Goal: Task Accomplishment & Management: Manage account settings

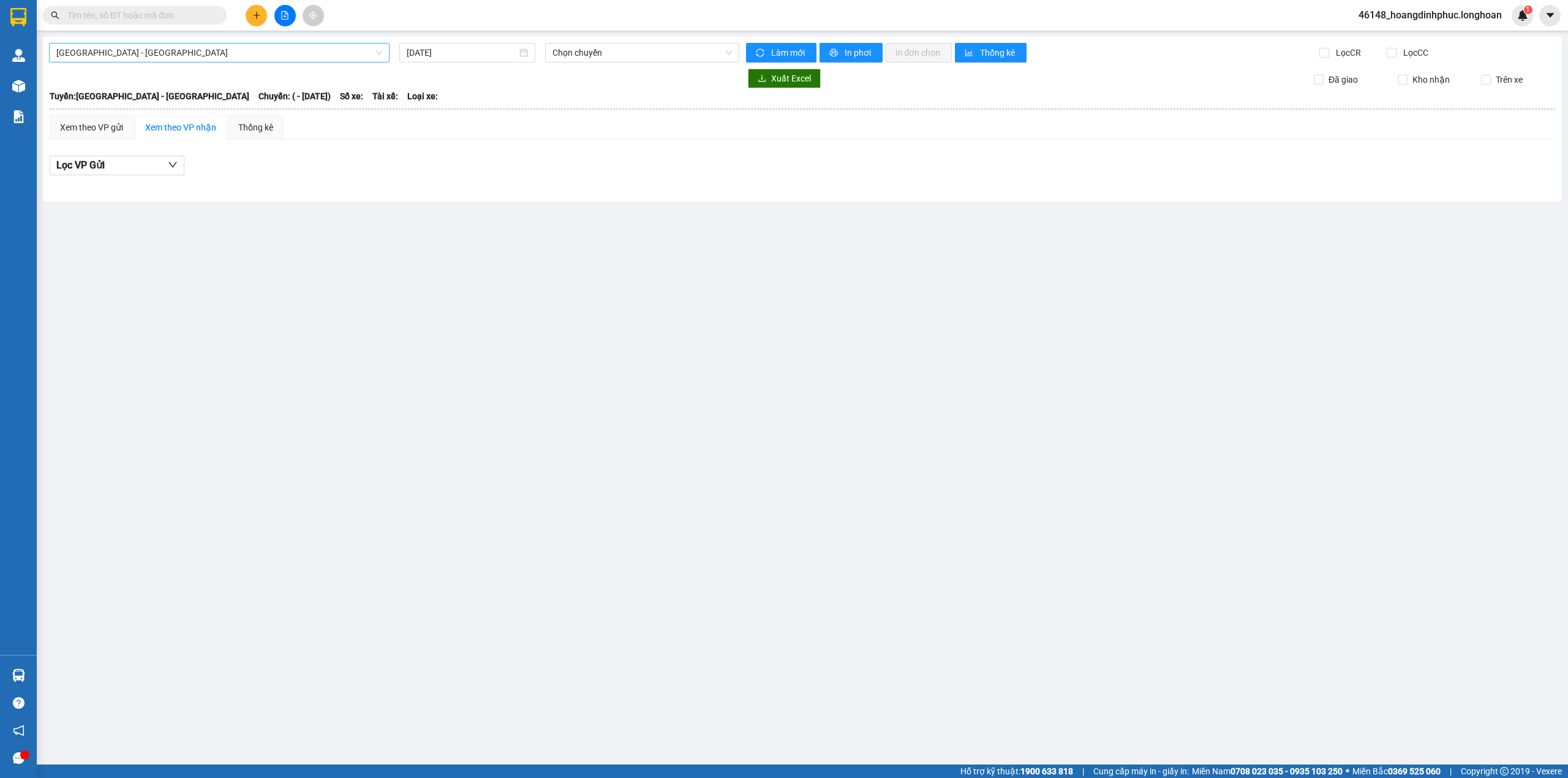
click at [342, 49] on span "[GEOGRAPHIC_DATA] - [GEOGRAPHIC_DATA]" at bounding box center [219, 52] width 326 height 18
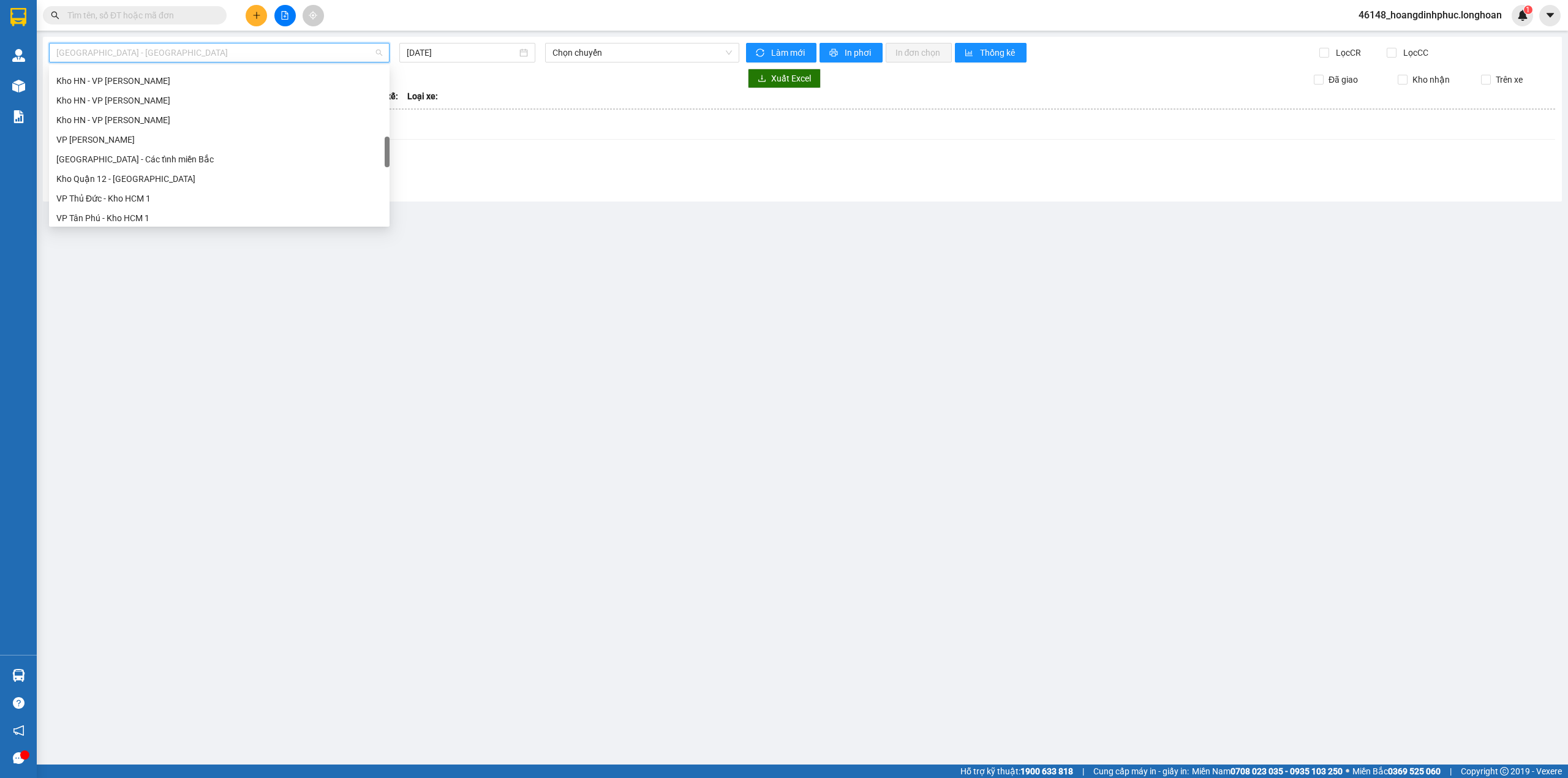
scroll to position [843, 0]
click at [150, 95] on div "Bắc [GEOGRAPHIC_DATA] QL14" at bounding box center [219, 97] width 326 height 14
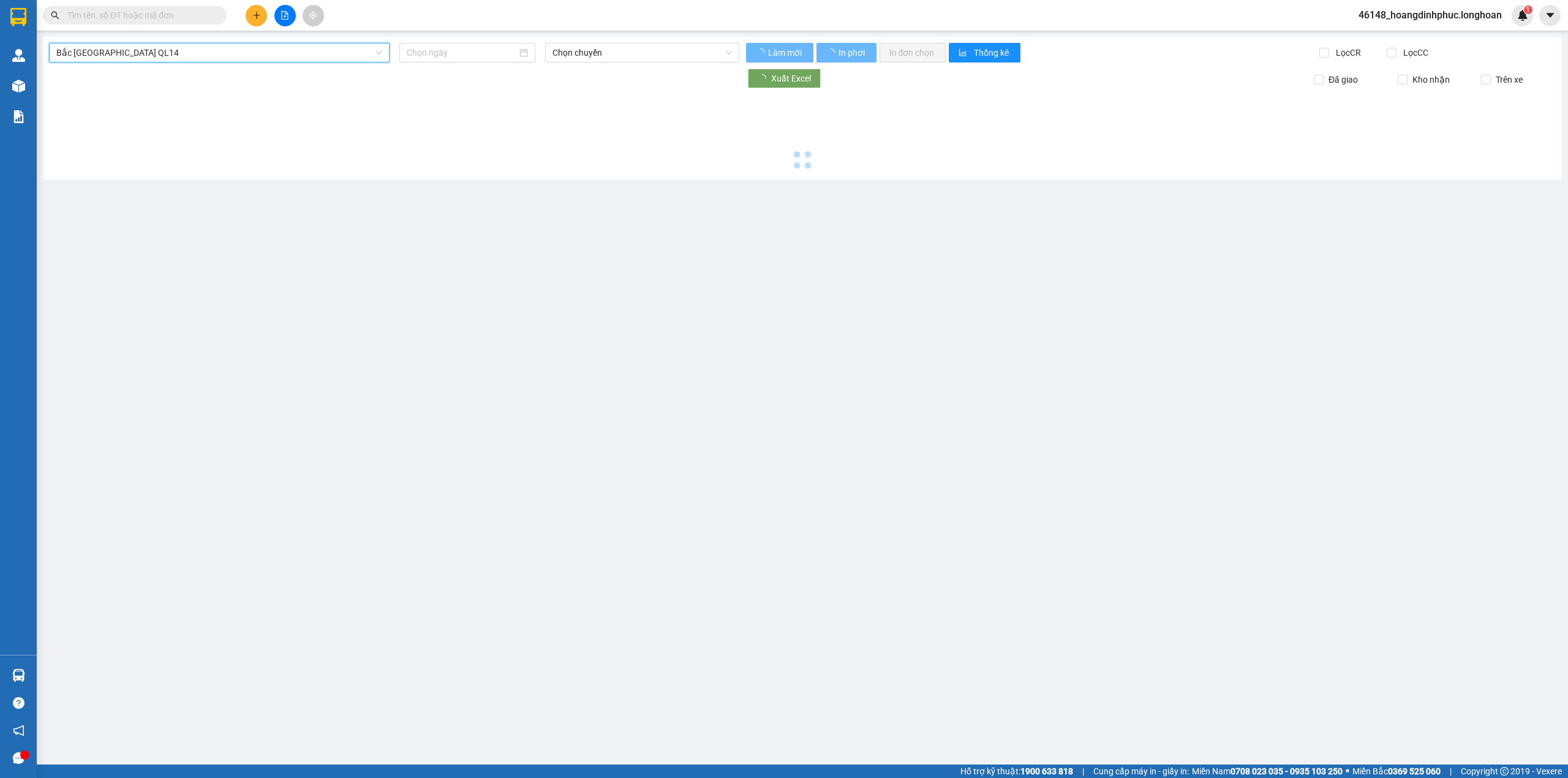
type input "[DATE]"
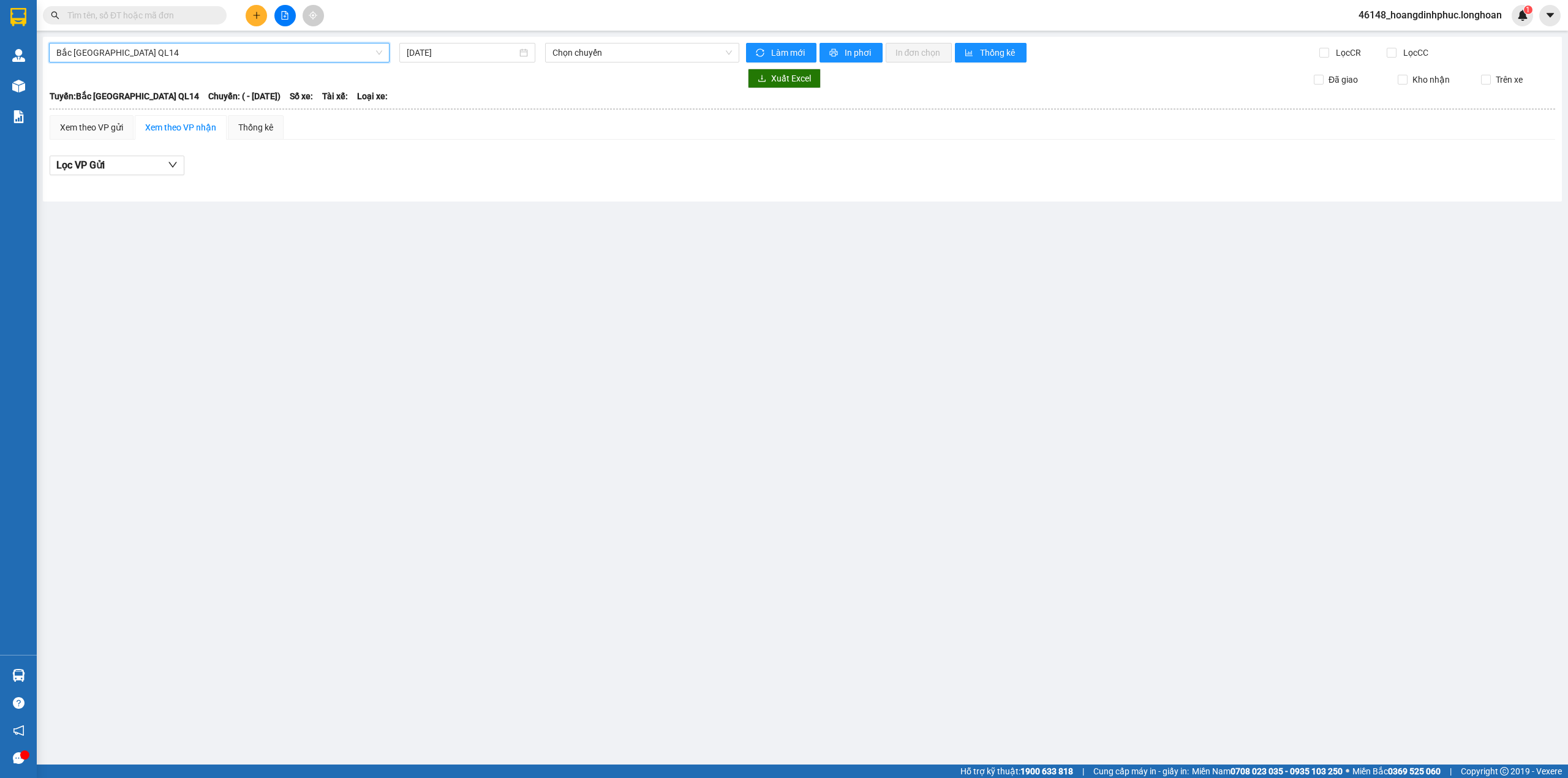
click at [169, 47] on span "Bắc [GEOGRAPHIC_DATA] QL14" at bounding box center [219, 52] width 326 height 18
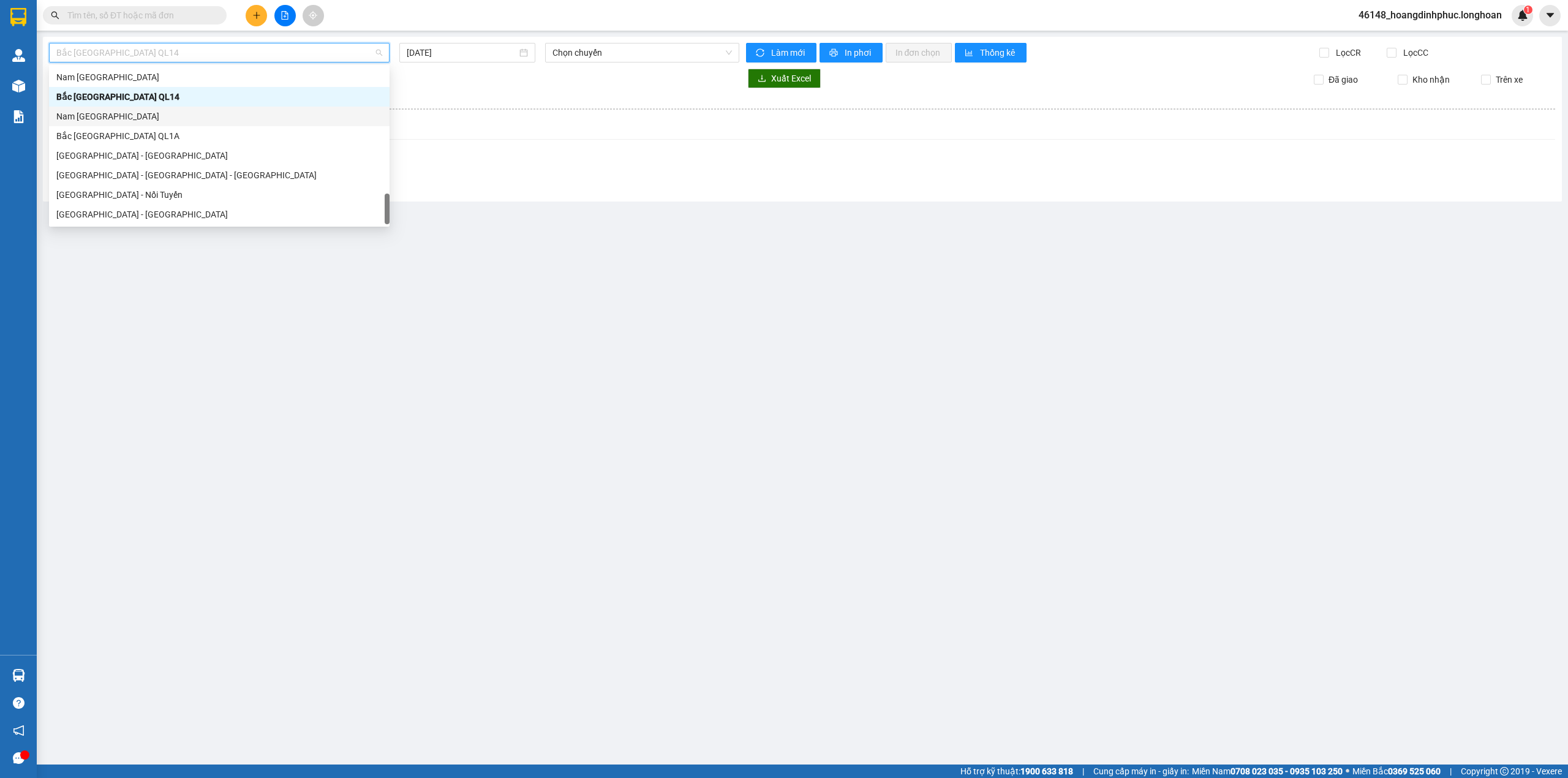
click at [147, 115] on div "Nam [GEOGRAPHIC_DATA]" at bounding box center [219, 116] width 326 height 14
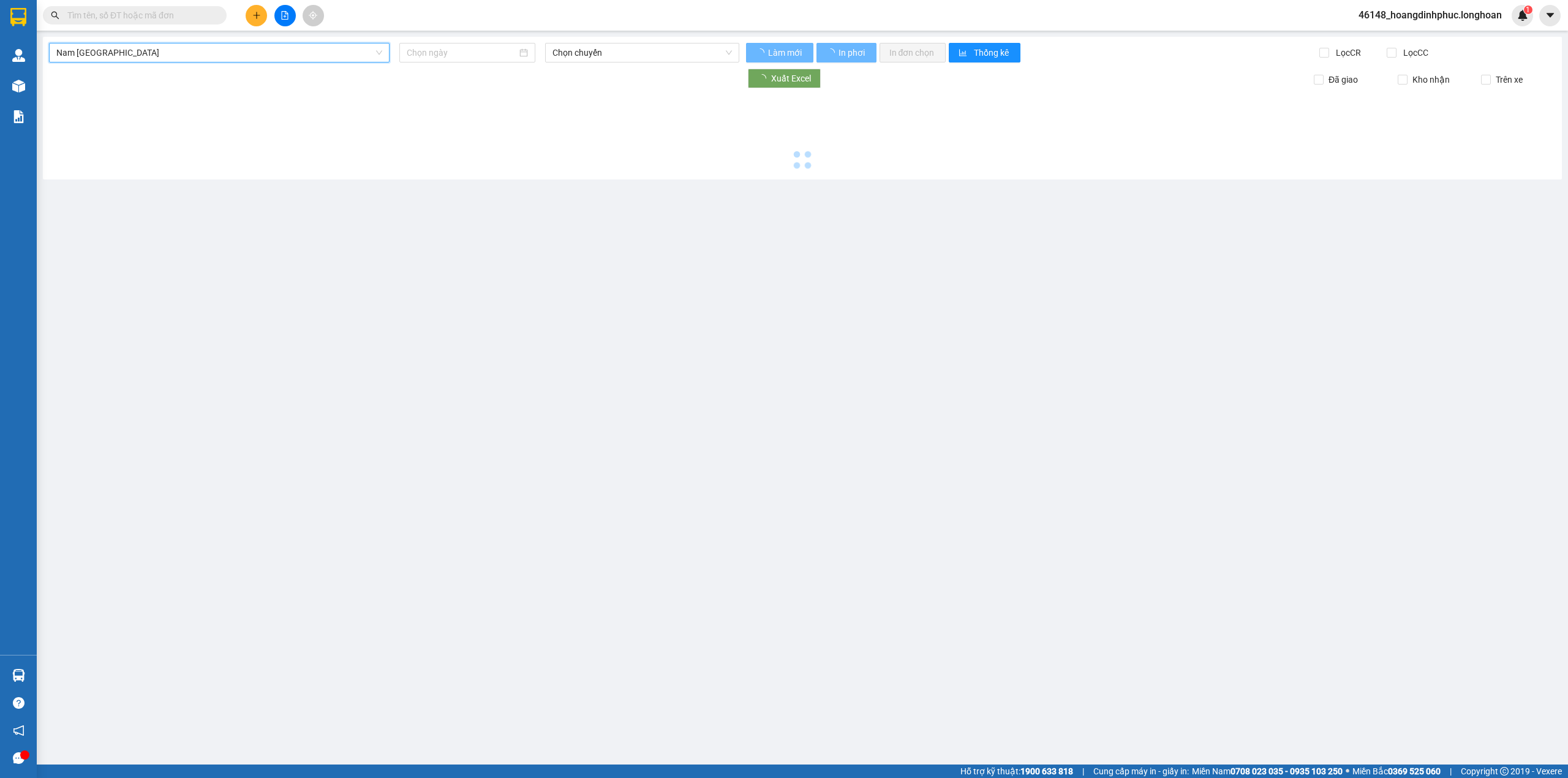
type input "[DATE]"
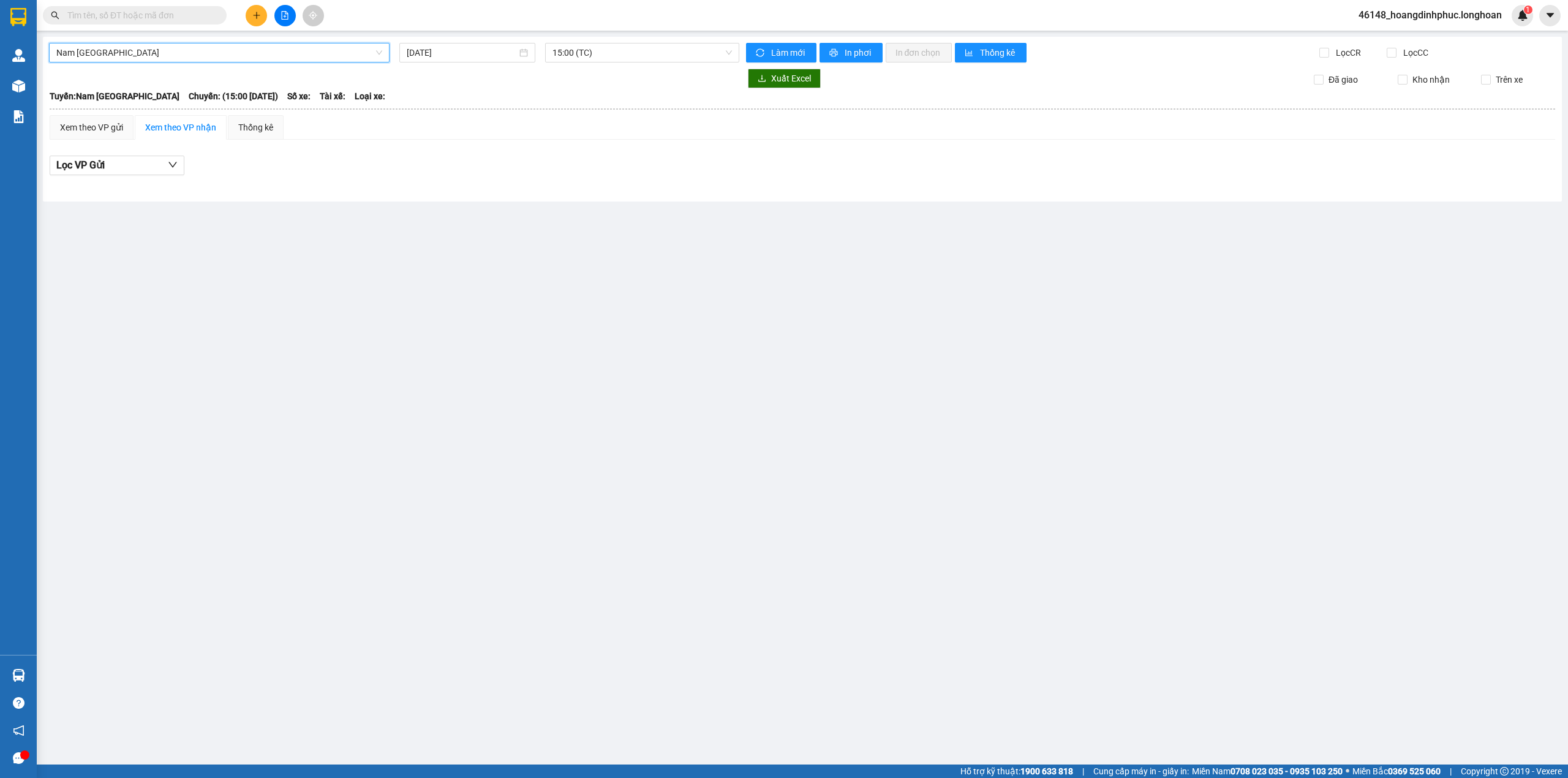
click at [177, 52] on span "Nam [GEOGRAPHIC_DATA]" at bounding box center [219, 52] width 326 height 18
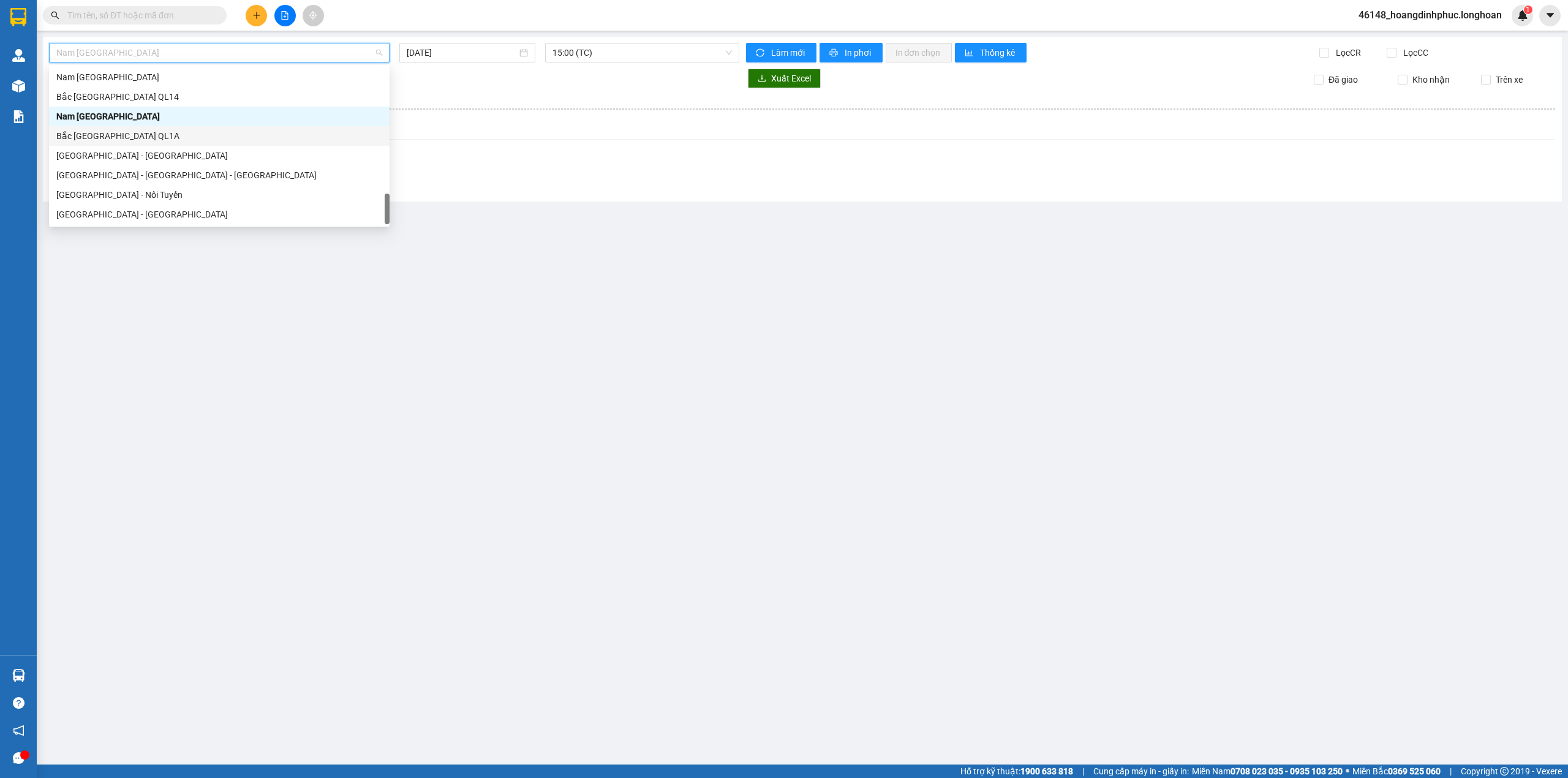
click at [130, 135] on div "Bắc [GEOGRAPHIC_DATA] QL1A" at bounding box center [219, 136] width 326 height 14
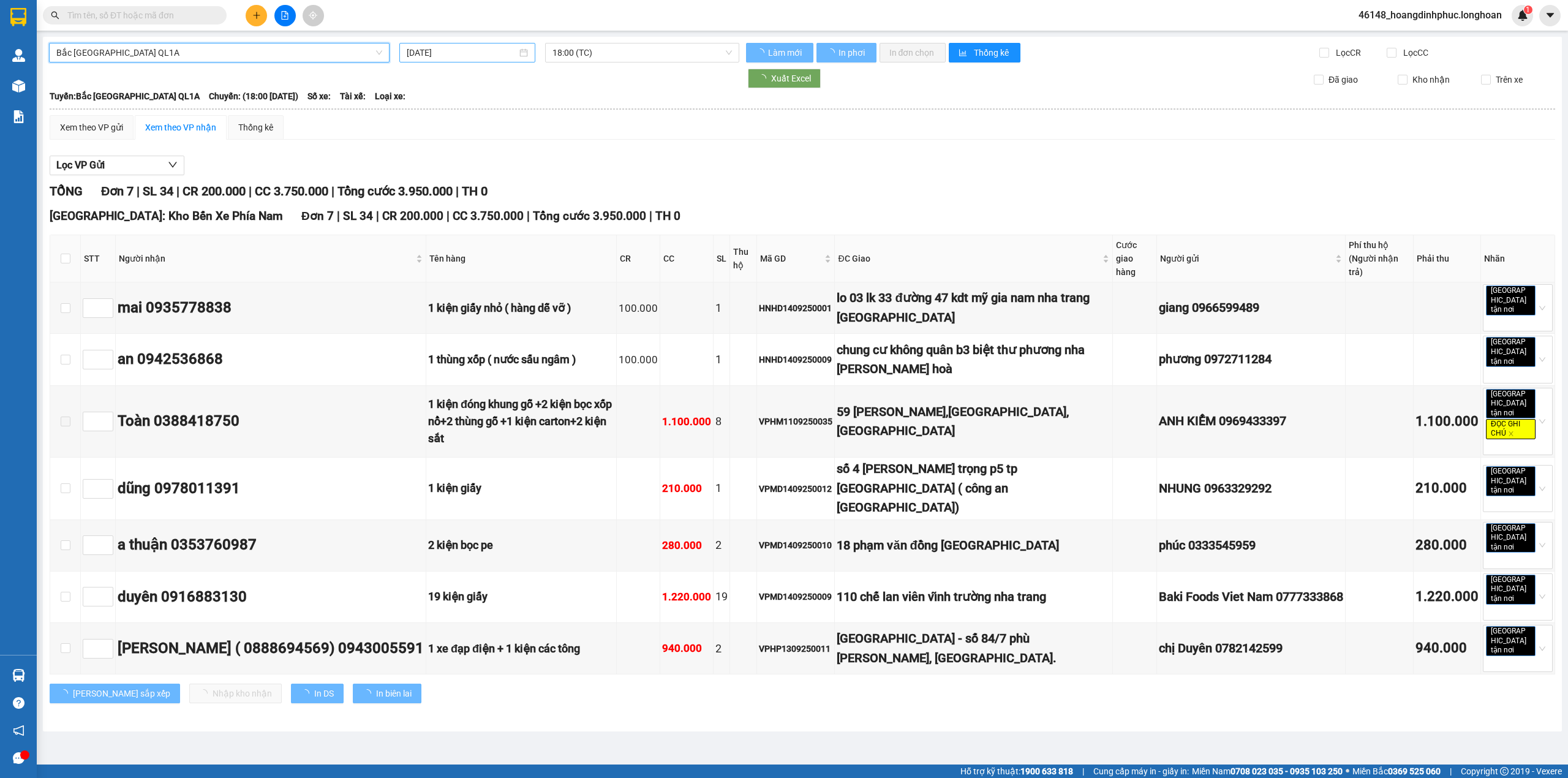
click at [510, 54] on input "[DATE]" at bounding box center [462, 53] width 110 height 14
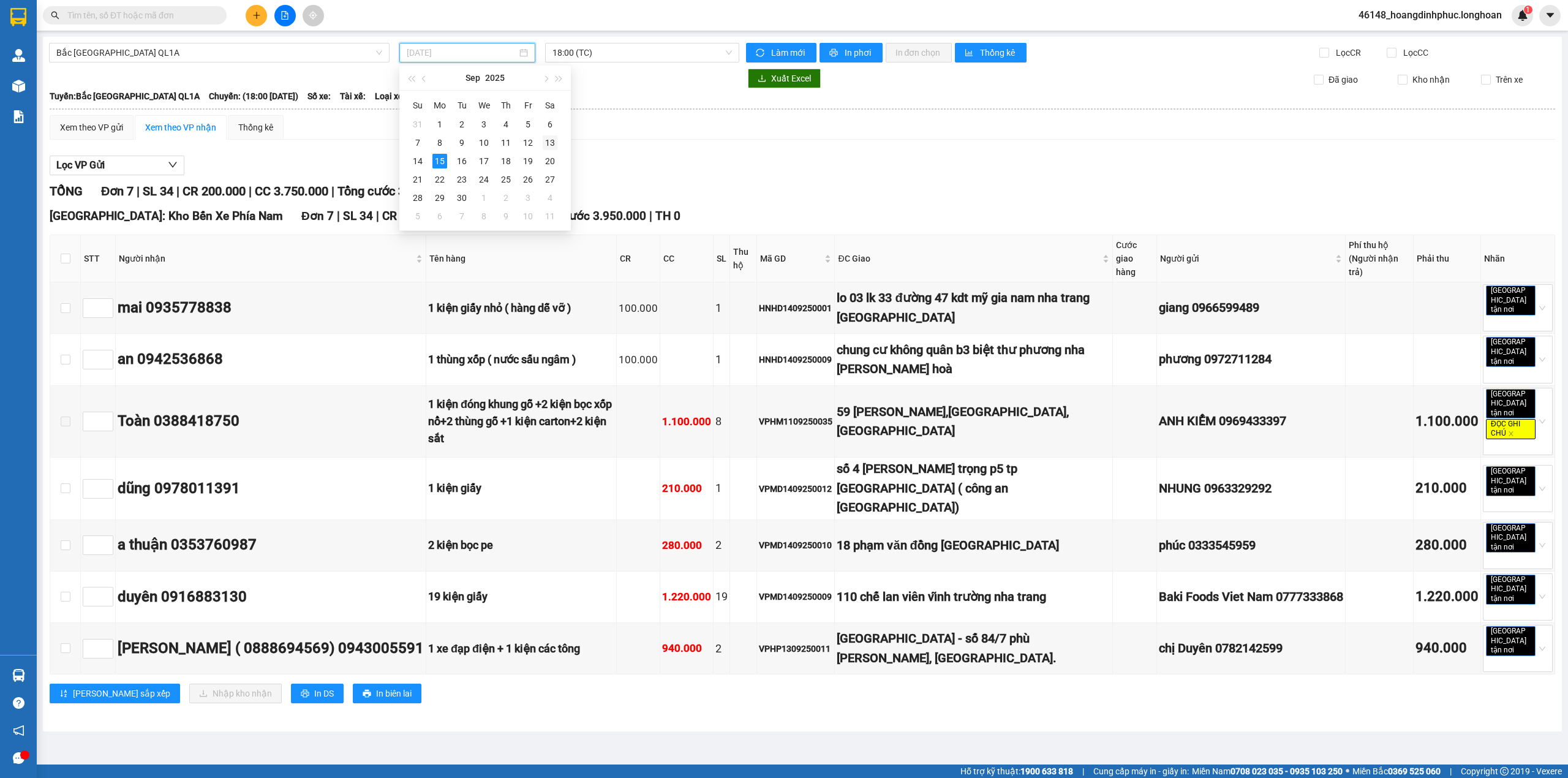
click at [556, 143] on div "13" at bounding box center [550, 143] width 15 height 15
type input "[DATE]"
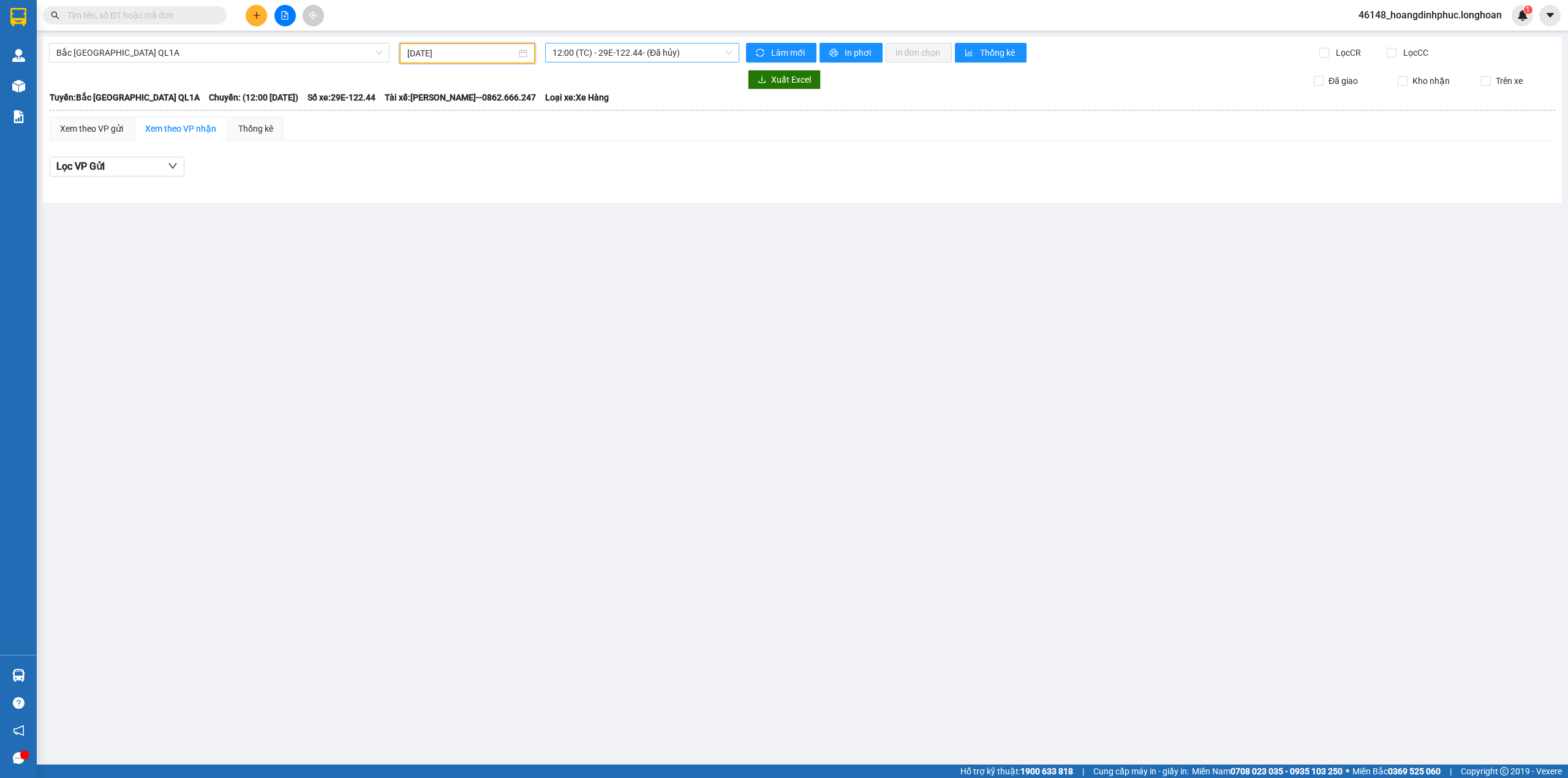
click at [647, 54] on span "12:00 (TC) - 29E-122.44 - (Đã hủy)" at bounding box center [643, 52] width 180 height 18
click at [628, 128] on div "20:00 (TC) - 29K-024.94" at bounding box center [617, 135] width 145 height 20
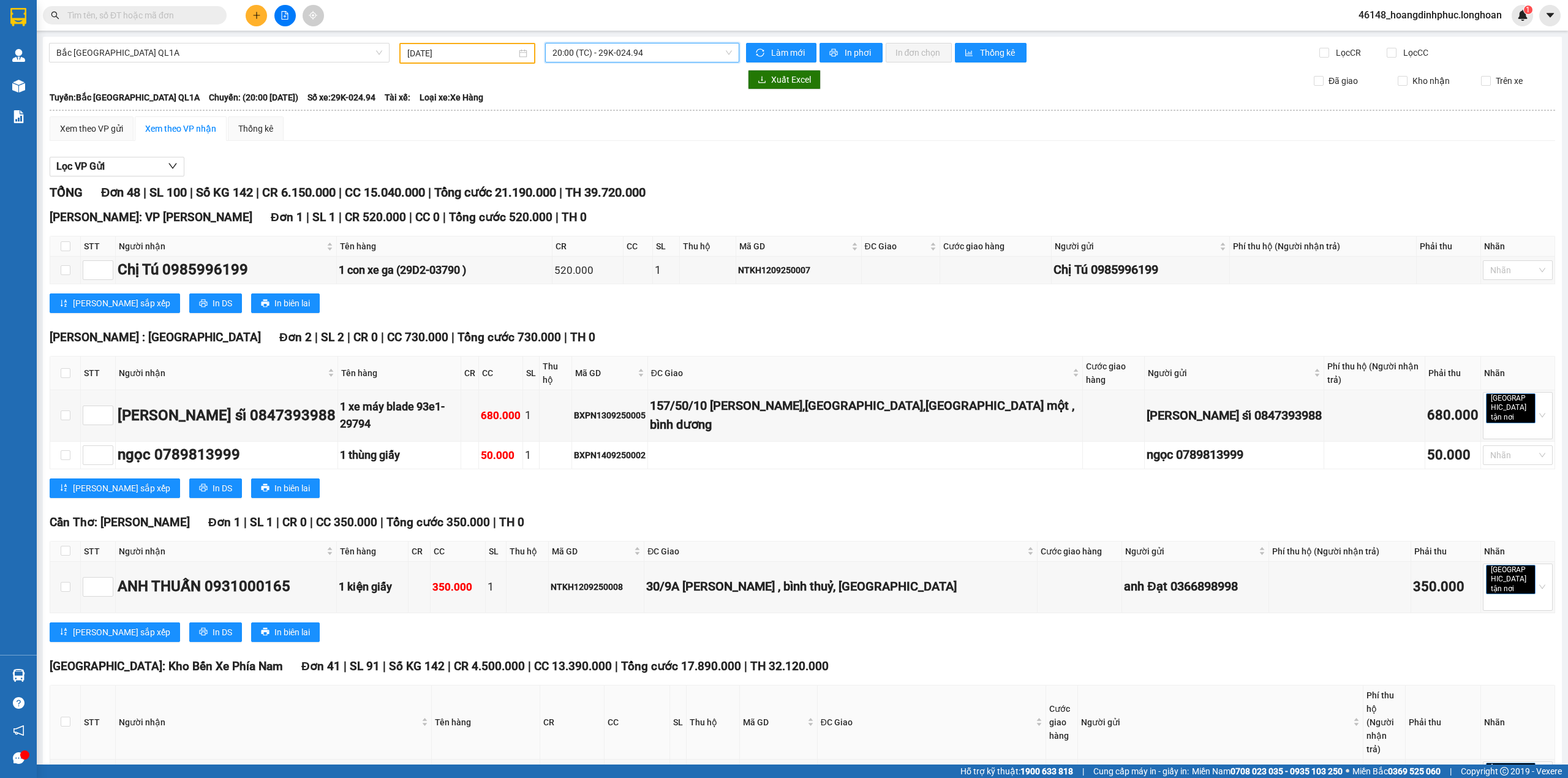
click at [187, 133] on div "Xem theo VP nhận" at bounding box center [180, 129] width 71 height 14
click at [164, 121] on div "Xem theo VP nhận" at bounding box center [181, 129] width 92 height 24
click at [121, 130] on div "Xem theo VP gửi" at bounding box center [91, 129] width 63 height 14
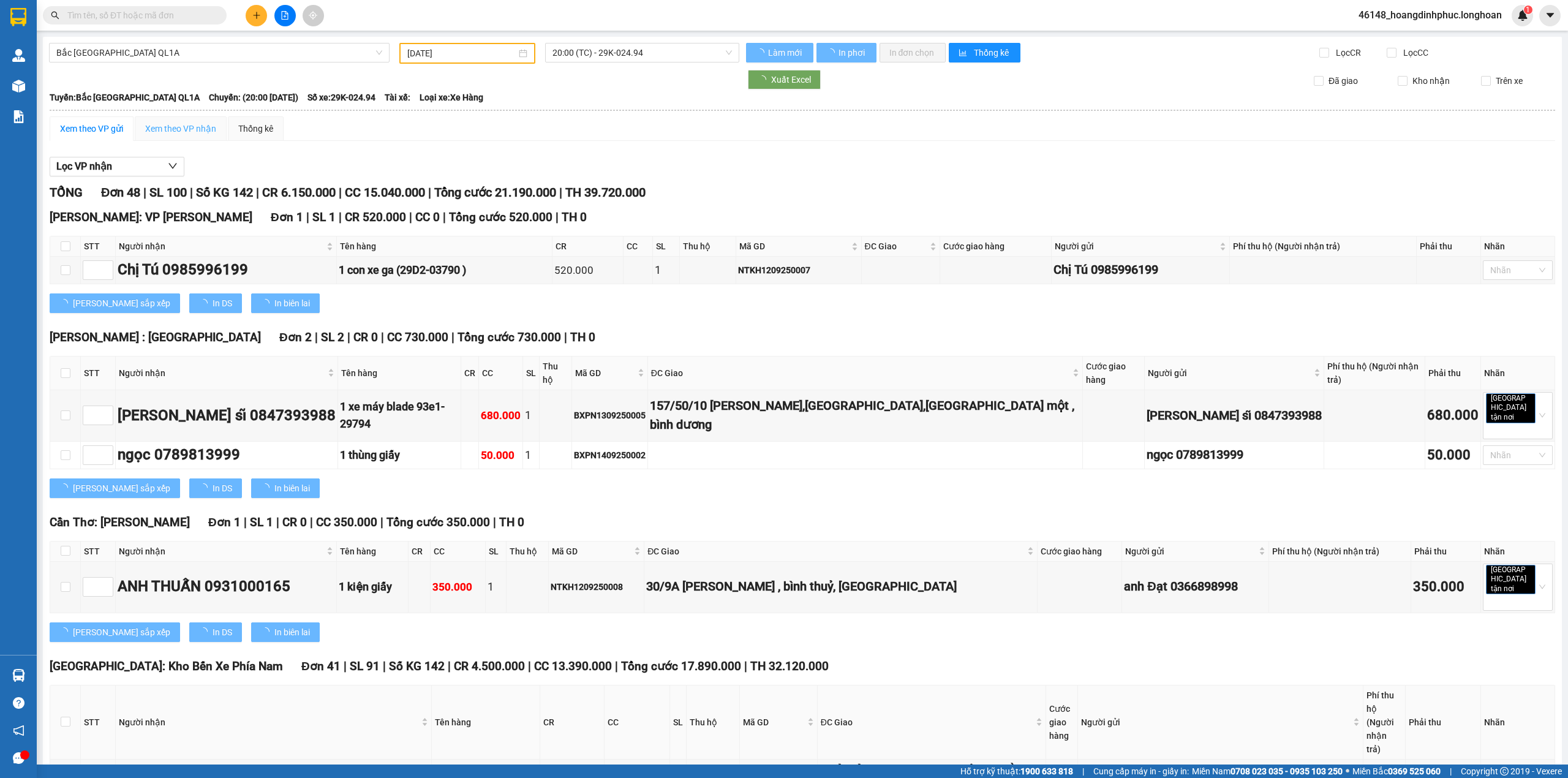
click at [102, 124] on div "Xem theo VP gửi" at bounding box center [91, 129] width 63 height 14
click at [204, 127] on div "Xem theo VP nhận" at bounding box center [180, 129] width 71 height 14
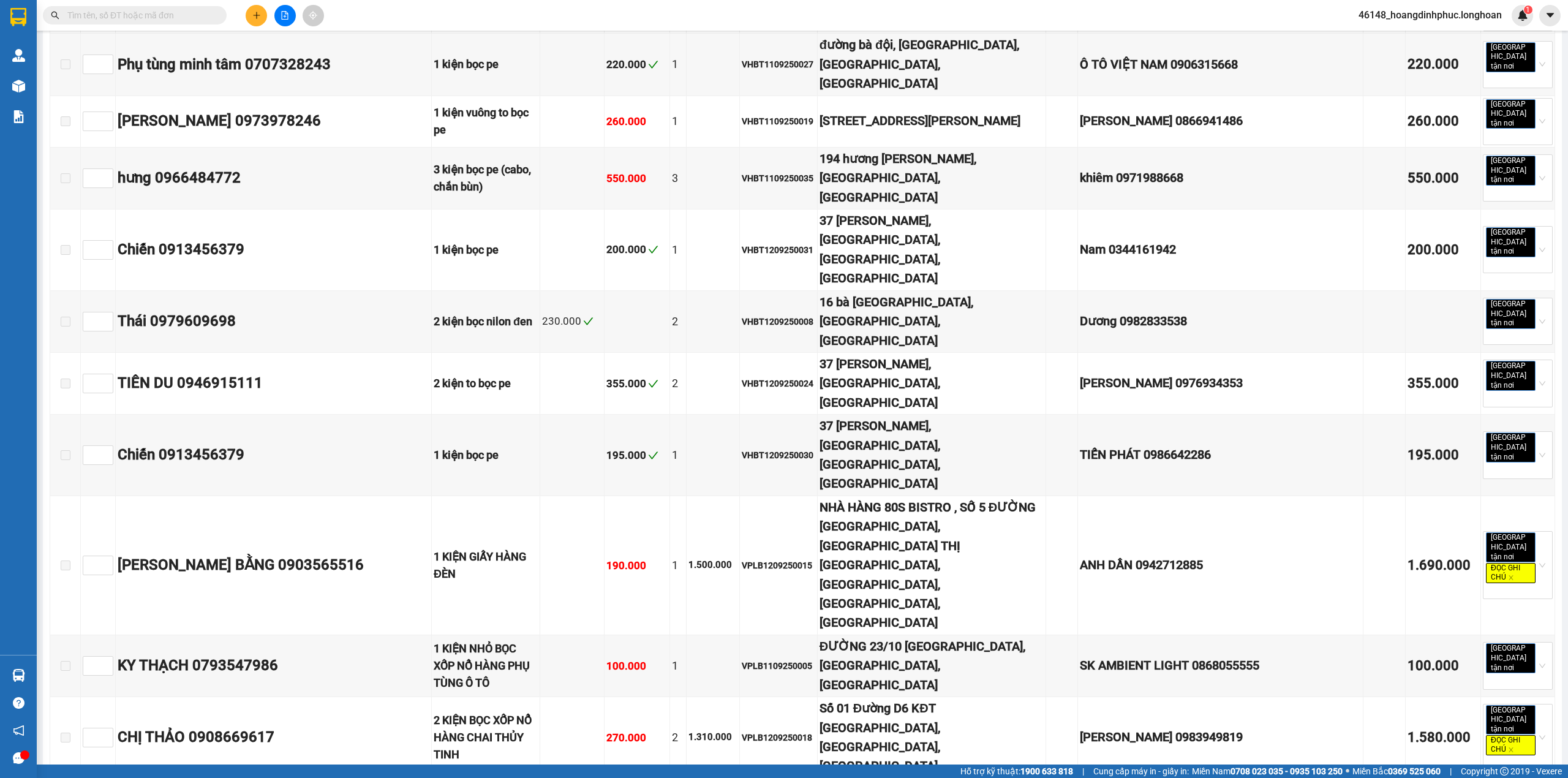
scroll to position [2299, 0]
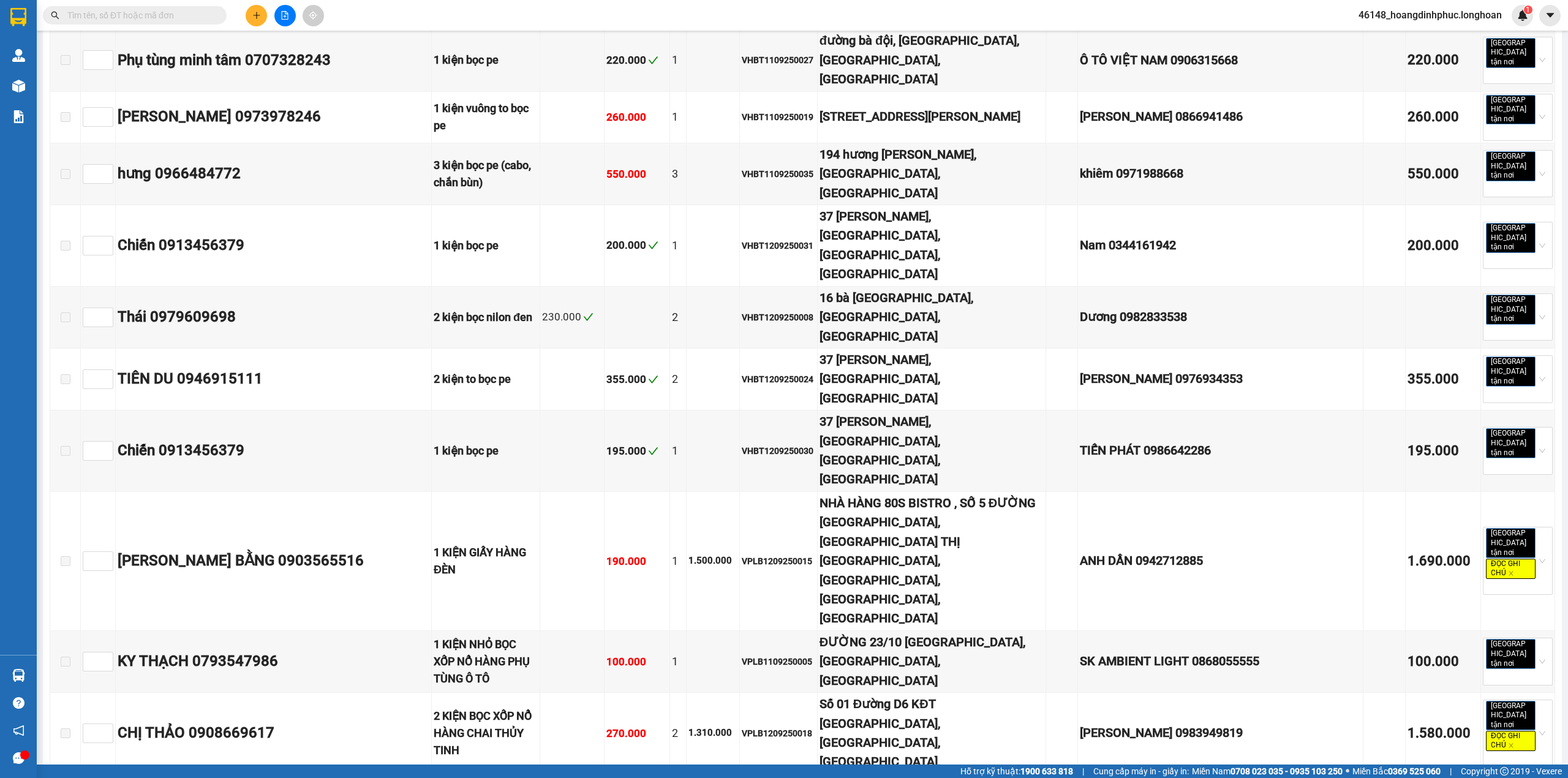
checkbox input "true"
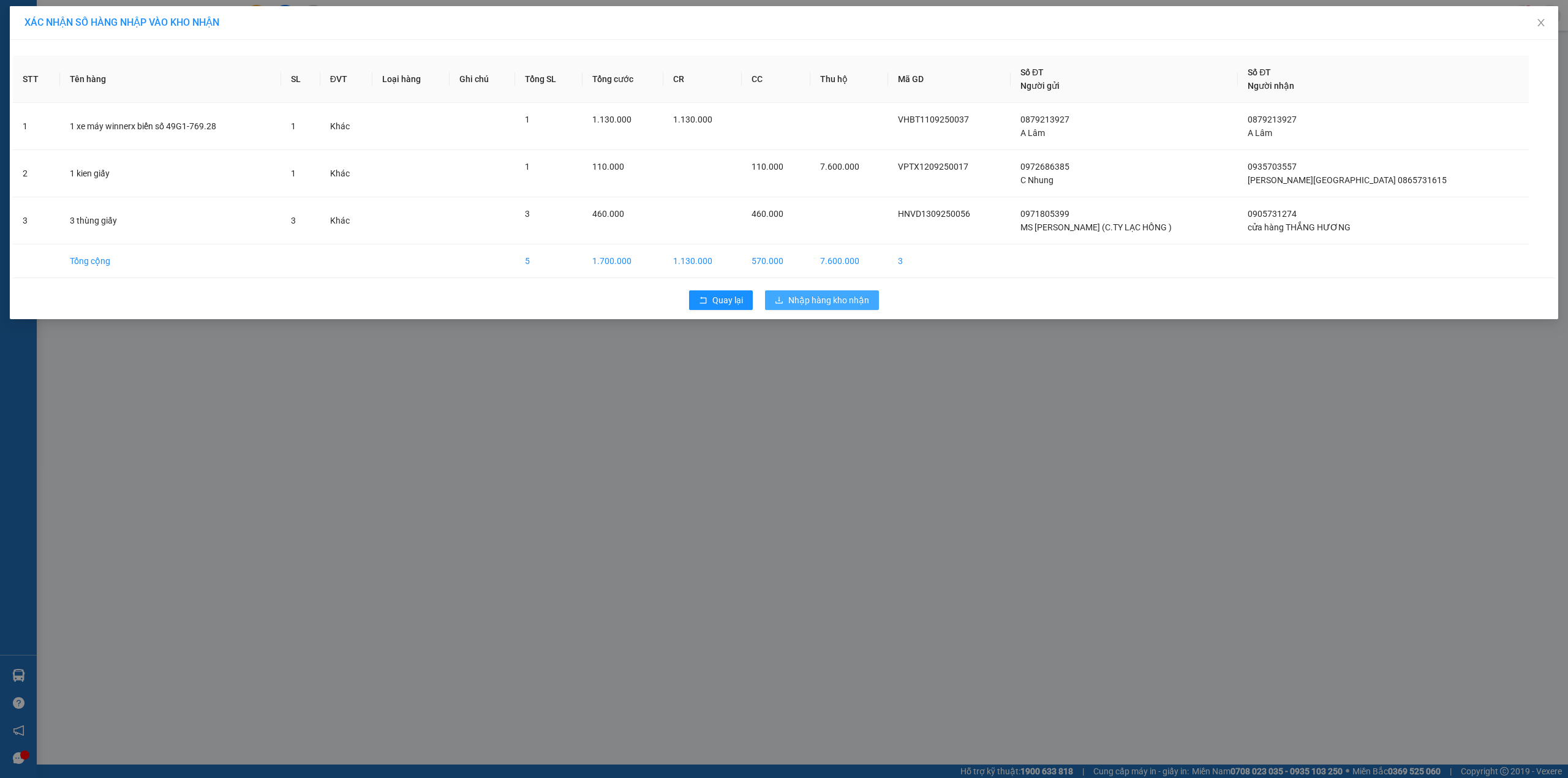
click at [802, 305] on span "Nhập hàng kho nhận" at bounding box center [828, 300] width 81 height 14
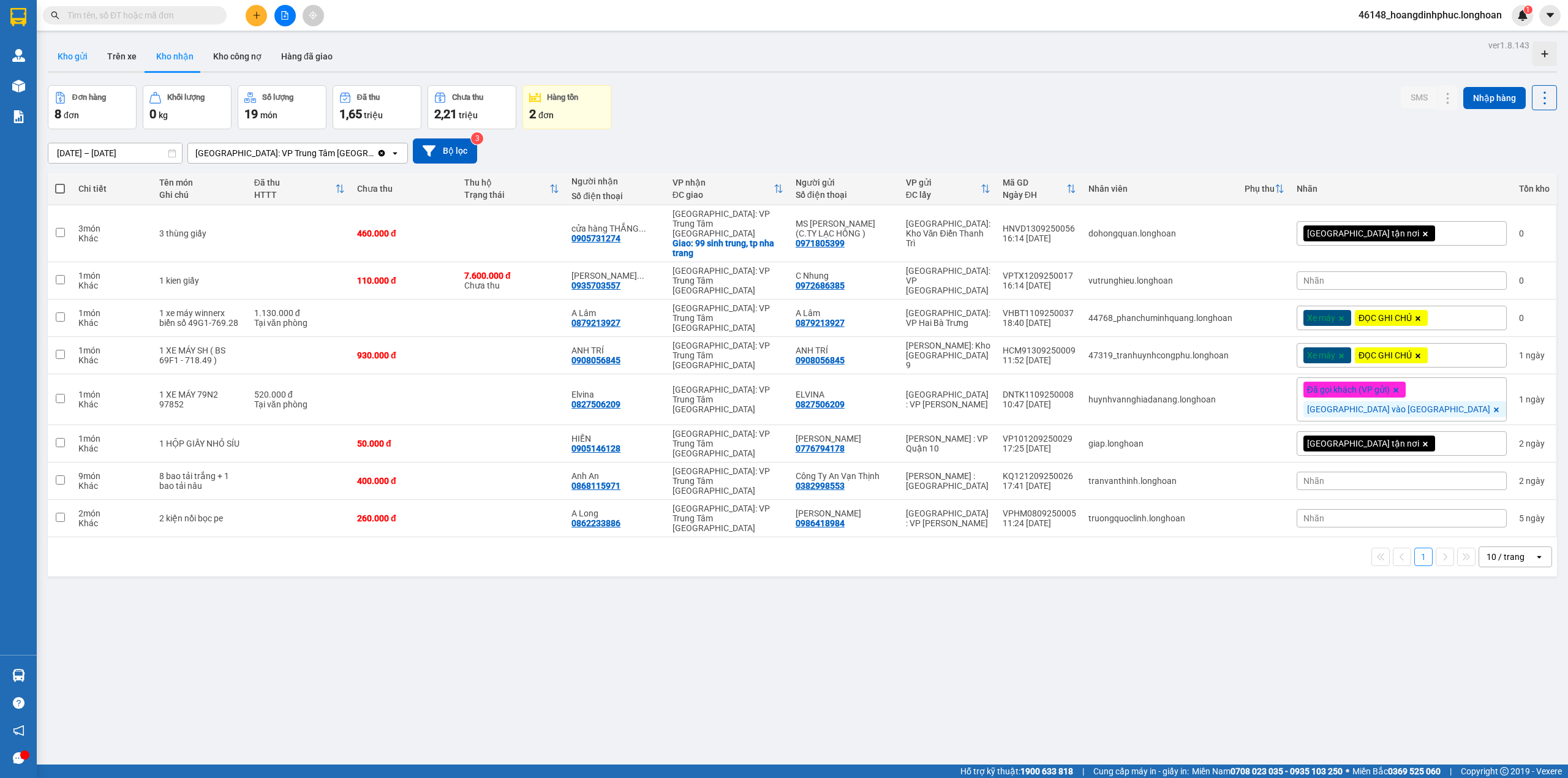
click at [72, 58] on button "Kho gửi" at bounding box center [72, 56] width 49 height 29
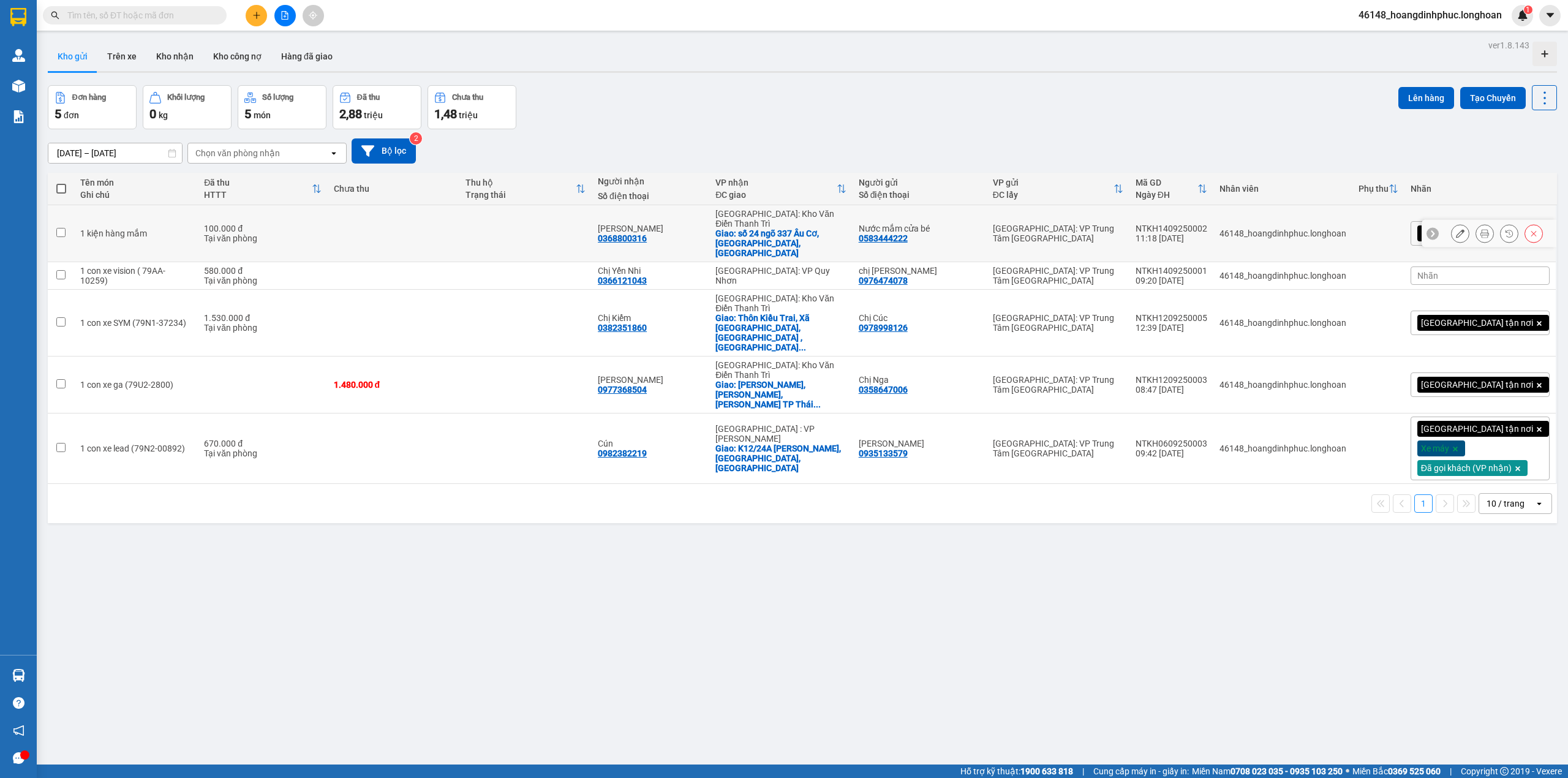
click at [58, 228] on input "checkbox" at bounding box center [61, 233] width 9 height 9
checkbox input "true"
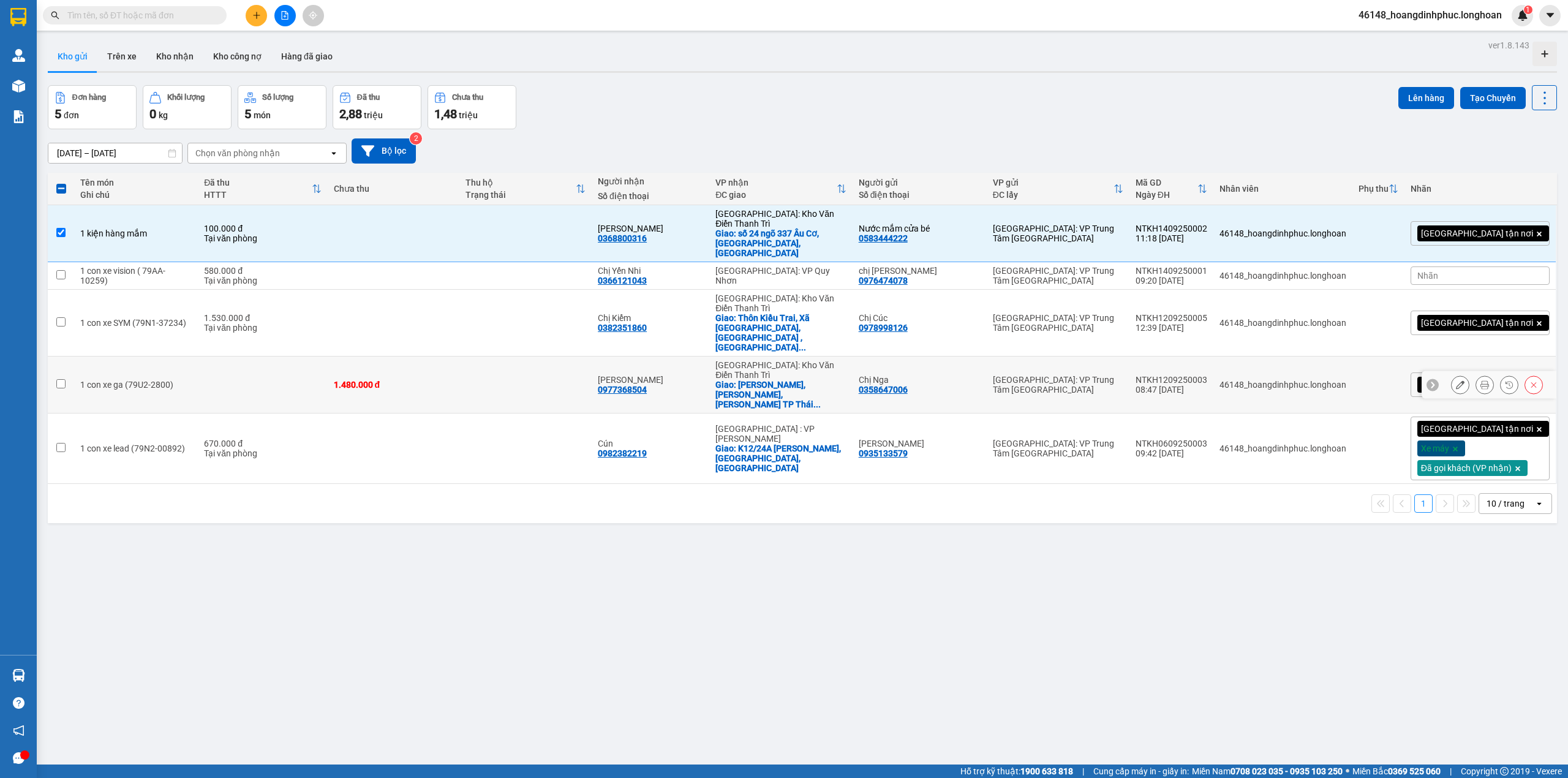
click at [59, 379] on input "checkbox" at bounding box center [61, 384] width 9 height 9
checkbox input "true"
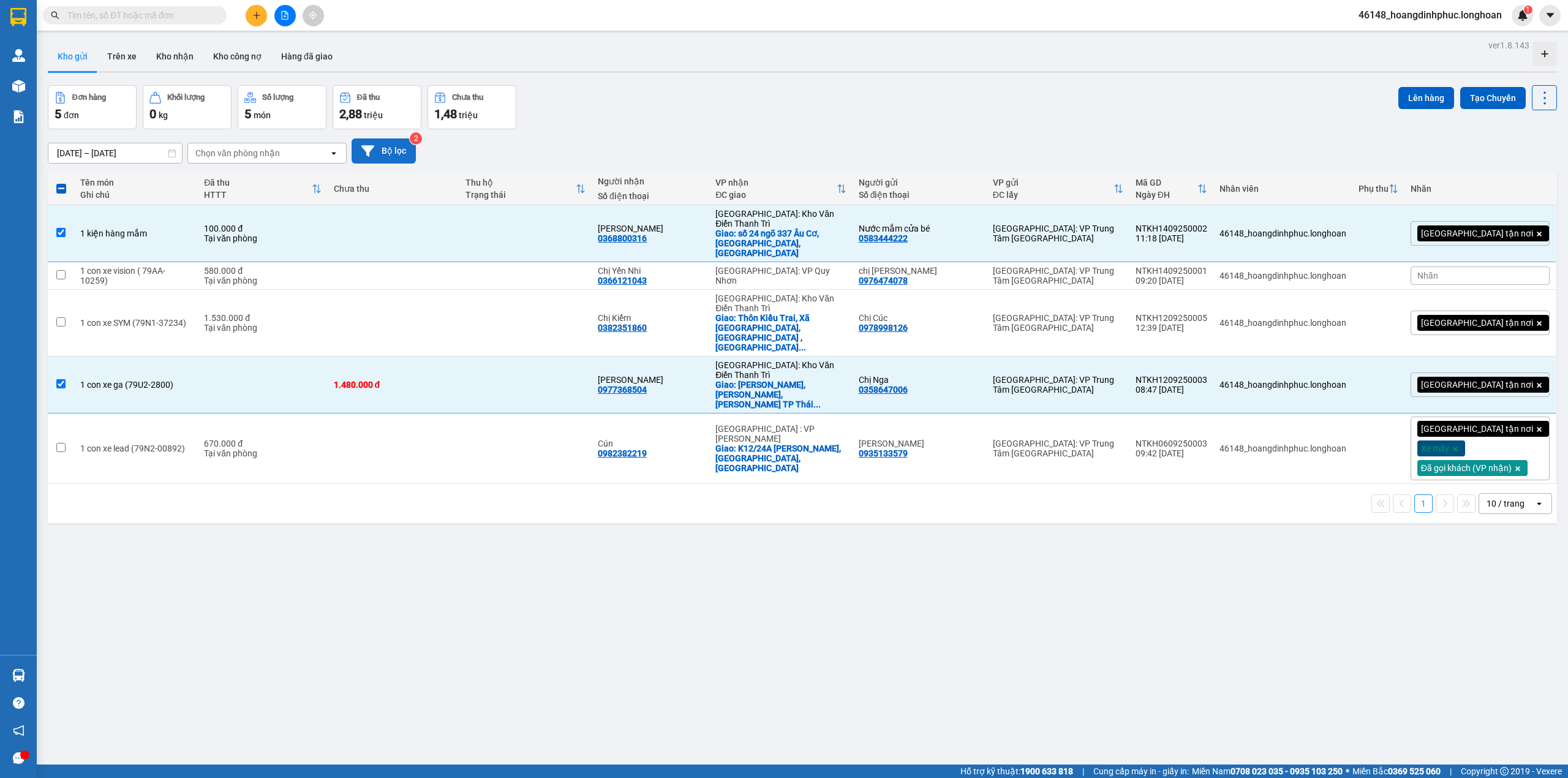
click at [376, 146] on button "Bộ lọc" at bounding box center [383, 150] width 64 height 25
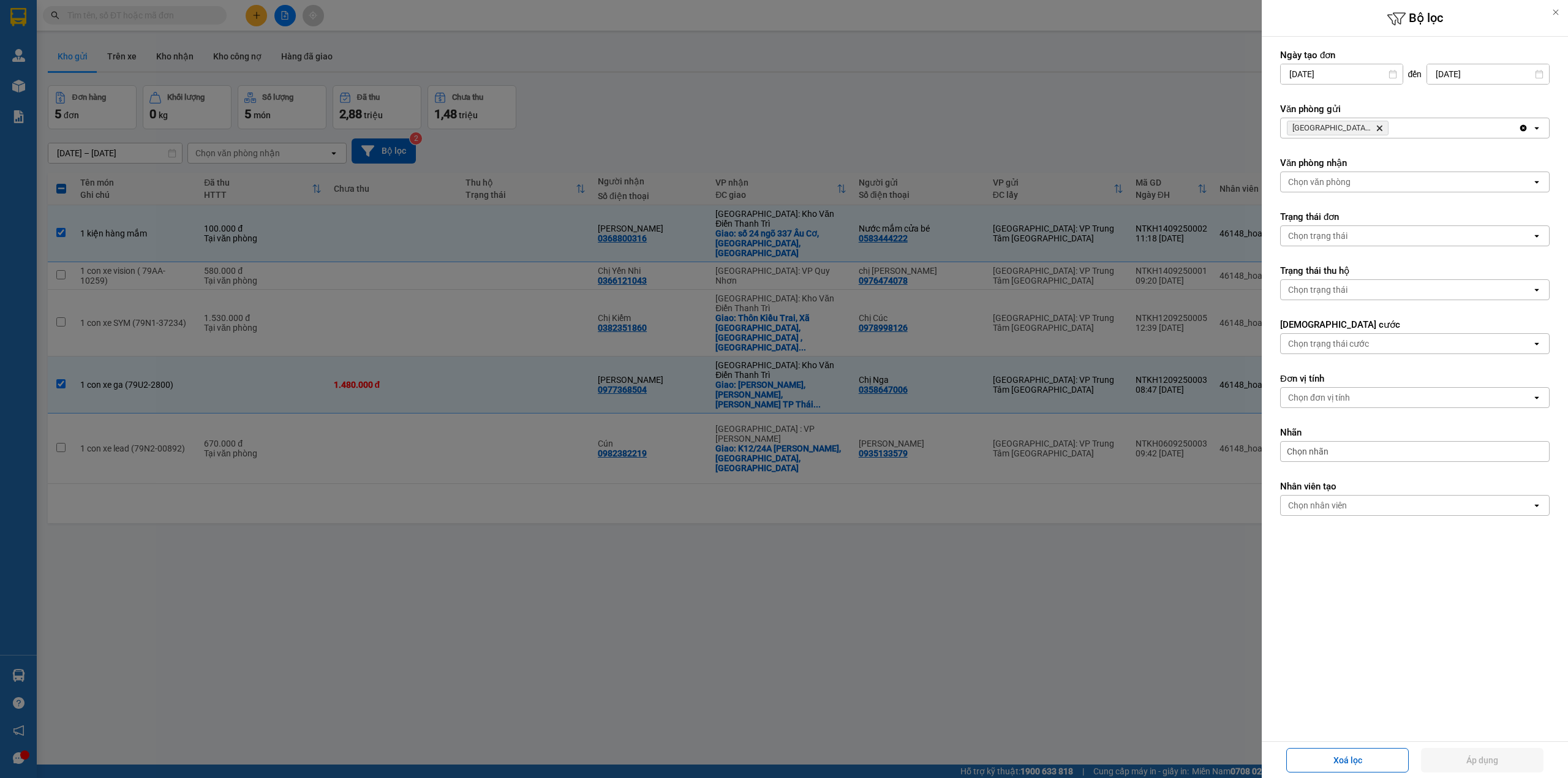
click at [1418, 131] on div "Khánh Hòa: VP Trung Tâm TP Nha Trang Delete" at bounding box center [1399, 128] width 238 height 20
click at [1402, 173] on span "Nha Trang: Kho Bến Xe Phía Nam" at bounding box center [1380, 177] width 182 height 12
click at [1458, 760] on button "Áp dụng" at bounding box center [1482, 760] width 123 height 24
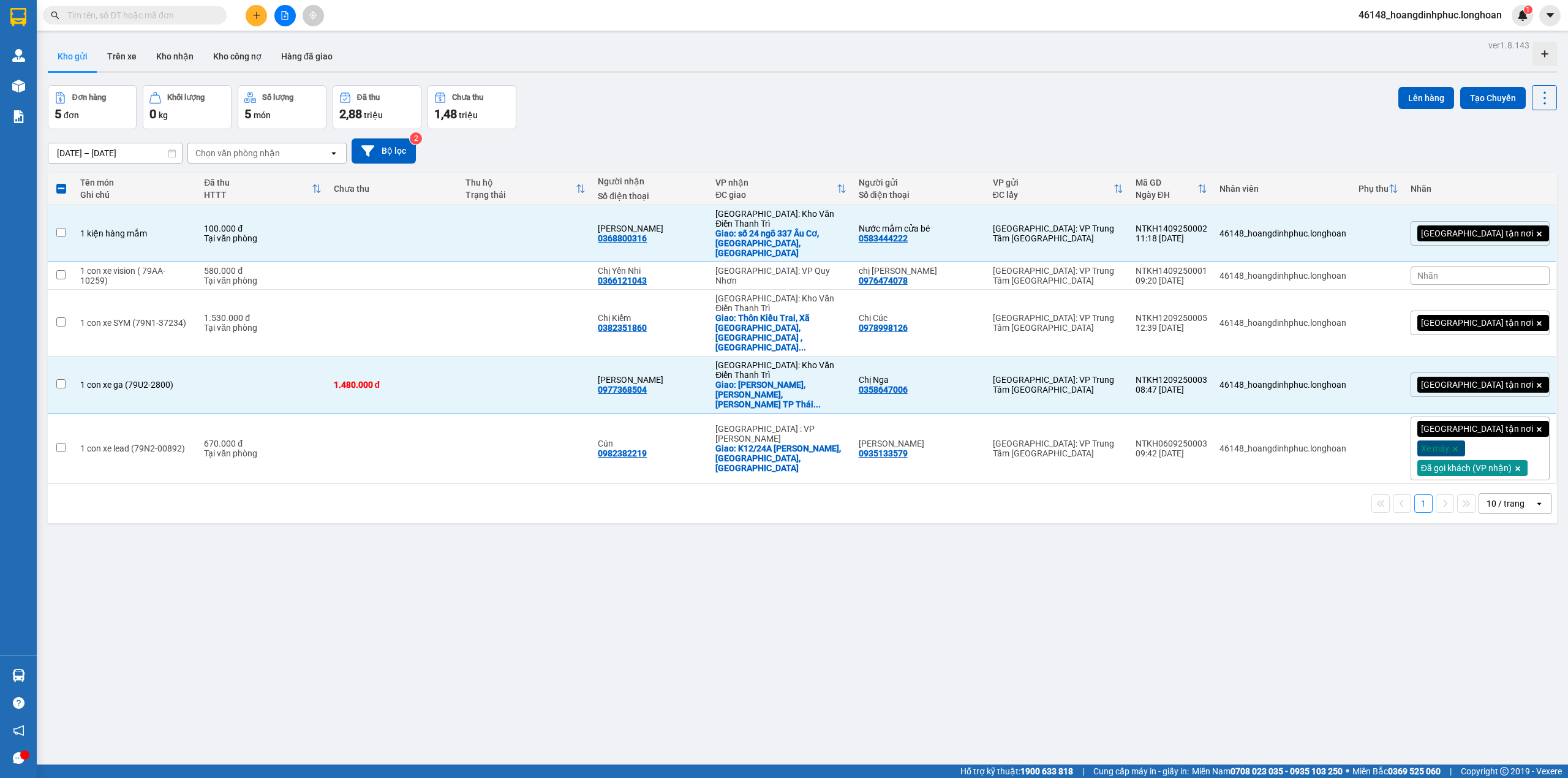
checkbox input "false"
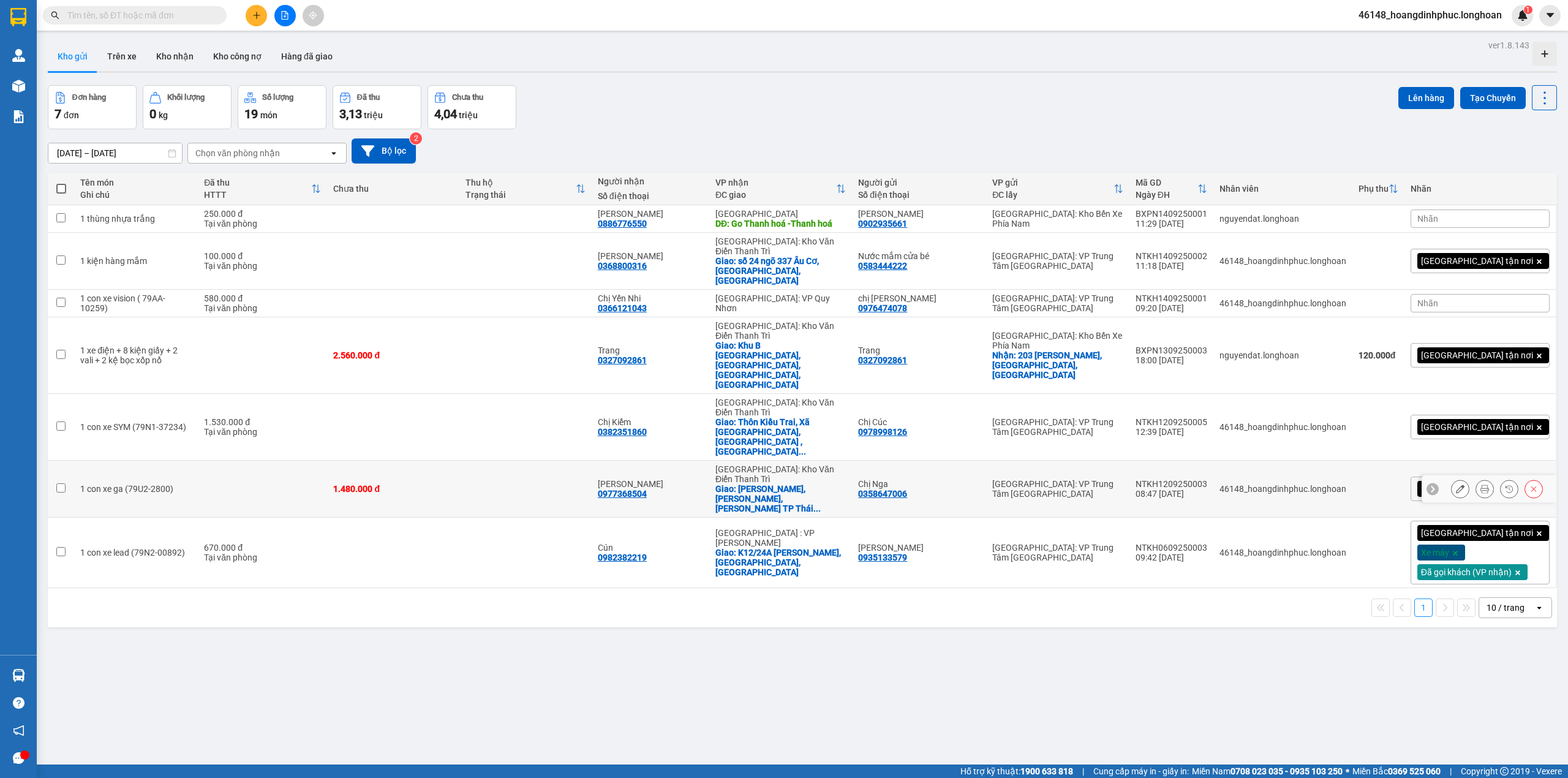
click at [55, 460] on td at bounding box center [61, 489] width 26 height 57
checkbox input "true"
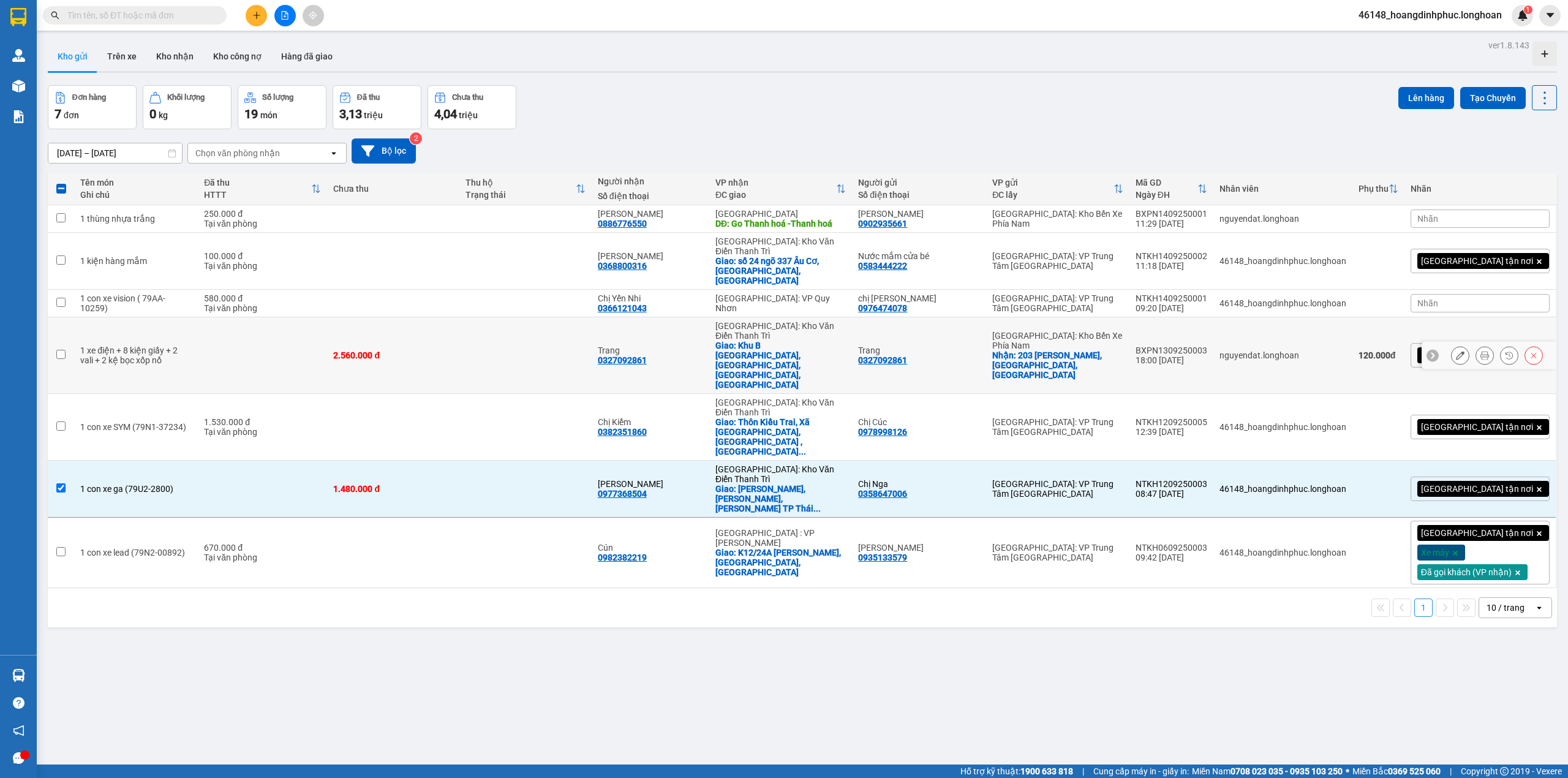
click at [60, 350] on input "checkbox" at bounding box center [61, 355] width 9 height 9
checkbox input "true"
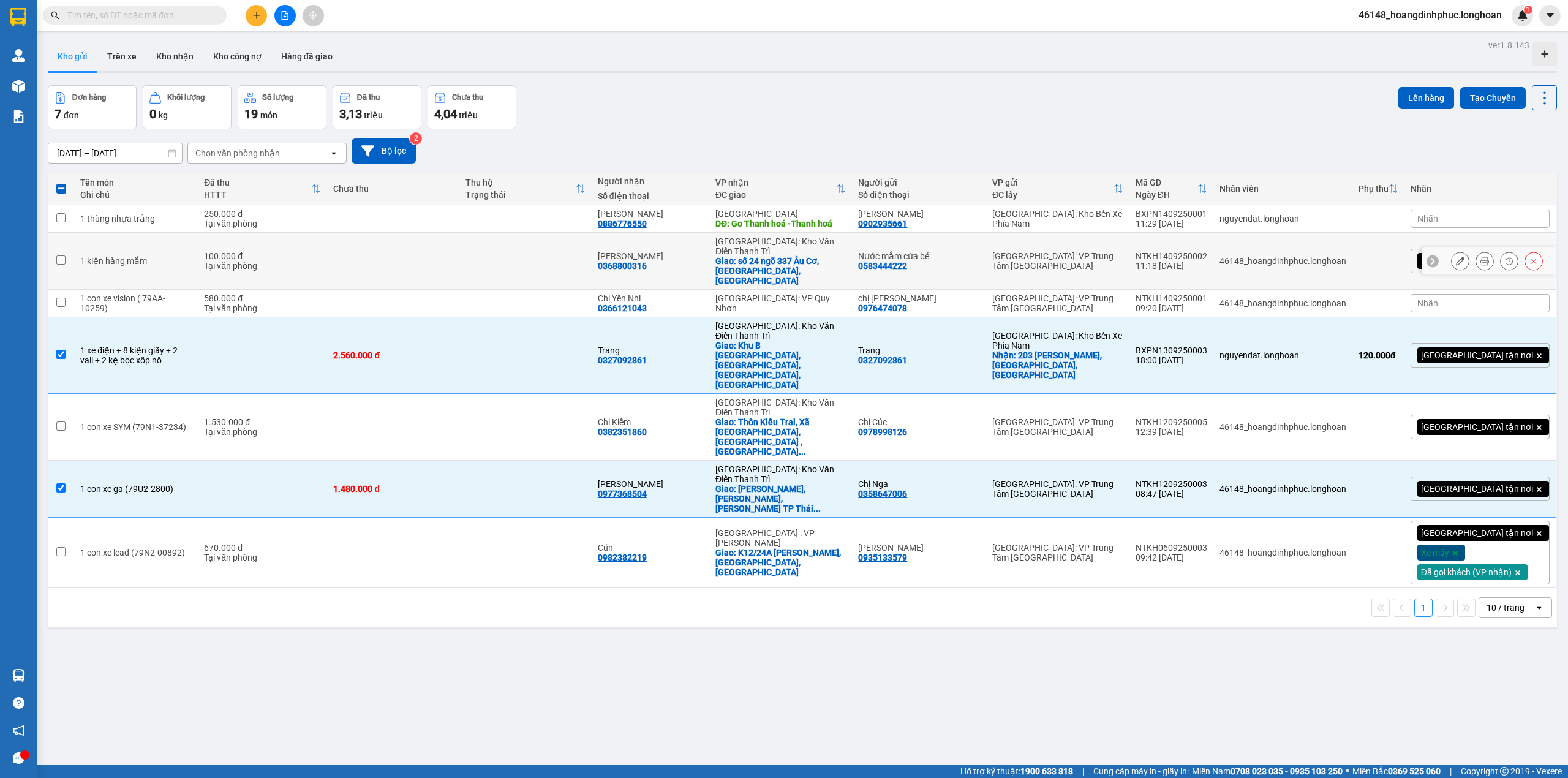
click at [55, 250] on td at bounding box center [61, 261] width 26 height 57
checkbox input "true"
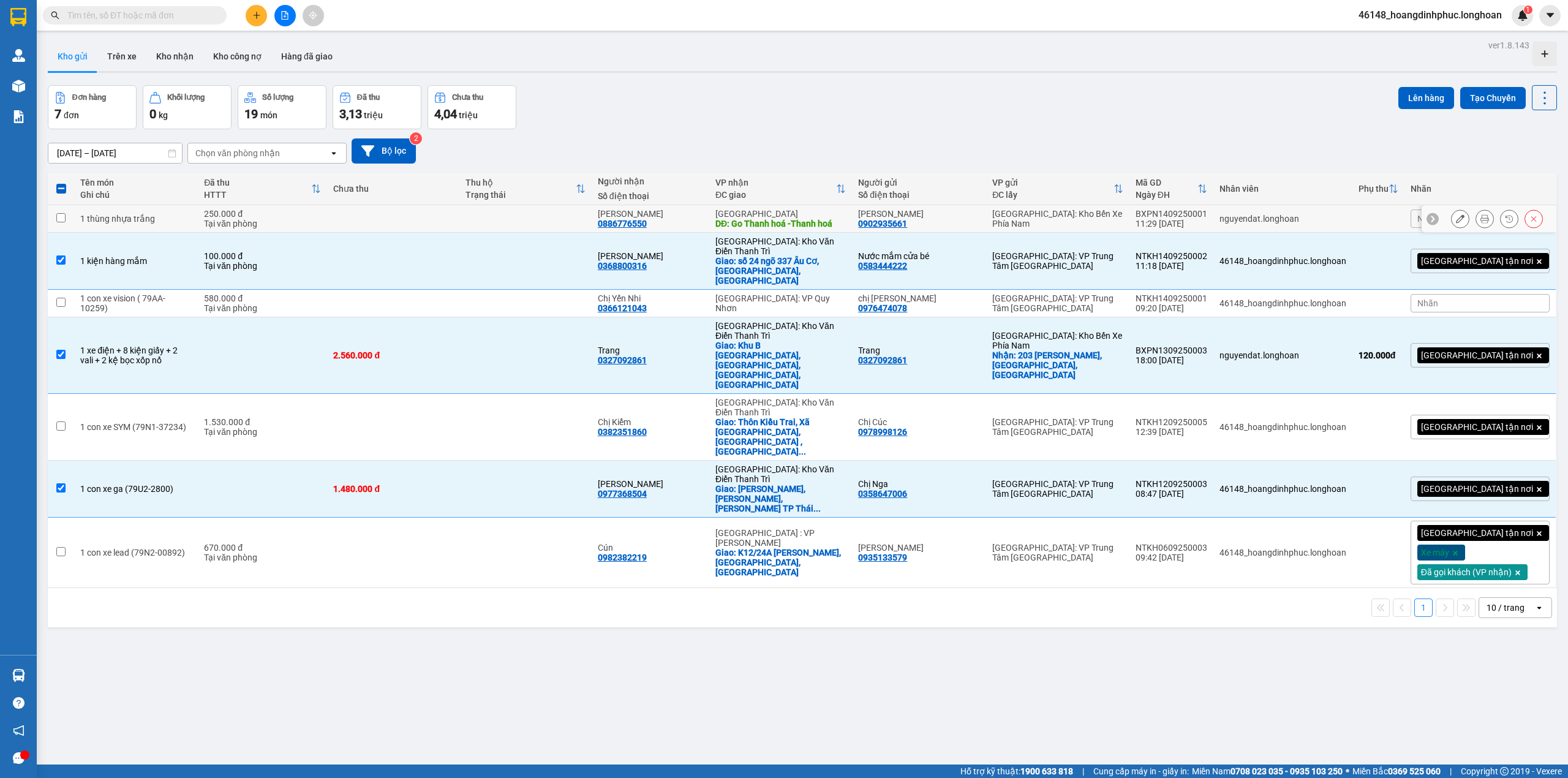
click at [60, 219] on input "checkbox" at bounding box center [61, 218] width 9 height 9
checkbox input "true"
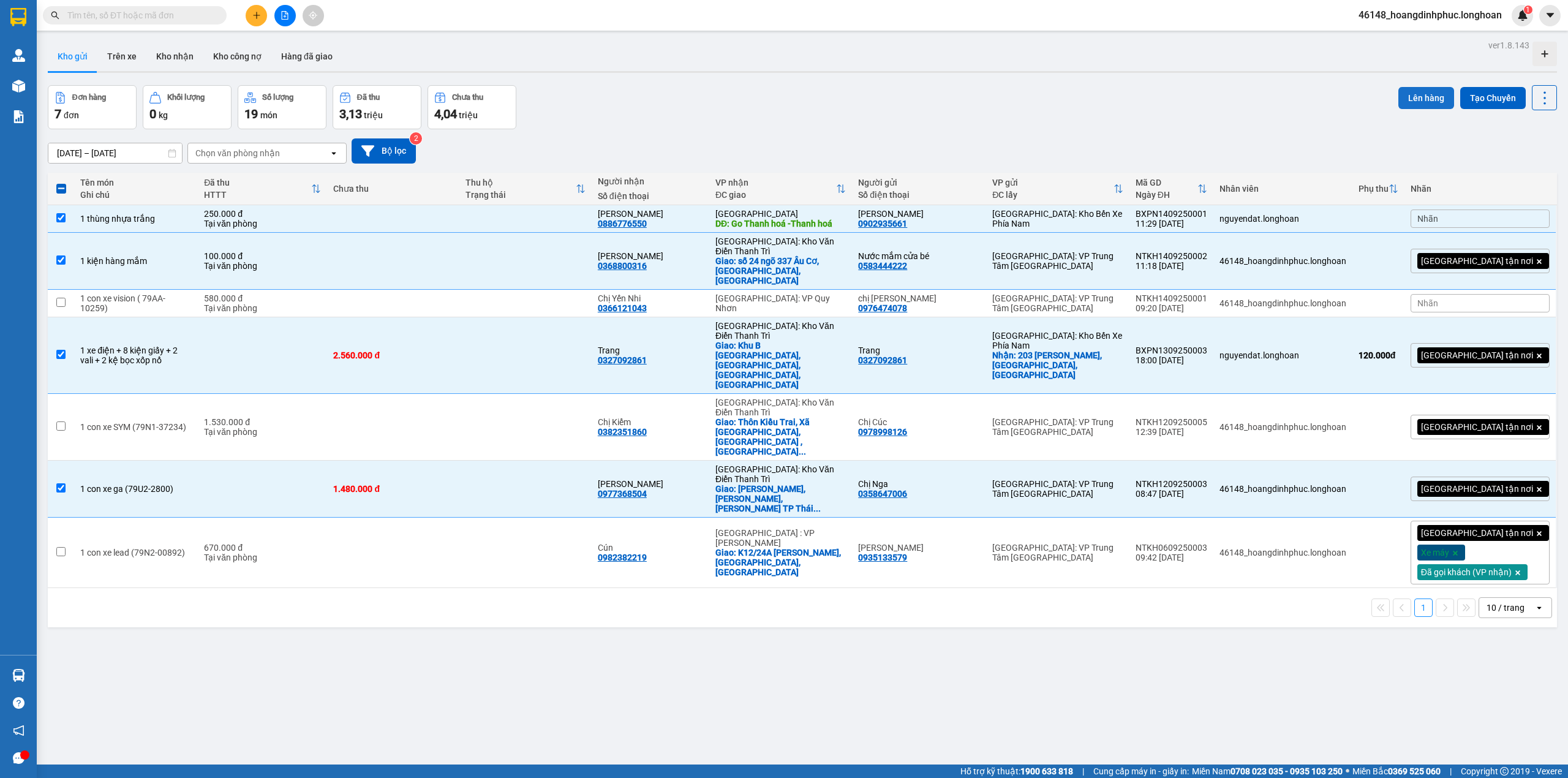
click at [1418, 99] on button "Lên hàng" at bounding box center [1427, 98] width 56 height 22
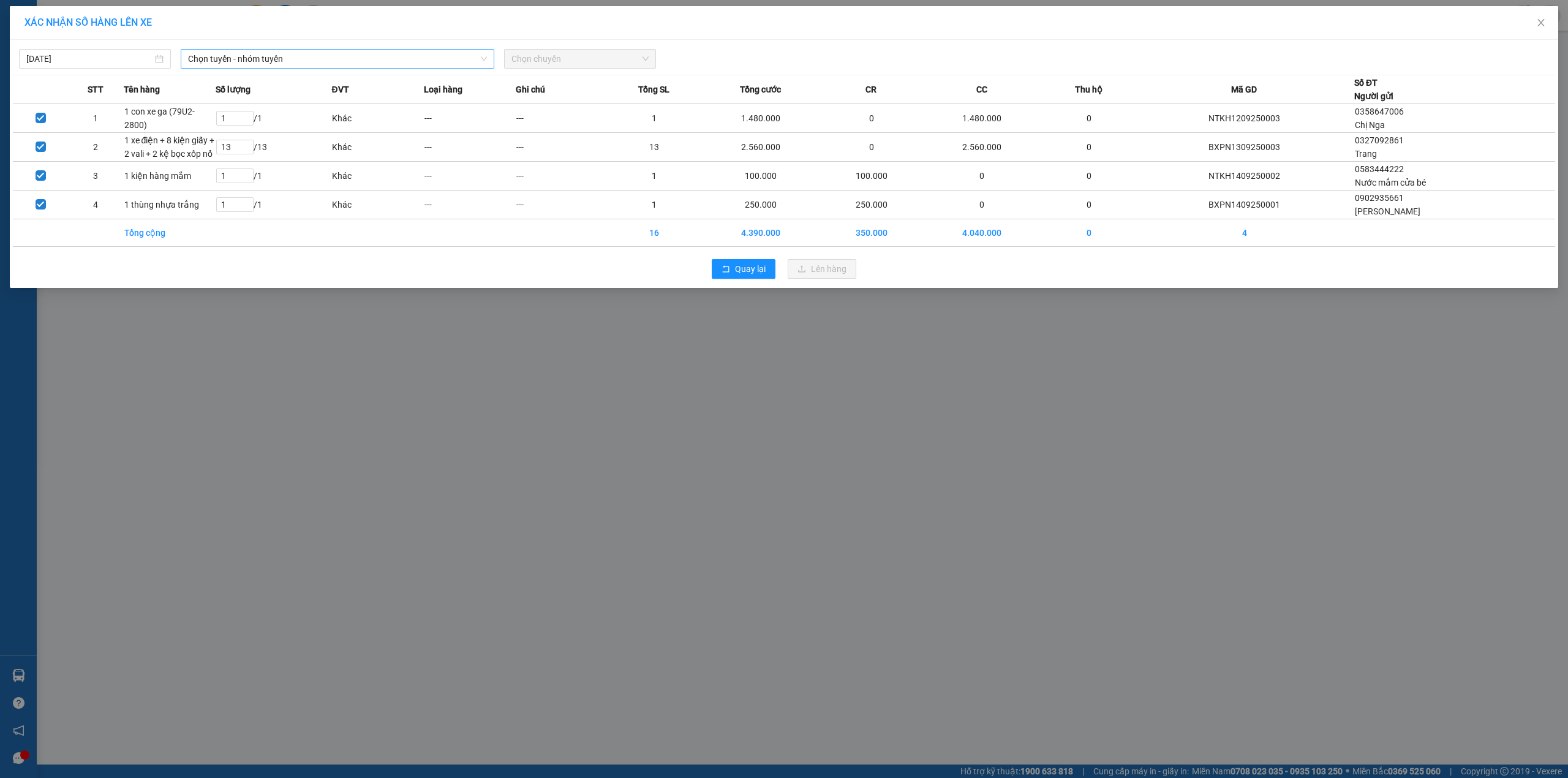
click at [325, 50] on span "Chọn tuyến - nhóm tuyến" at bounding box center [338, 58] width 299 height 18
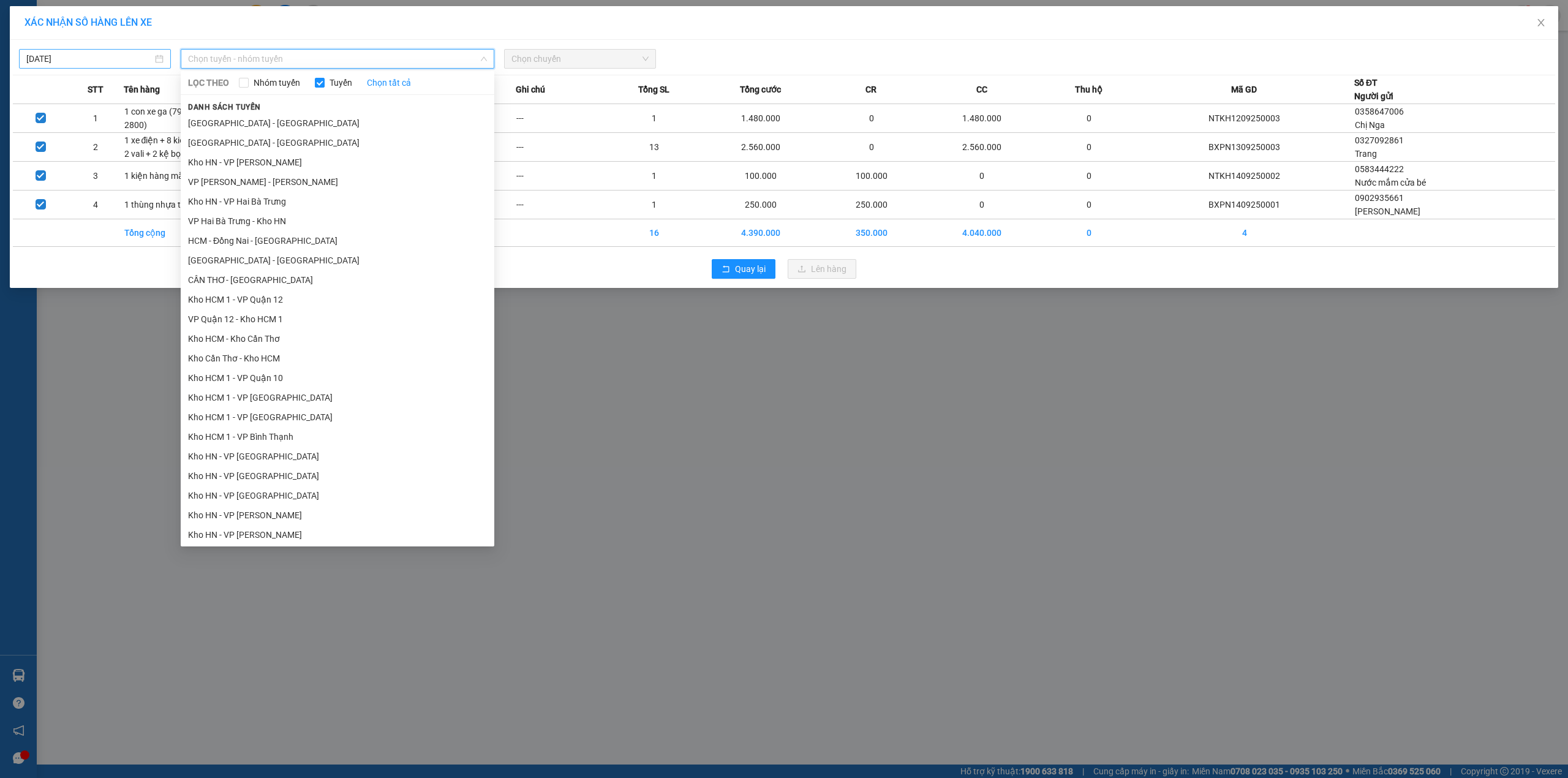
click at [99, 52] on body "Kết quả tìm kiếm ( 0 ) Bộ lọc No Data 46148_hoangdinhphuc.longhoan 1 Quản Lý Qu…" at bounding box center [784, 389] width 1568 height 778
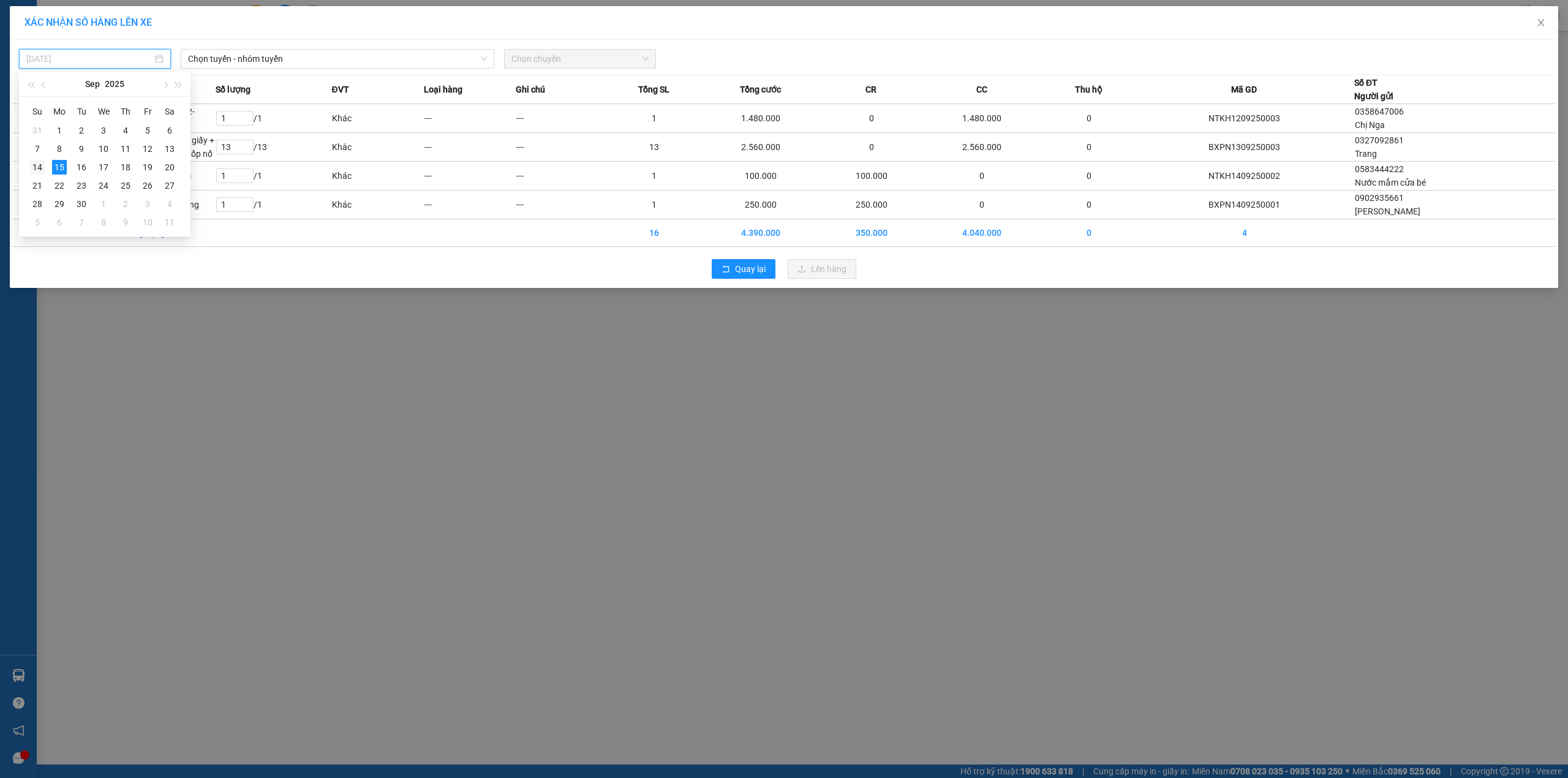
click at [38, 164] on div "14" at bounding box center [37, 167] width 15 height 15
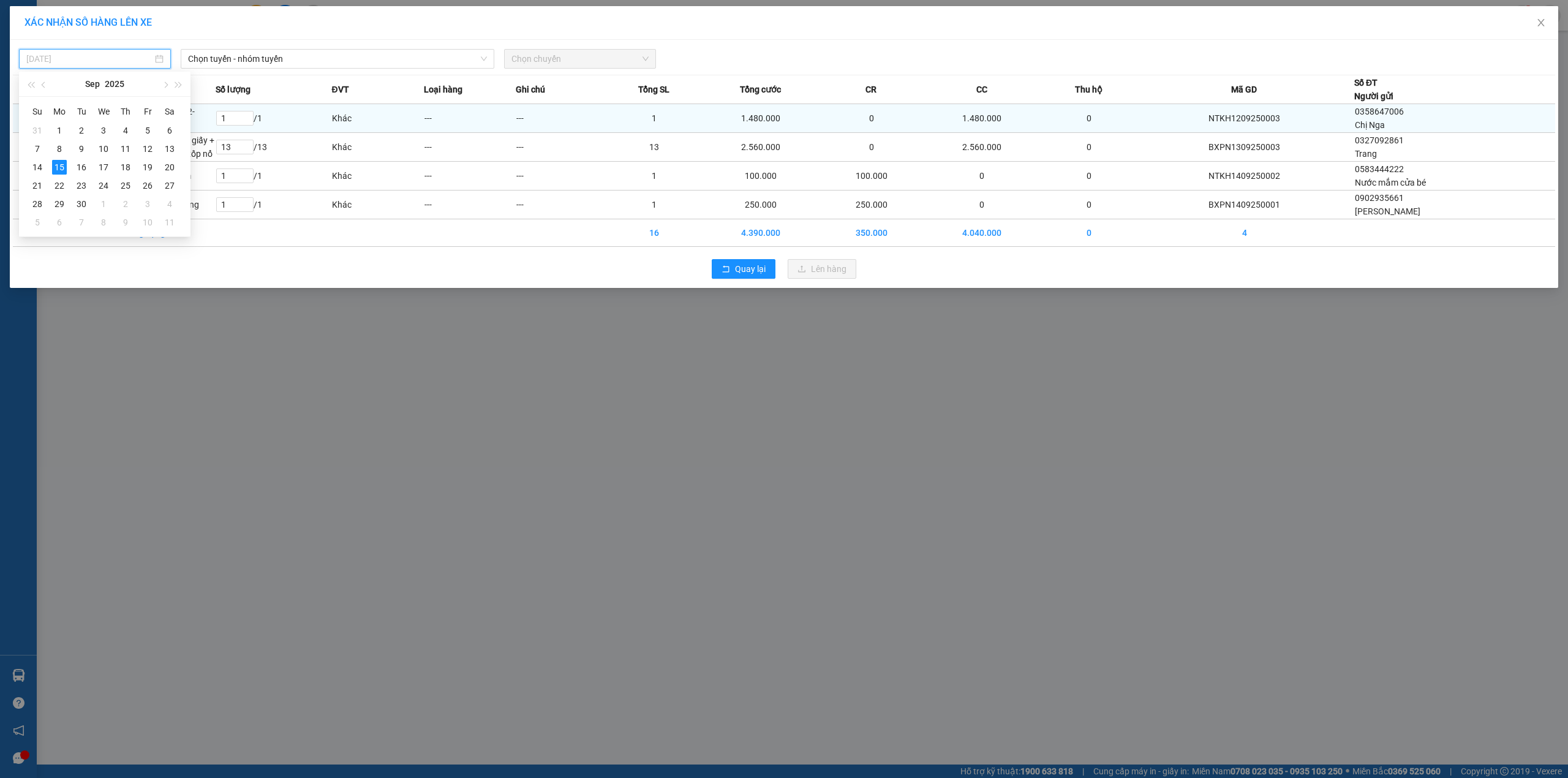
type input "14/09/2025"
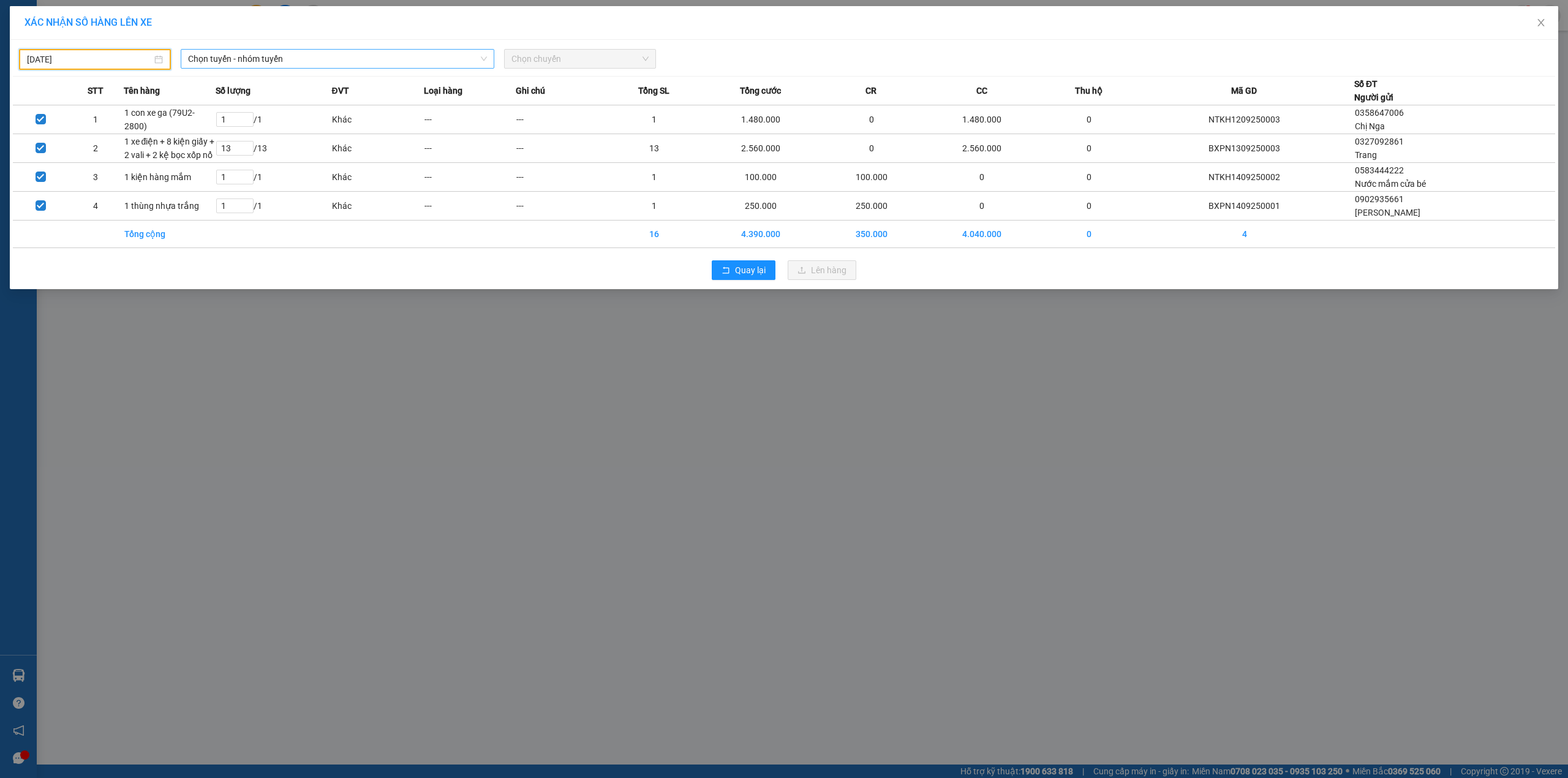
click at [292, 52] on span "Chọn tuyến - nhóm tuyến" at bounding box center [338, 58] width 299 height 18
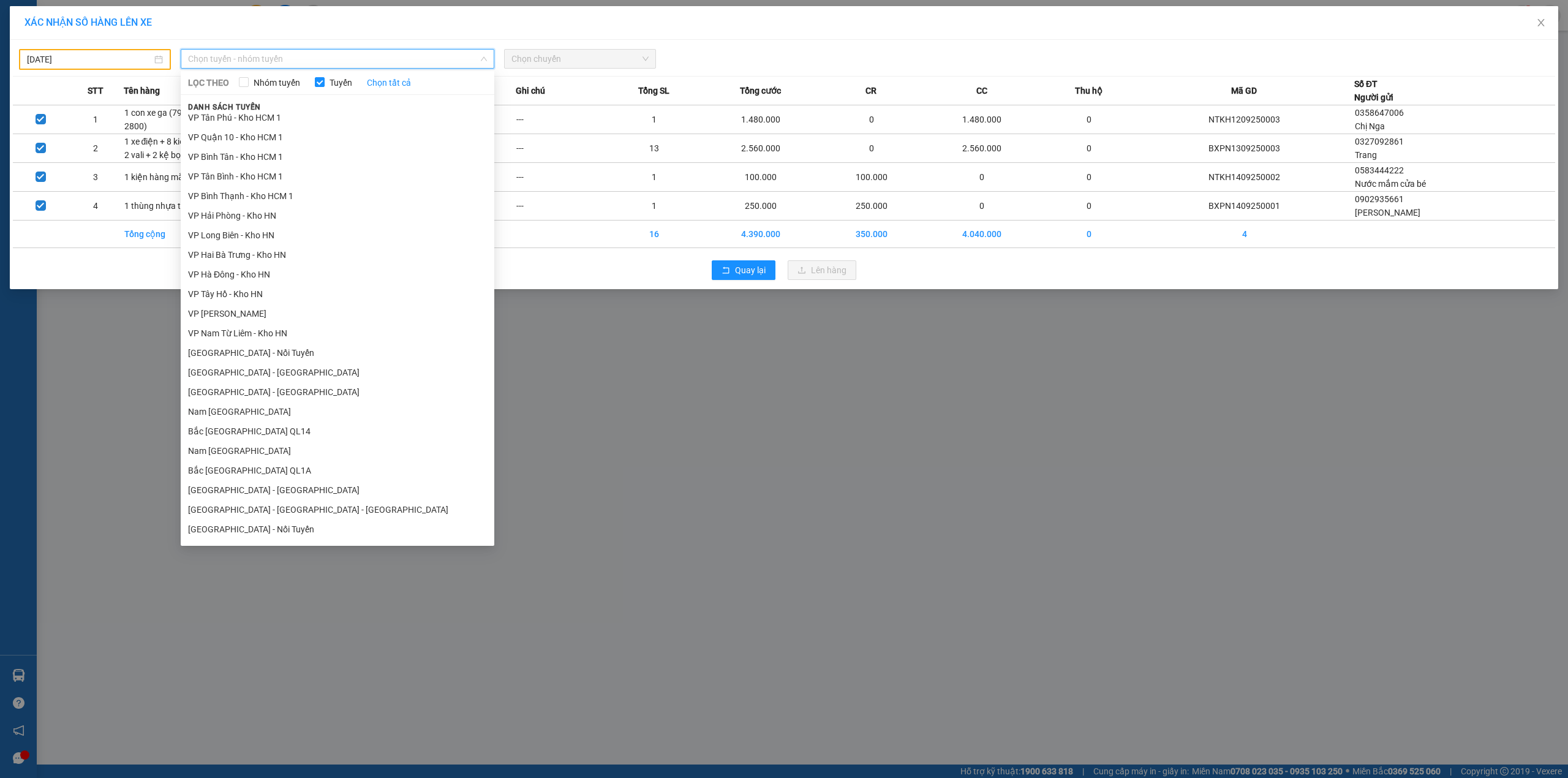
scroll to position [552, 0]
click at [243, 437] on li "Nam Trung Bắc QL1A" at bounding box center [337, 433] width 313 height 20
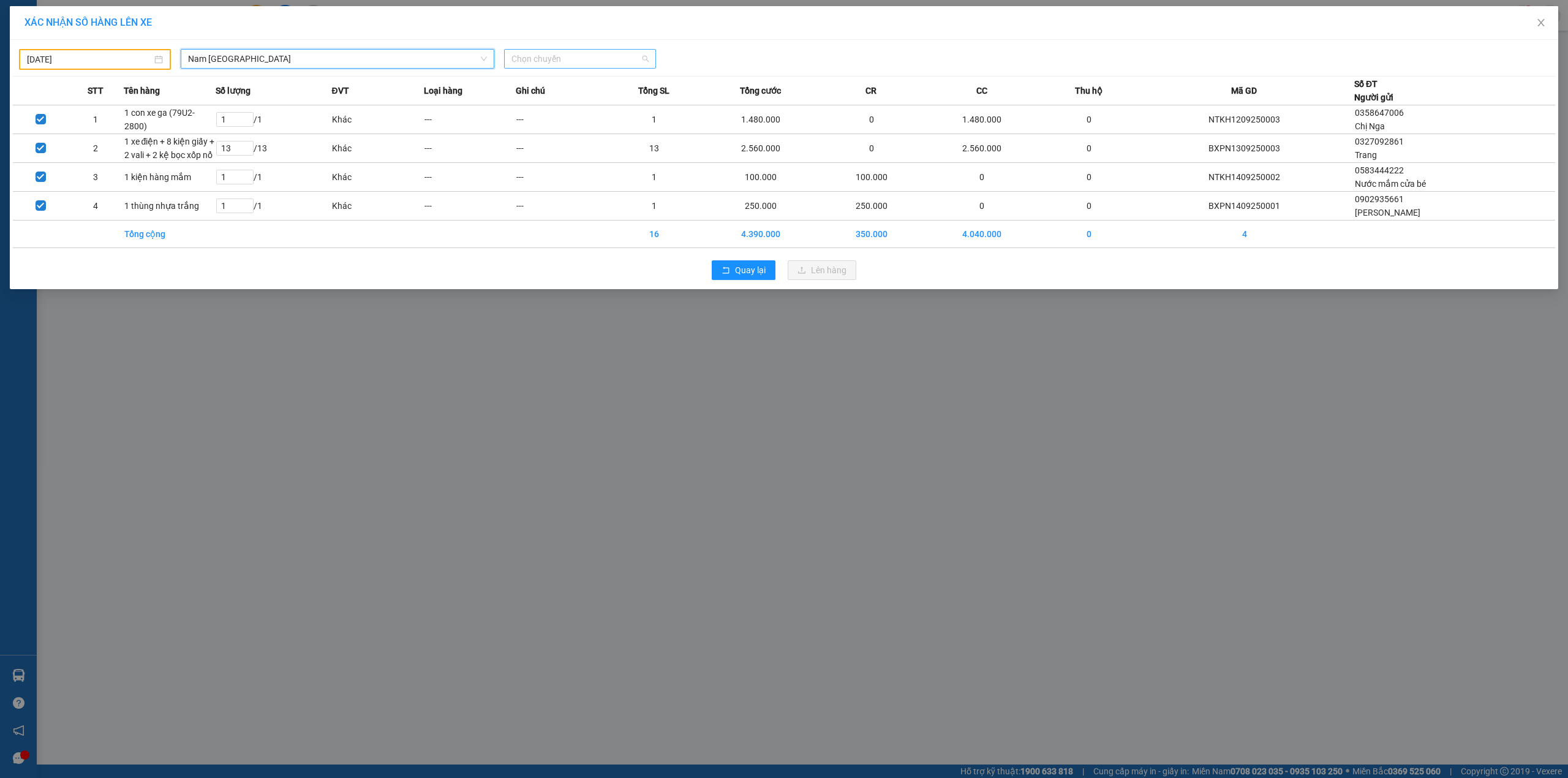
click at [573, 60] on span "Chọn chuyến" at bounding box center [580, 58] width 137 height 18
click at [577, 116] on div "21:00 (TC) - 29K-107.57" at bounding box center [559, 123] width 95 height 14
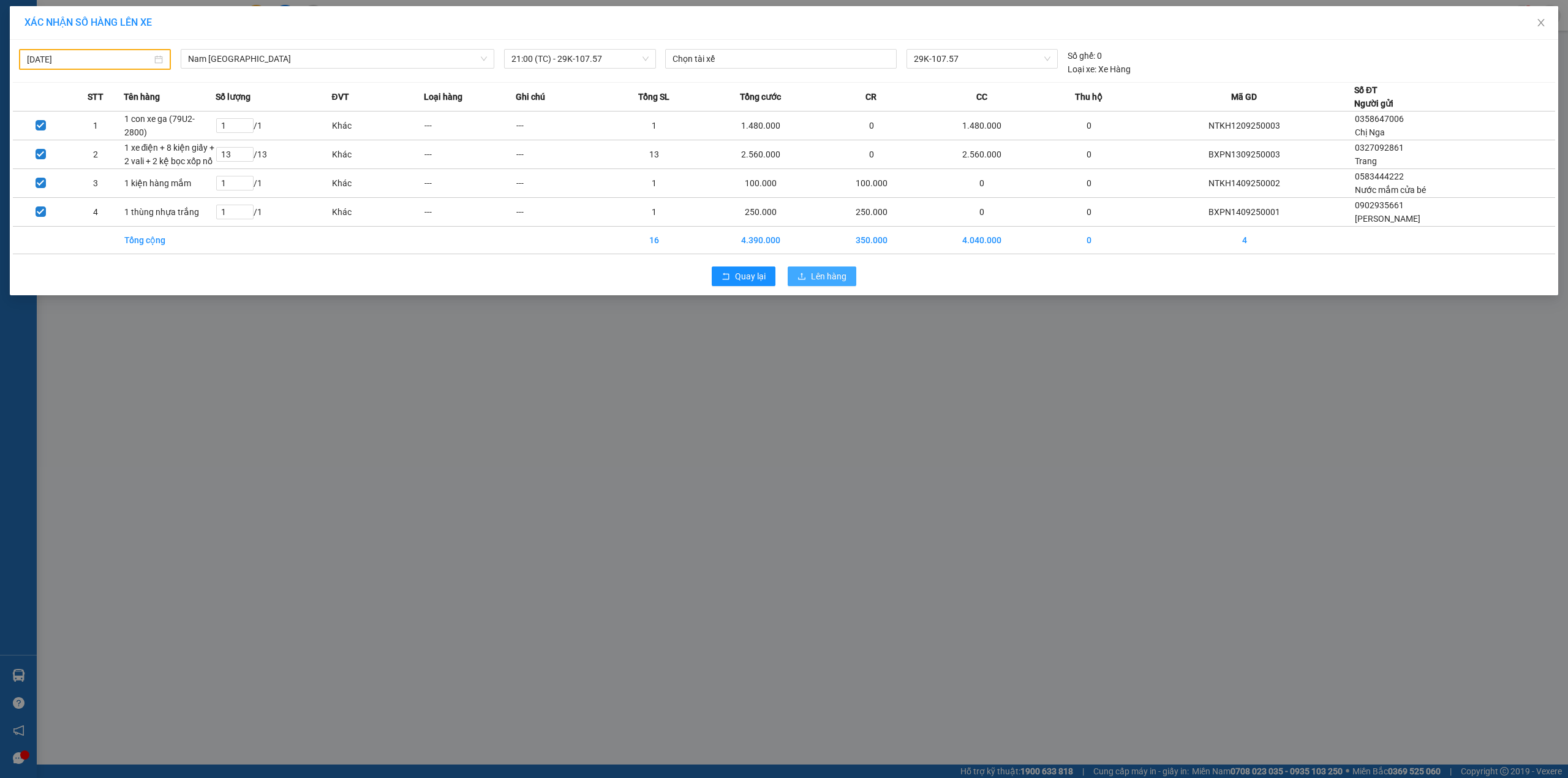
click at [819, 283] on span "Lên hàng" at bounding box center [829, 276] width 35 height 14
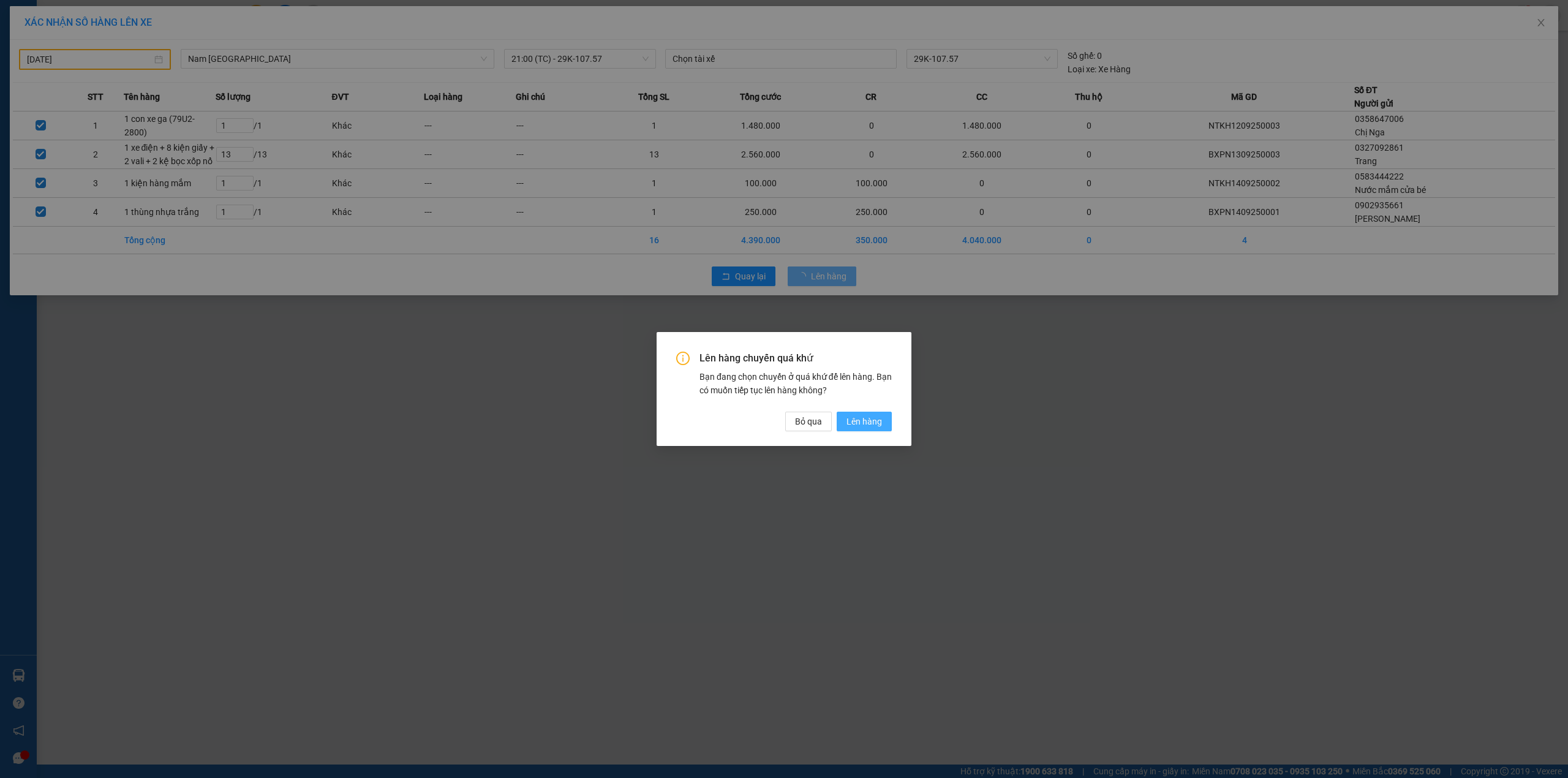
click at [848, 425] on span "Lên hàng" at bounding box center [864, 422] width 35 height 14
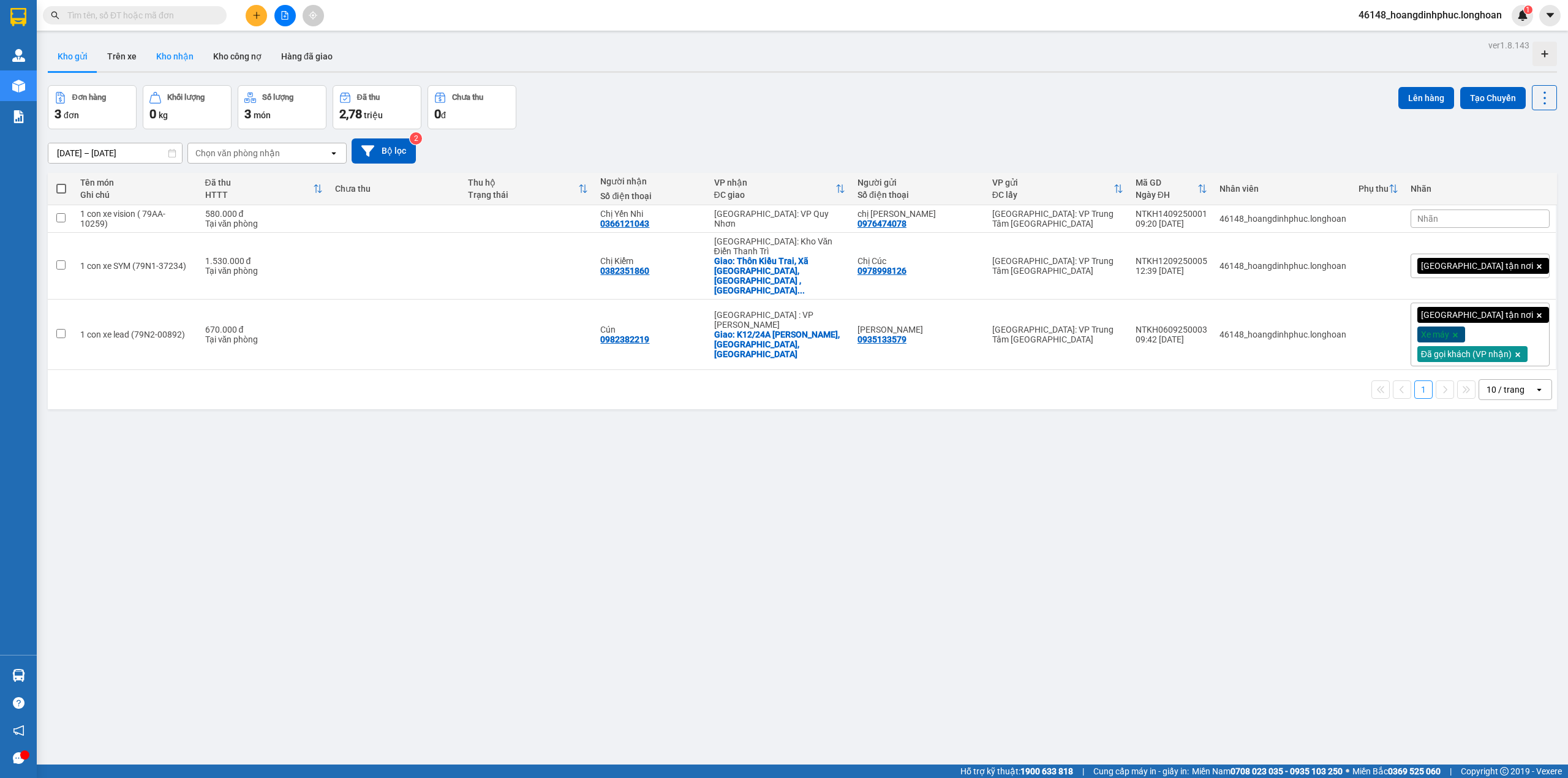
click at [160, 58] on button "Kho nhận" at bounding box center [175, 56] width 57 height 29
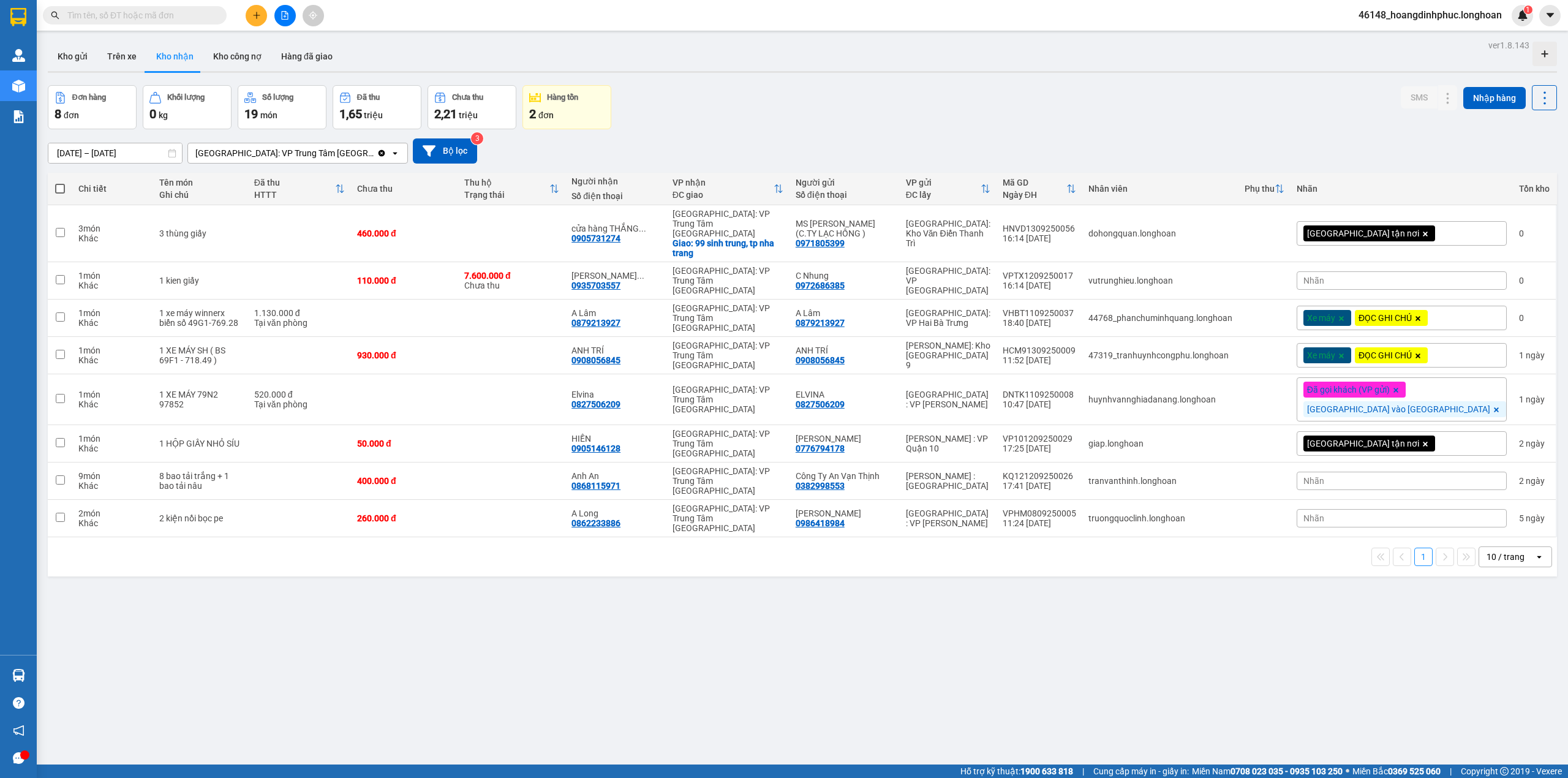
click at [196, 16] on input "text" at bounding box center [140, 16] width 145 height 14
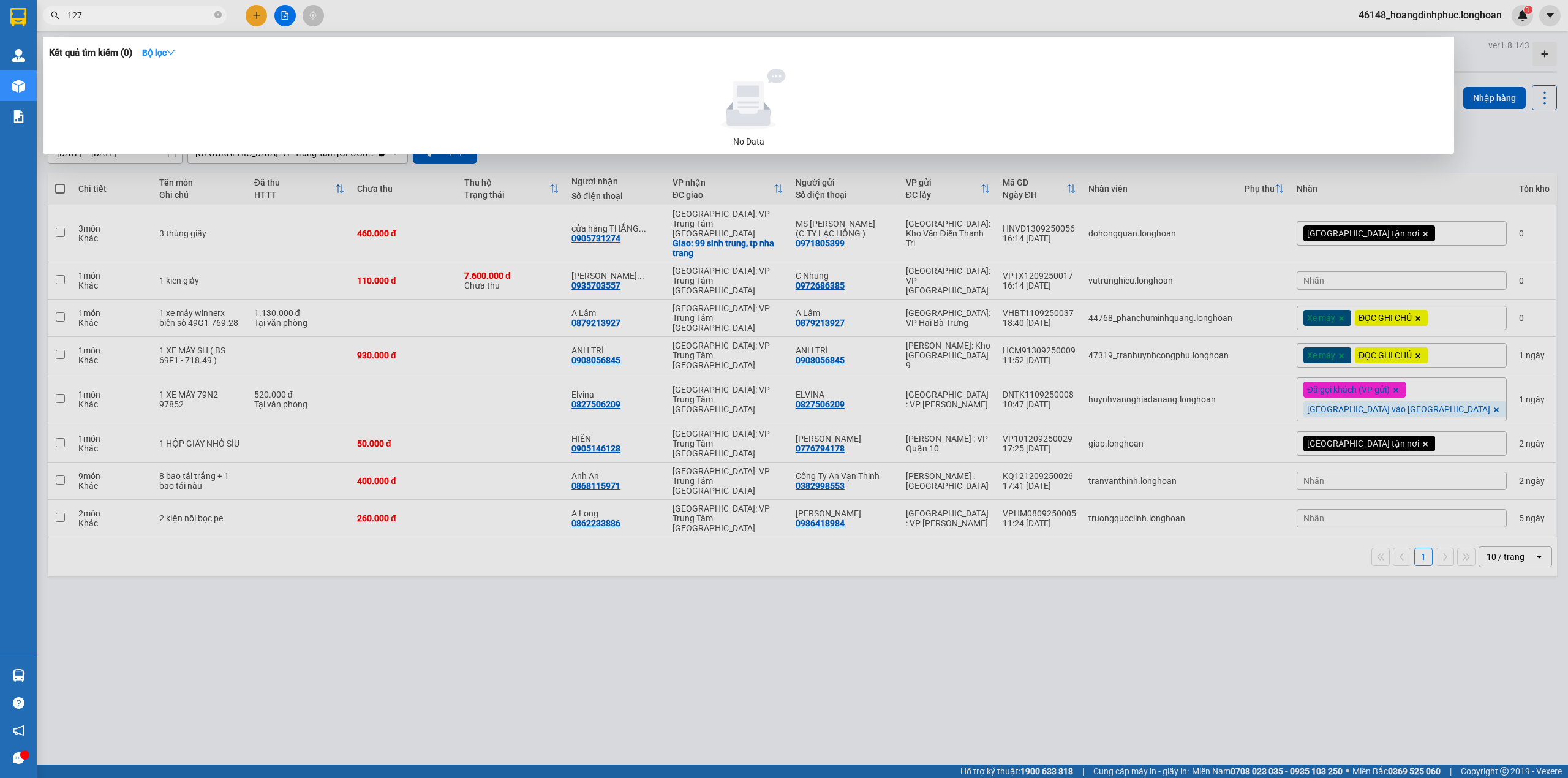
type input "1274"
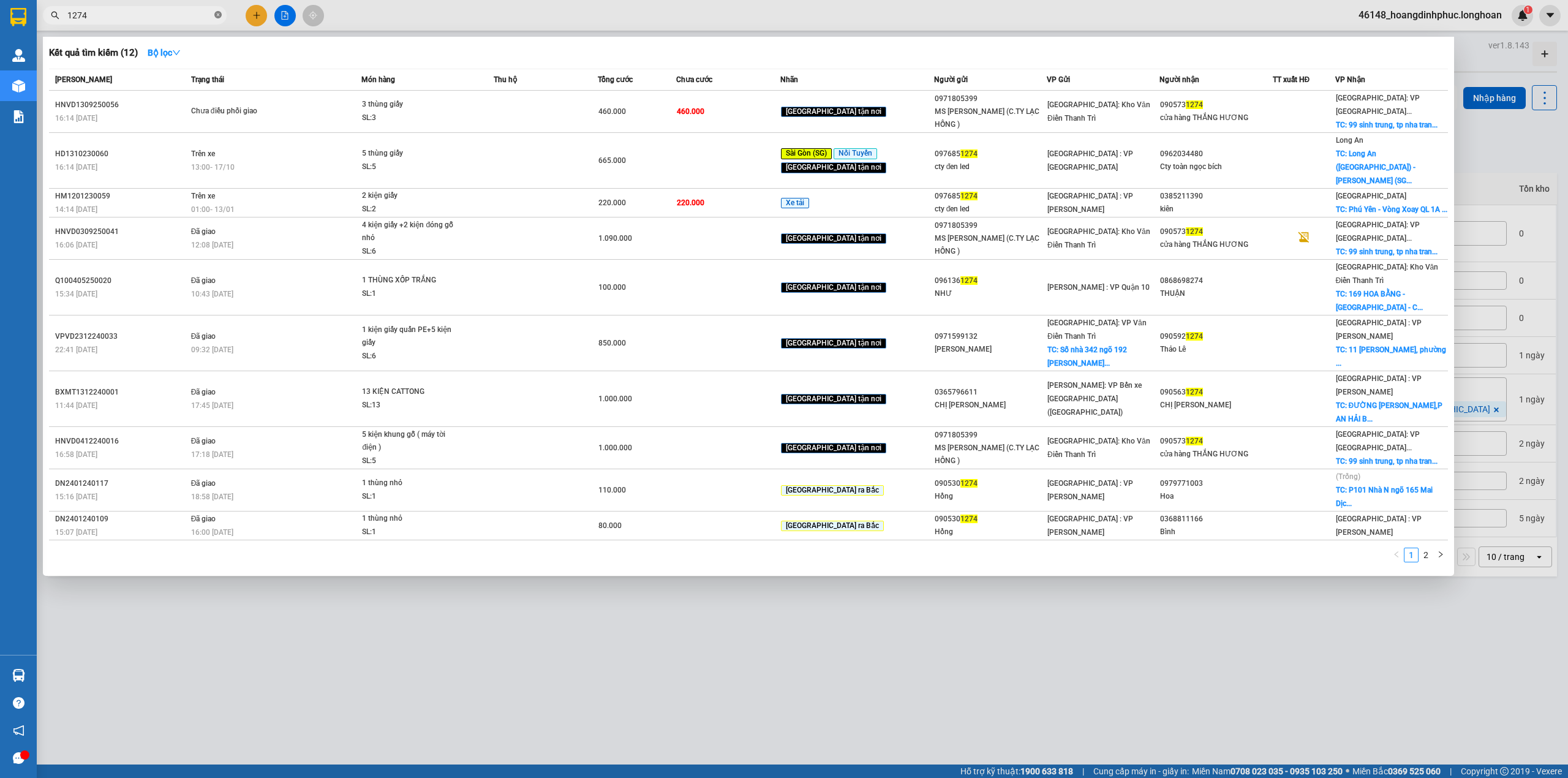
click at [215, 16] on icon "close-circle" at bounding box center [218, 14] width 7 height 7
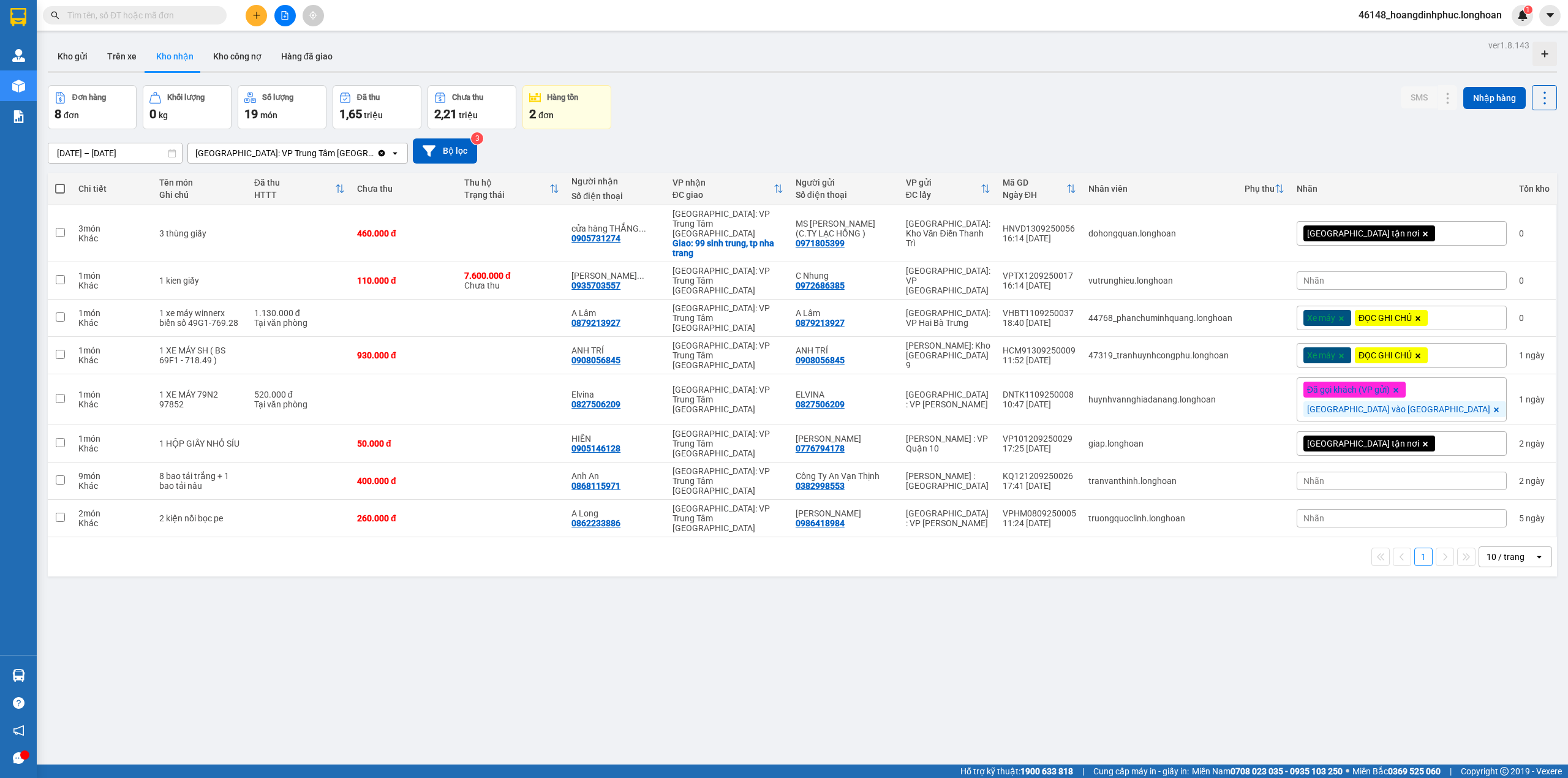
click at [153, 13] on input "text" at bounding box center [140, 16] width 145 height 14
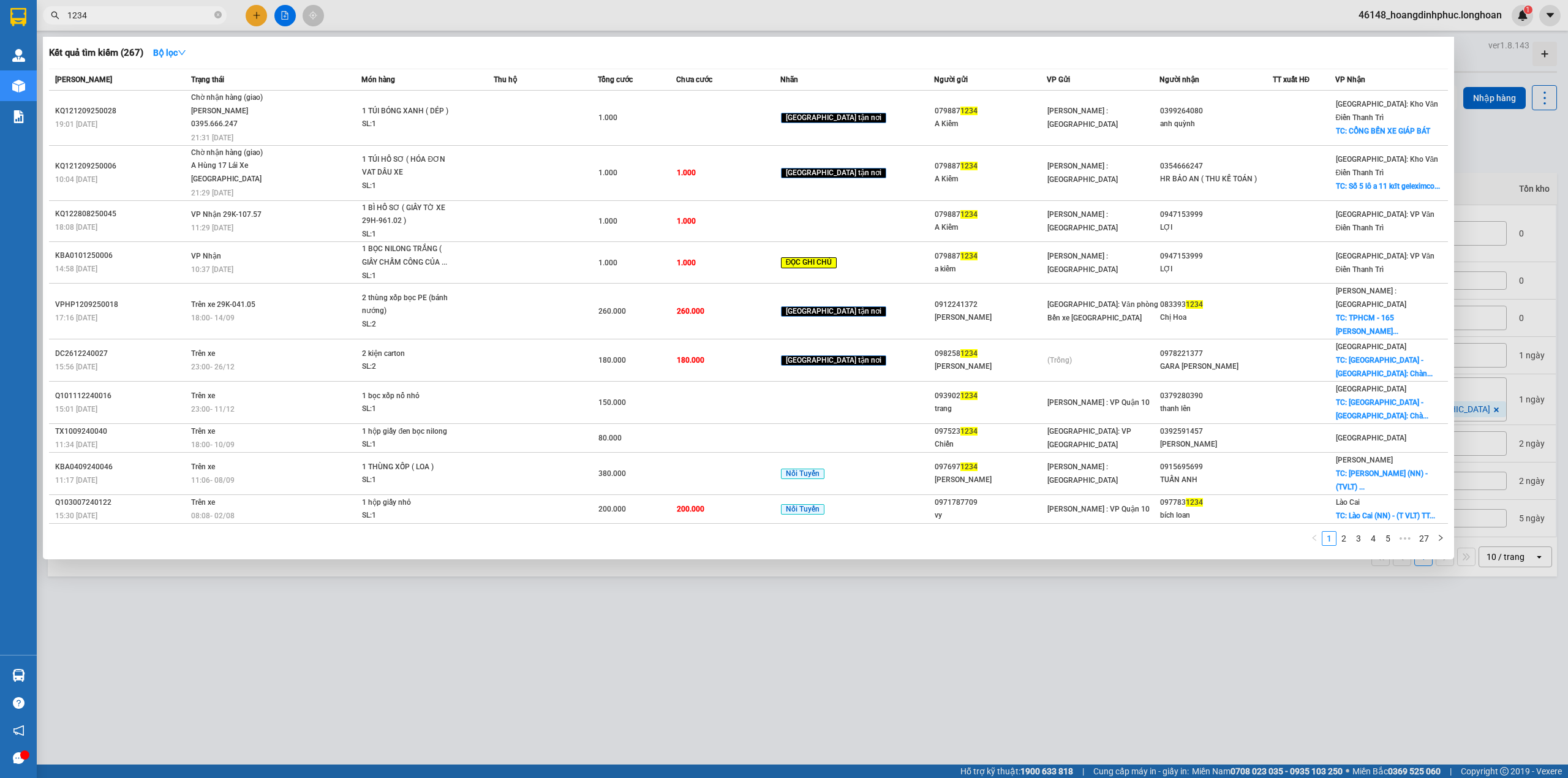
type input "1234"
click at [682, 576] on div at bounding box center [784, 389] width 1568 height 778
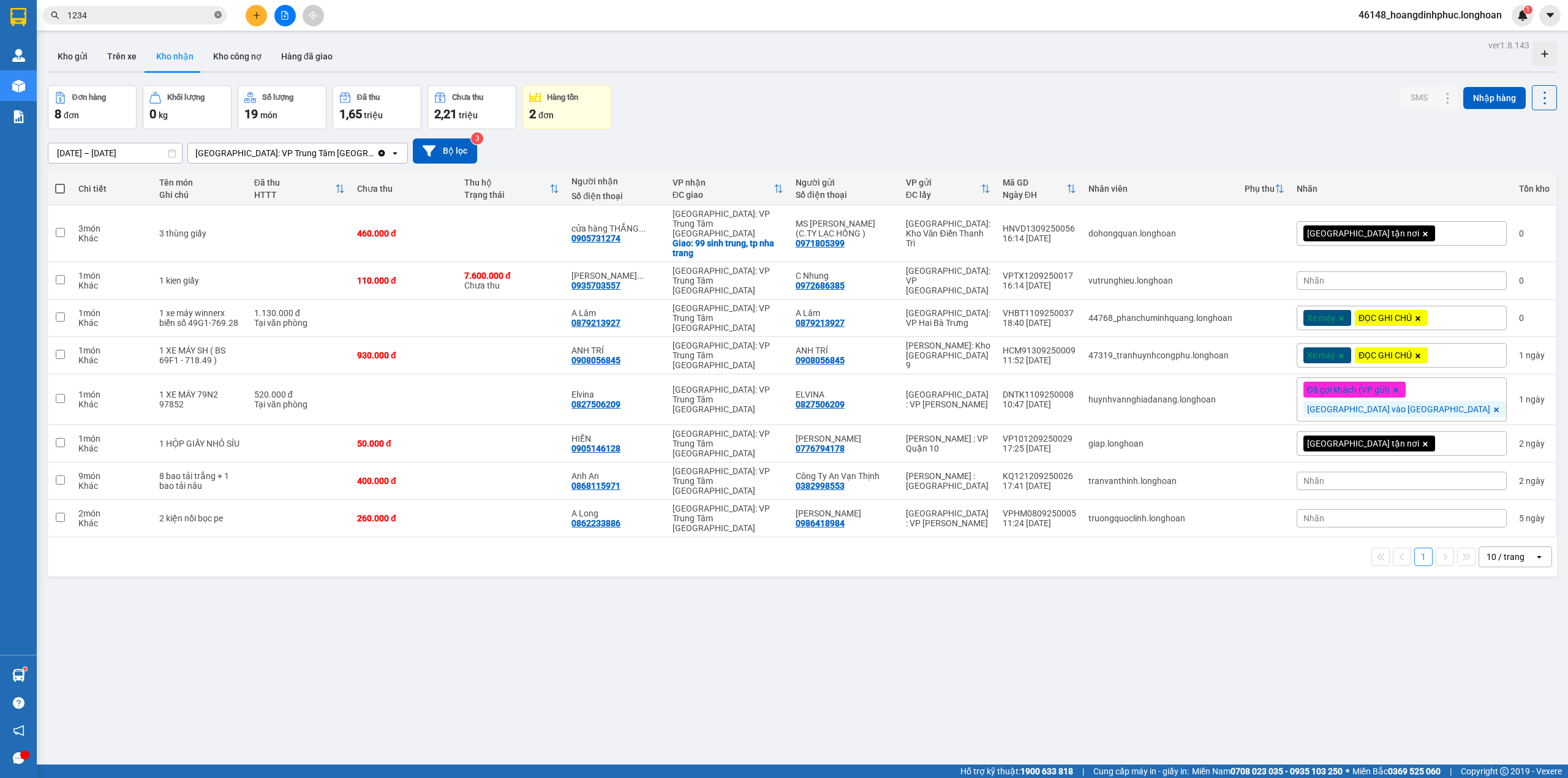
click at [221, 17] on icon "close-circle" at bounding box center [218, 14] width 7 height 7
click at [190, 17] on input "text" at bounding box center [140, 16] width 145 height 14
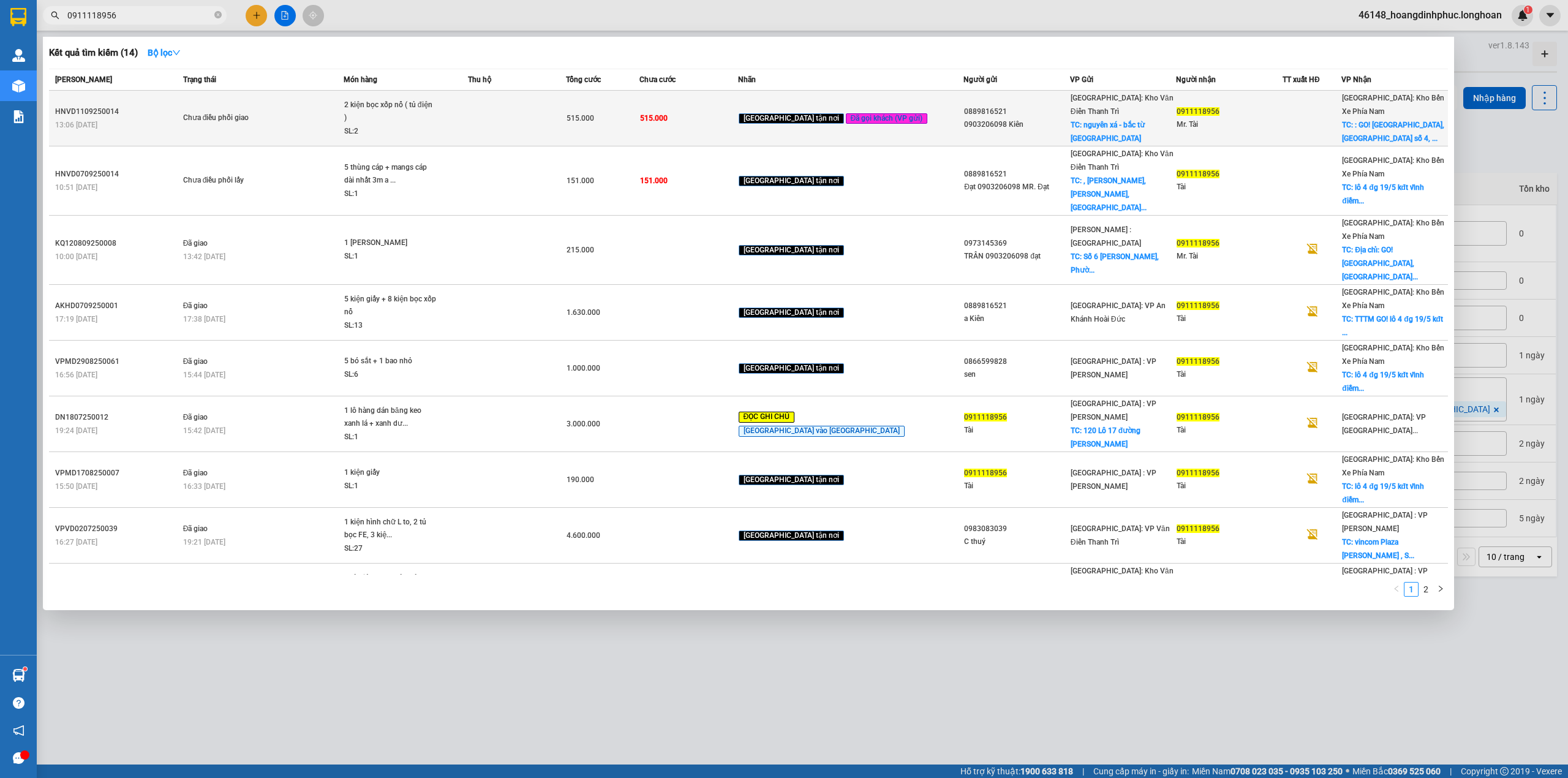
type input "0911118956"
click at [467, 109] on span "2 kiện bọc xốp nổ ( tủ điện ) SL: 2" at bounding box center [406, 118] width 123 height 40
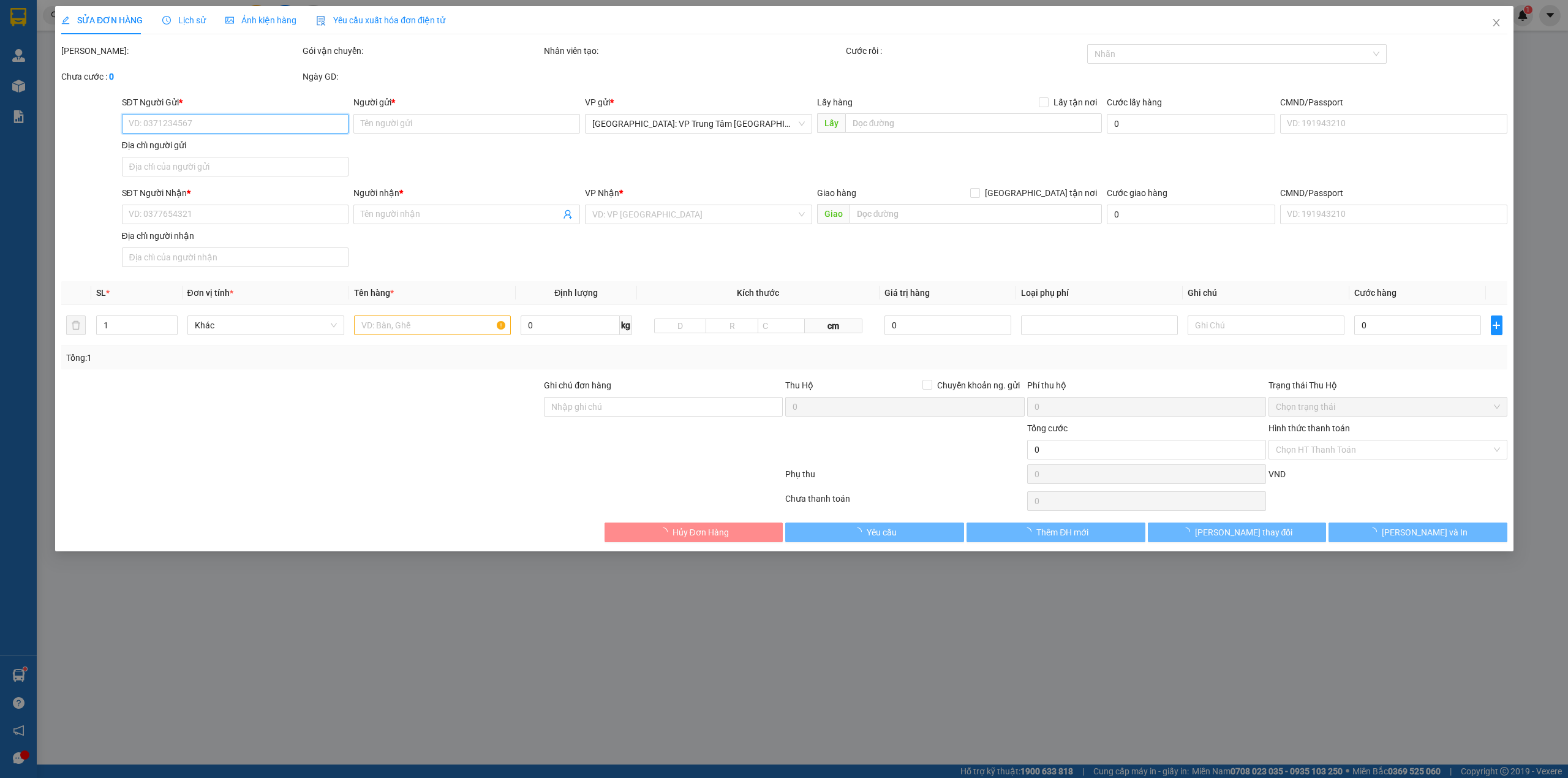
type input "0889816521"
type input "0903206098 Kiên"
checkbox input "true"
type input "nguyên xá - bắc từ liêm"
type input "0911118956"
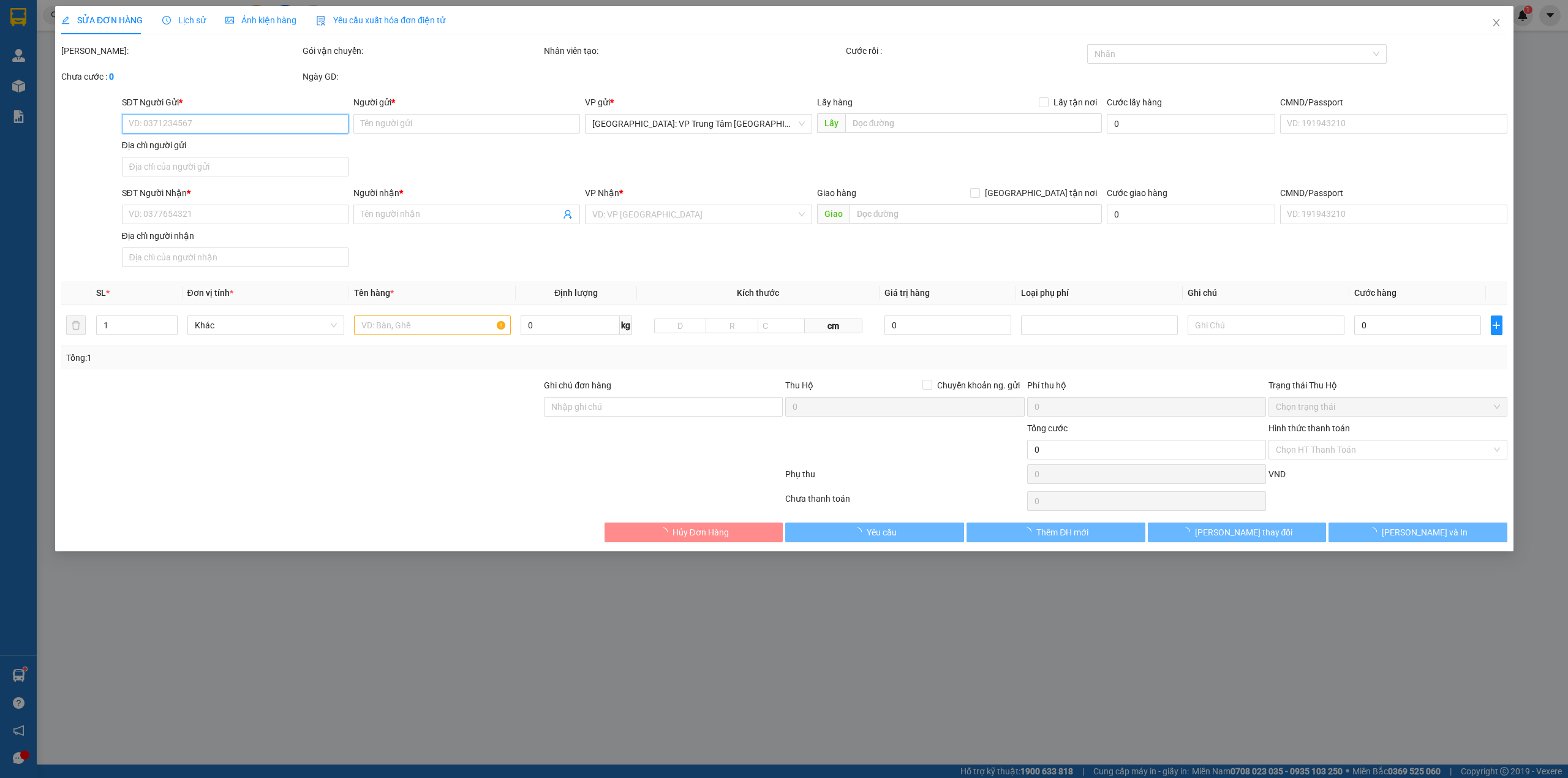
type input "Mr. Tài"
checkbox input "true"
type input ": GO! Nha Trang, Lô số 4, đường 19/5, Khu đô thị Vĩnh Điềm Trung, Xã Vĩnh Hiệp,…"
type input "HÀNG DỄ MÓP MÉO CHÚ Ý BỐC XẾP CẨN THẬN KHÔNG ĐÈ HÀNG ( HƯ VỠ KHÔNG ĐỀN GIÁ TRỊ …"
type input "515.000"
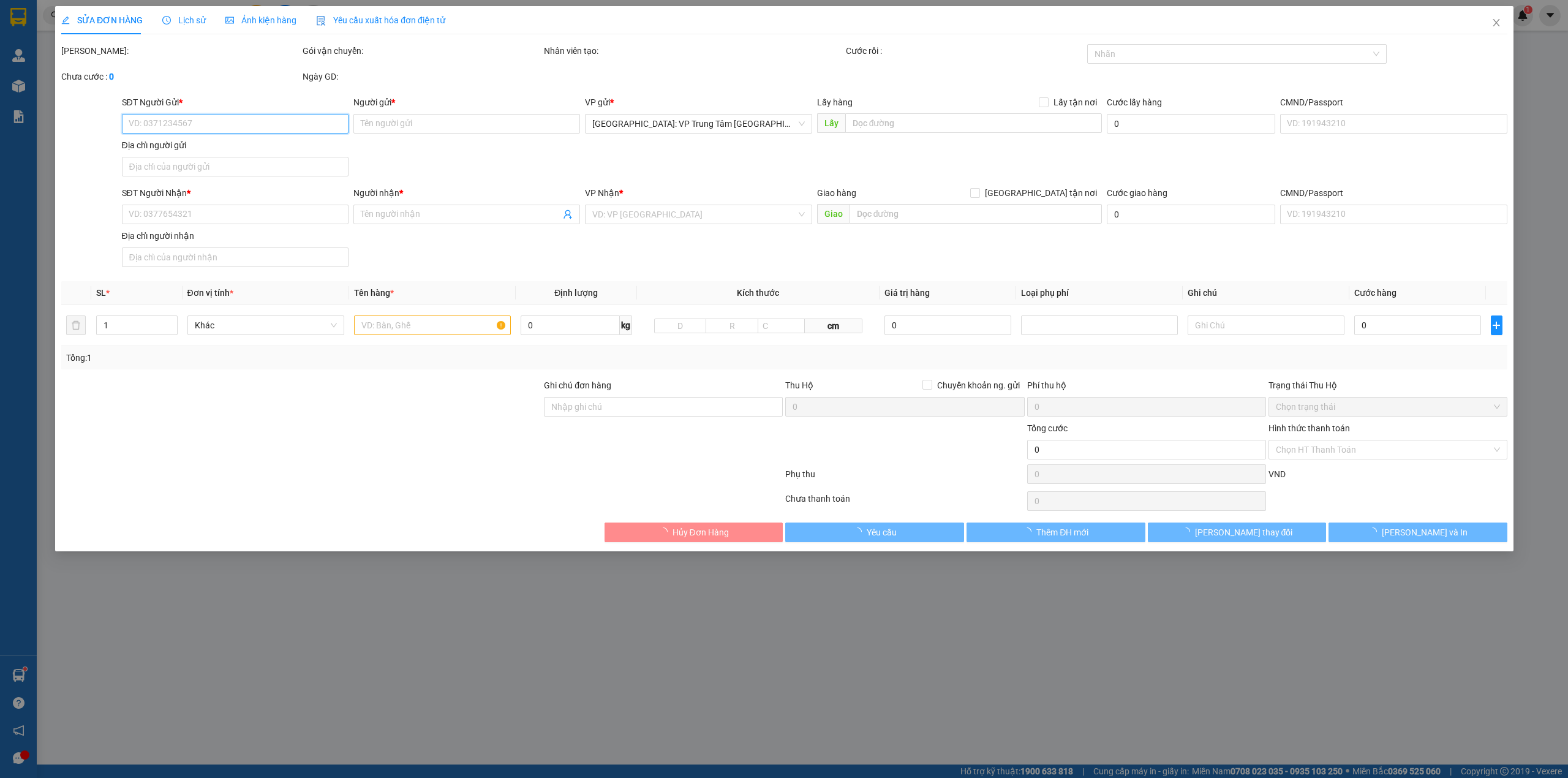
type input "515.000"
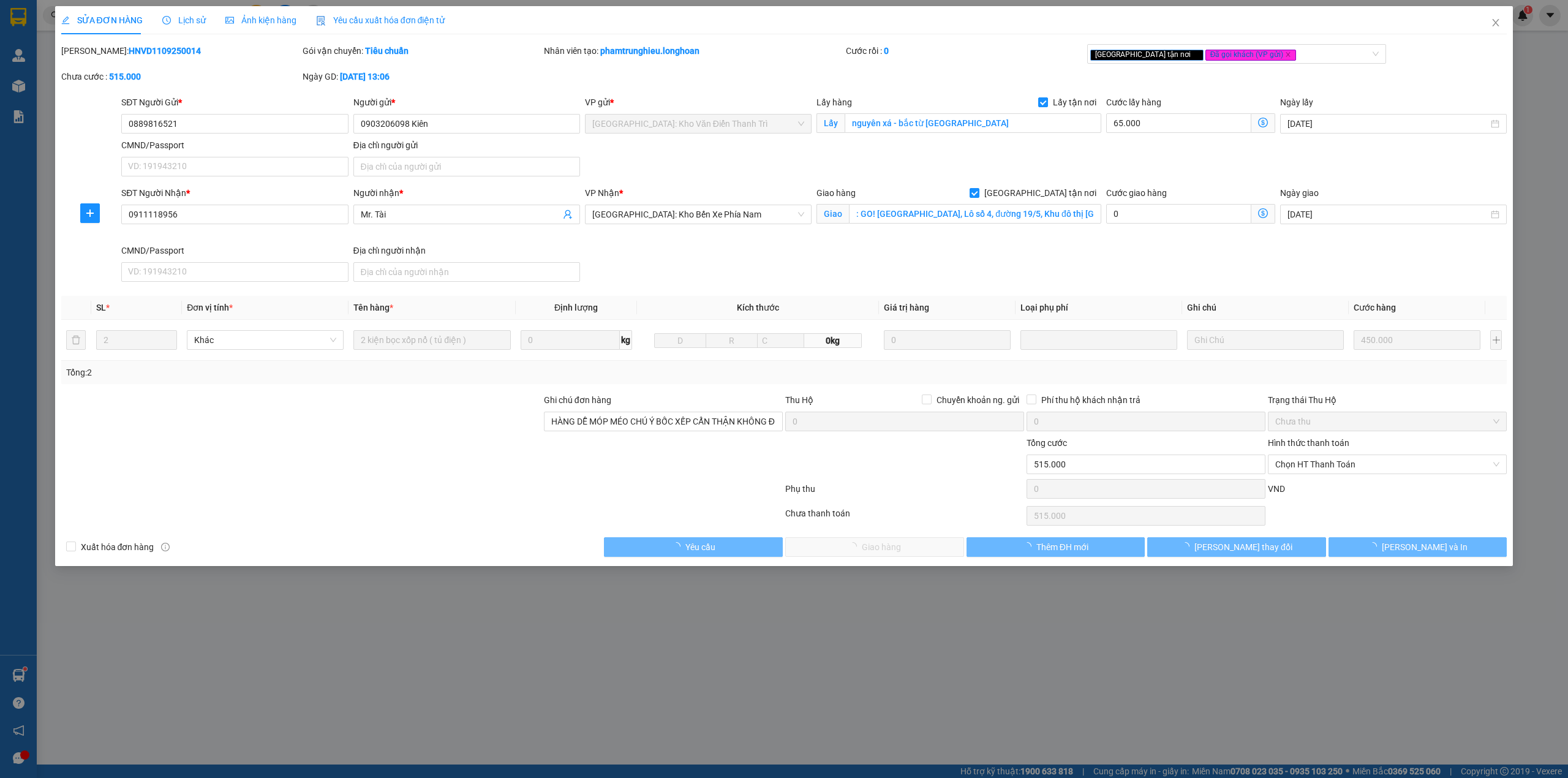
click at [183, 24] on span "Lịch sử" at bounding box center [184, 20] width 43 height 9
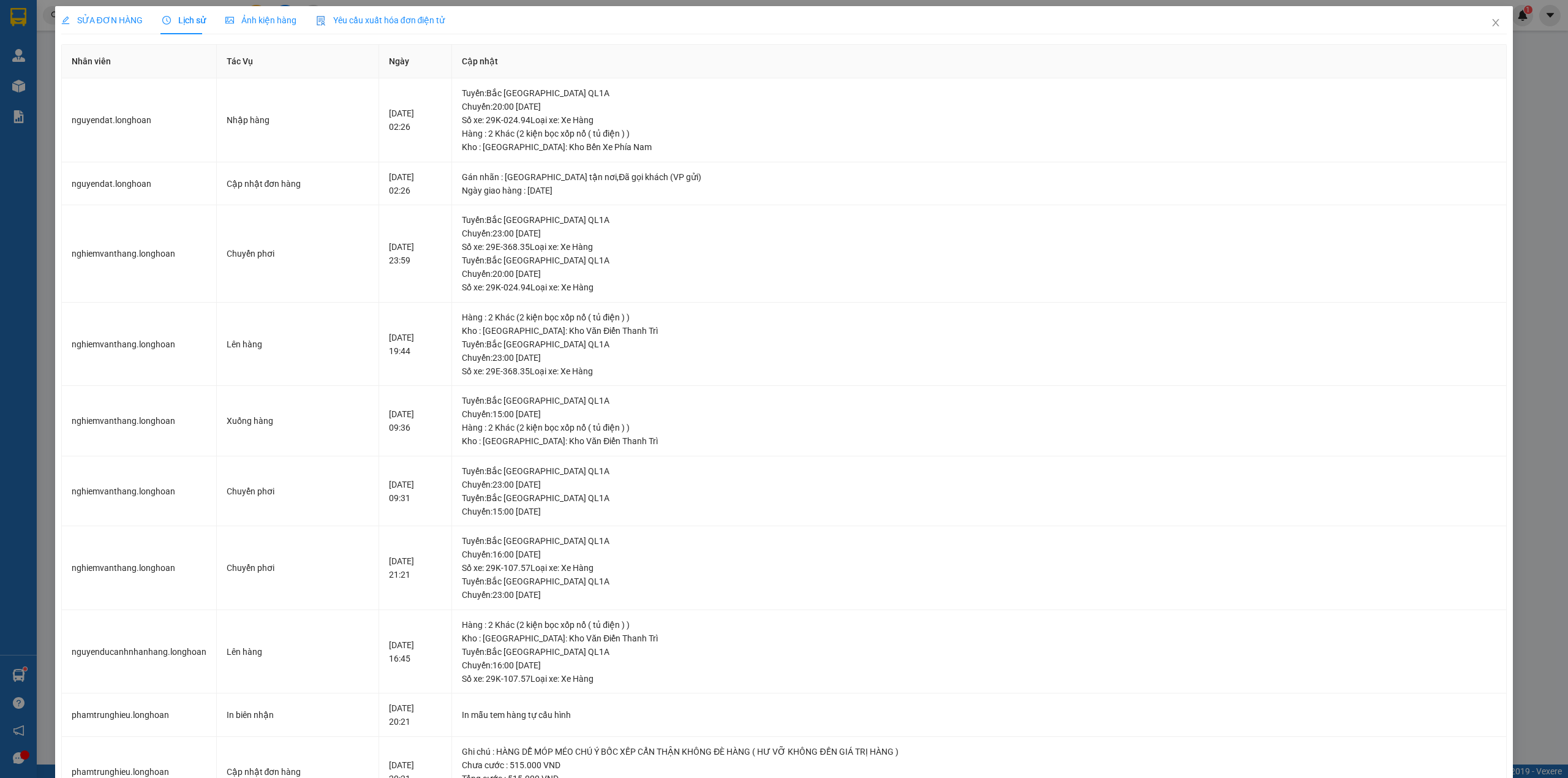
click at [131, 27] on div "SỬA ĐƠN HÀNG" at bounding box center [102, 20] width 81 height 28
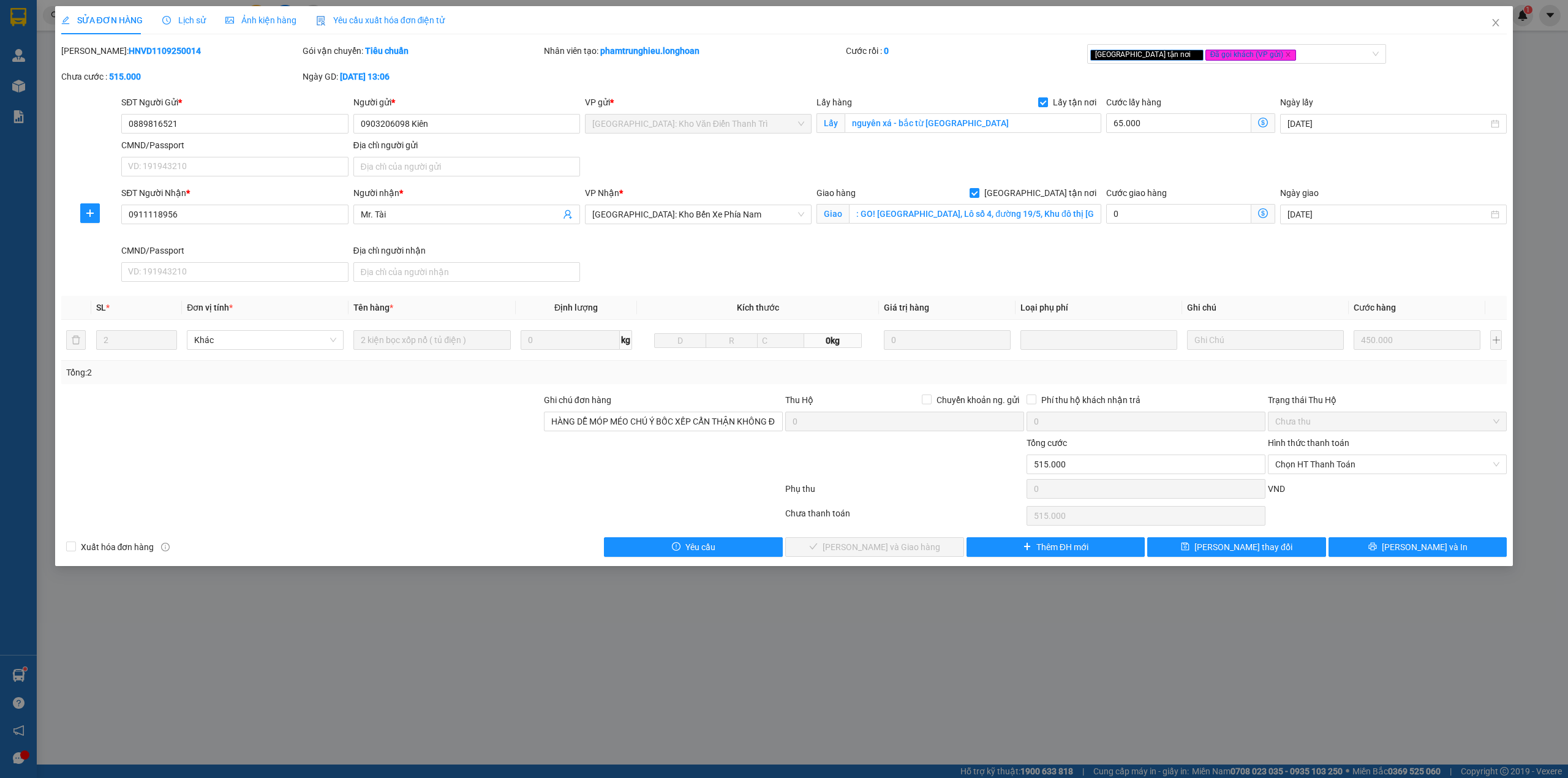
click at [190, 23] on span "Lịch sử" at bounding box center [184, 20] width 43 height 9
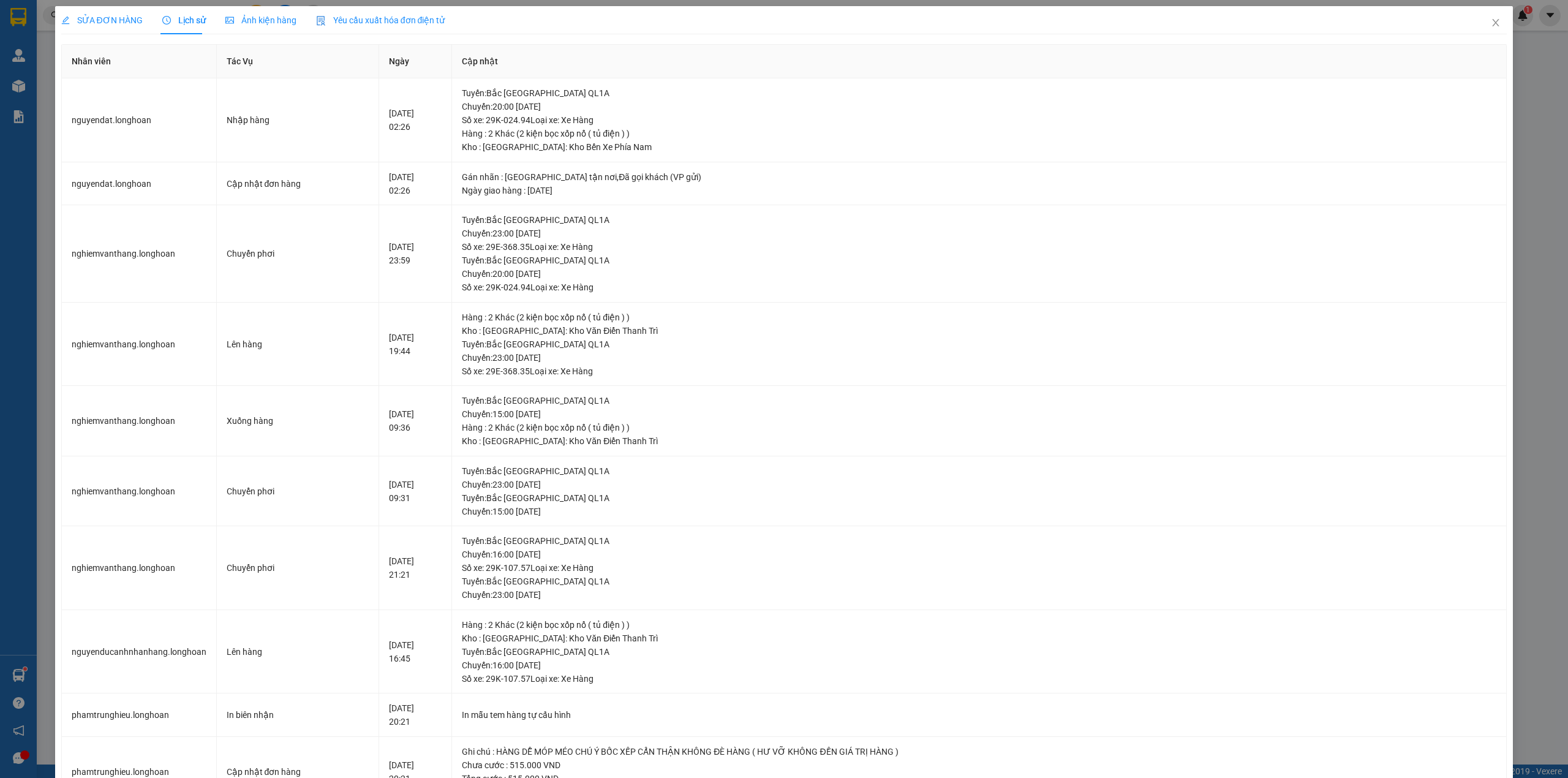
click at [124, 16] on span "SỬA ĐƠN HÀNG" at bounding box center [102, 20] width 81 height 9
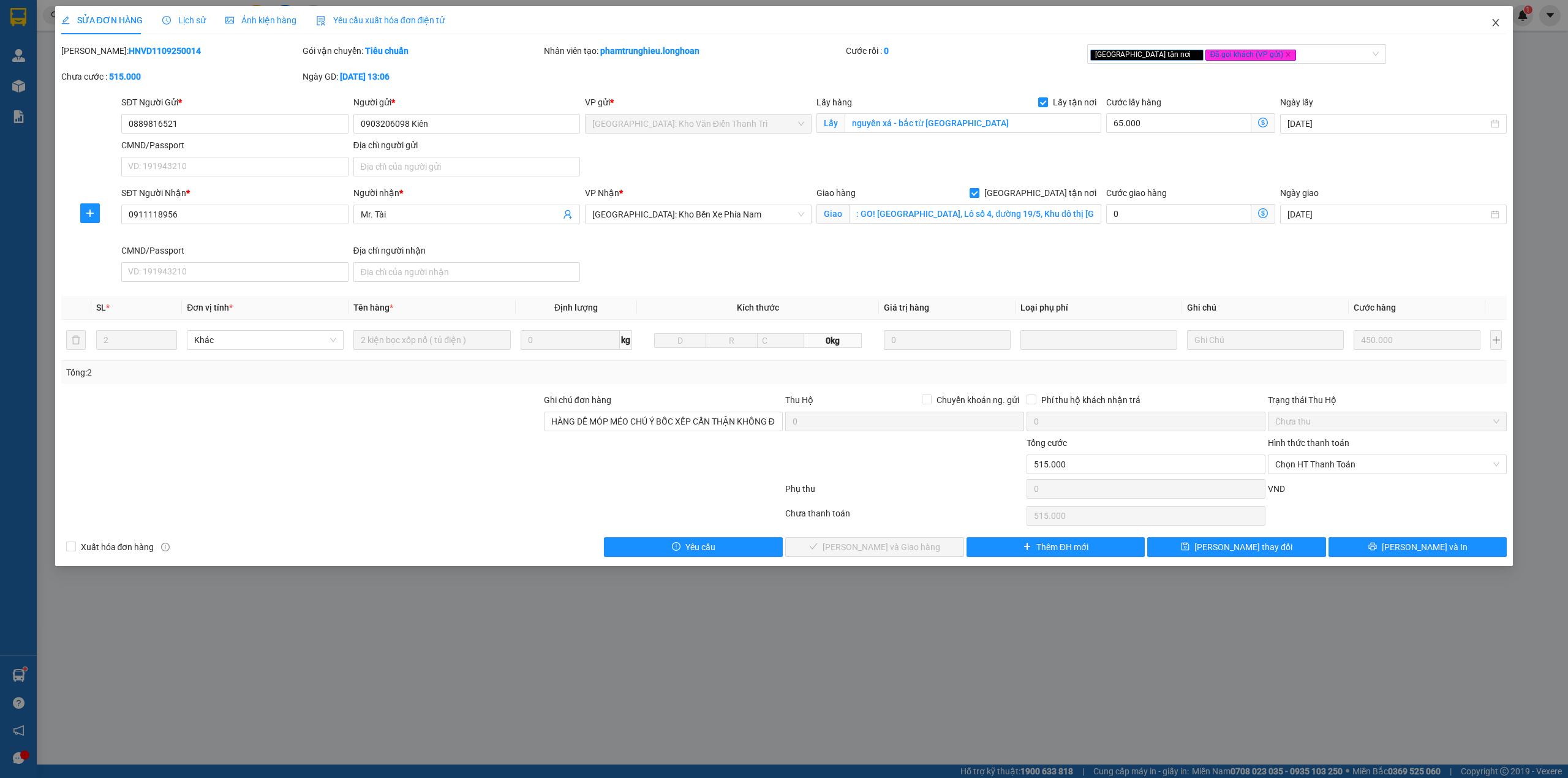
click at [1497, 20] on icon "close" at bounding box center [1496, 22] width 9 height 9
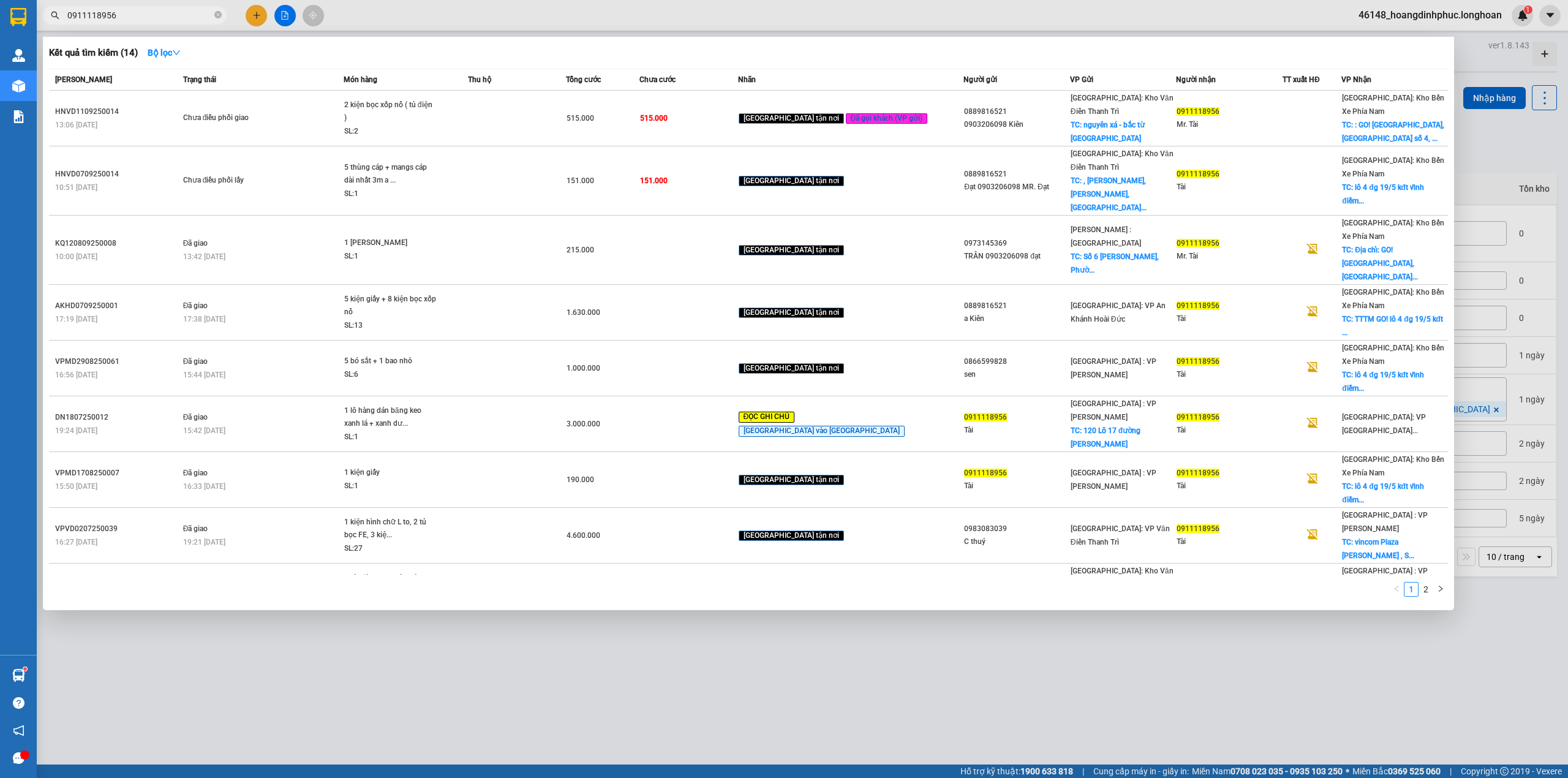
click at [163, 7] on span "0911118956" at bounding box center [134, 15] width 183 height 18
click at [156, 15] on input "0911118956" at bounding box center [140, 16] width 145 height 14
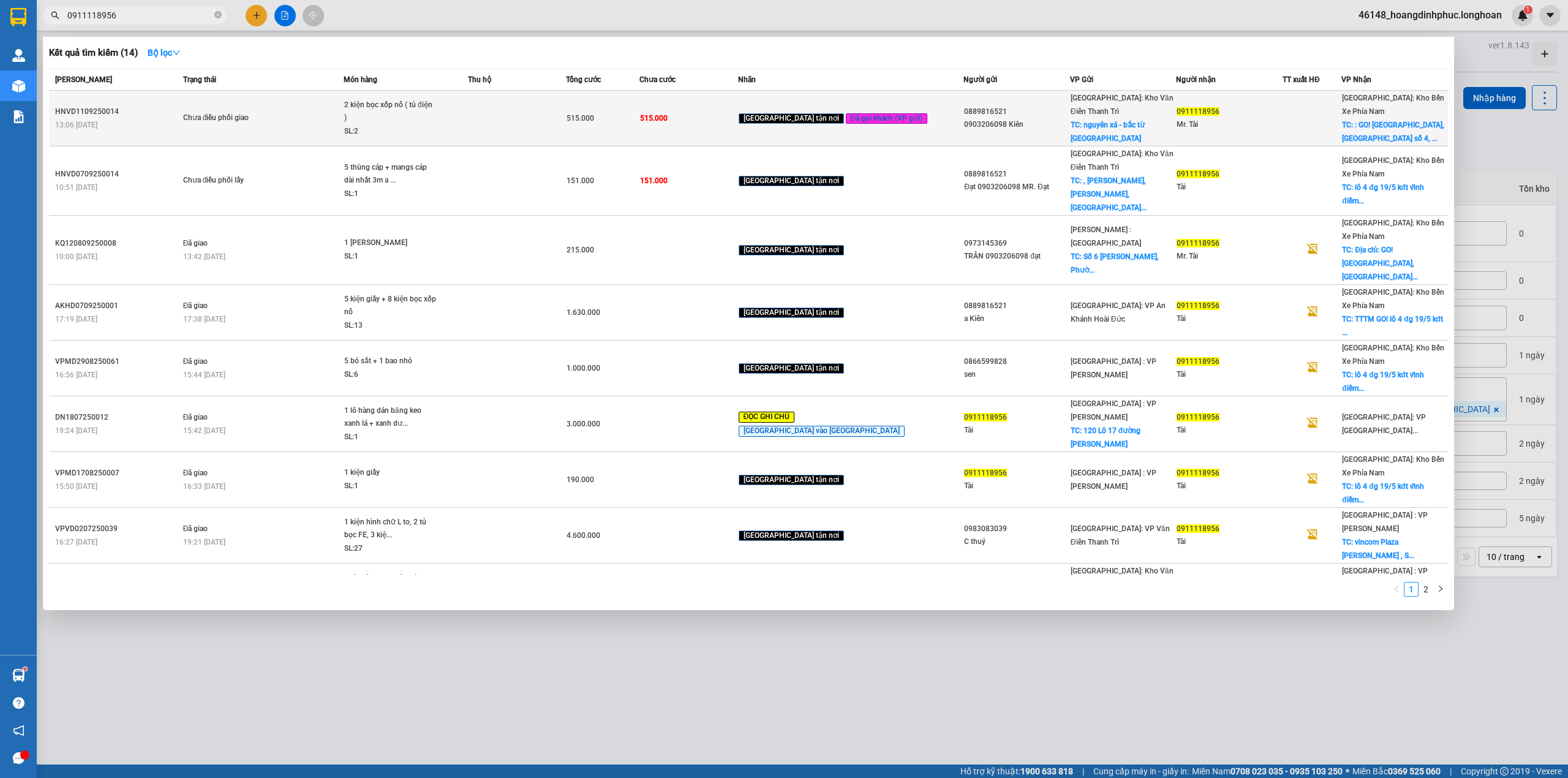
click at [531, 111] on td at bounding box center [517, 118] width 98 height 56
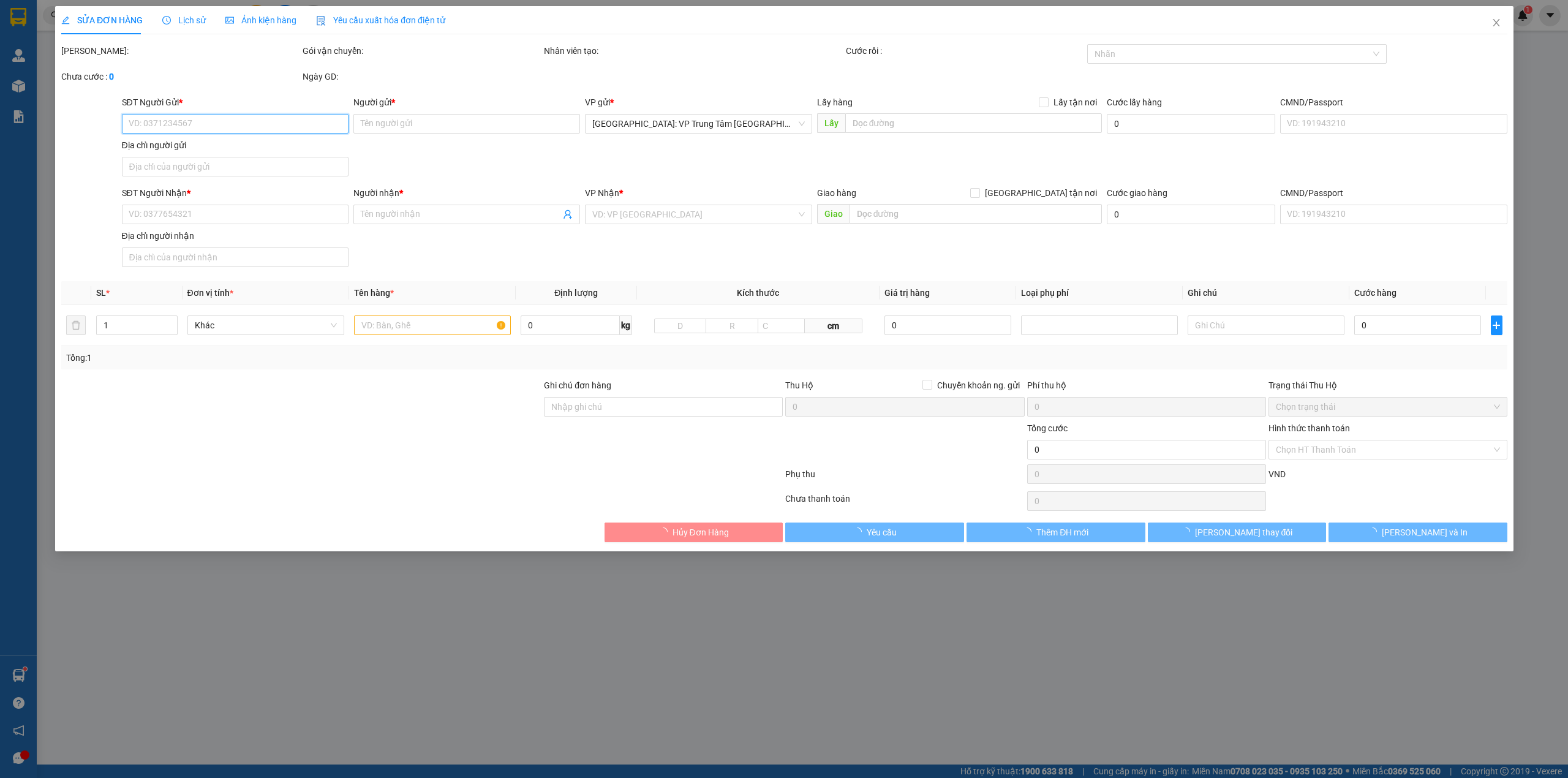
type input "0889816521"
type input "0903206098 Kiên"
checkbox input "true"
type input "nguyên xá - bắc từ liêm"
type input "0911118956"
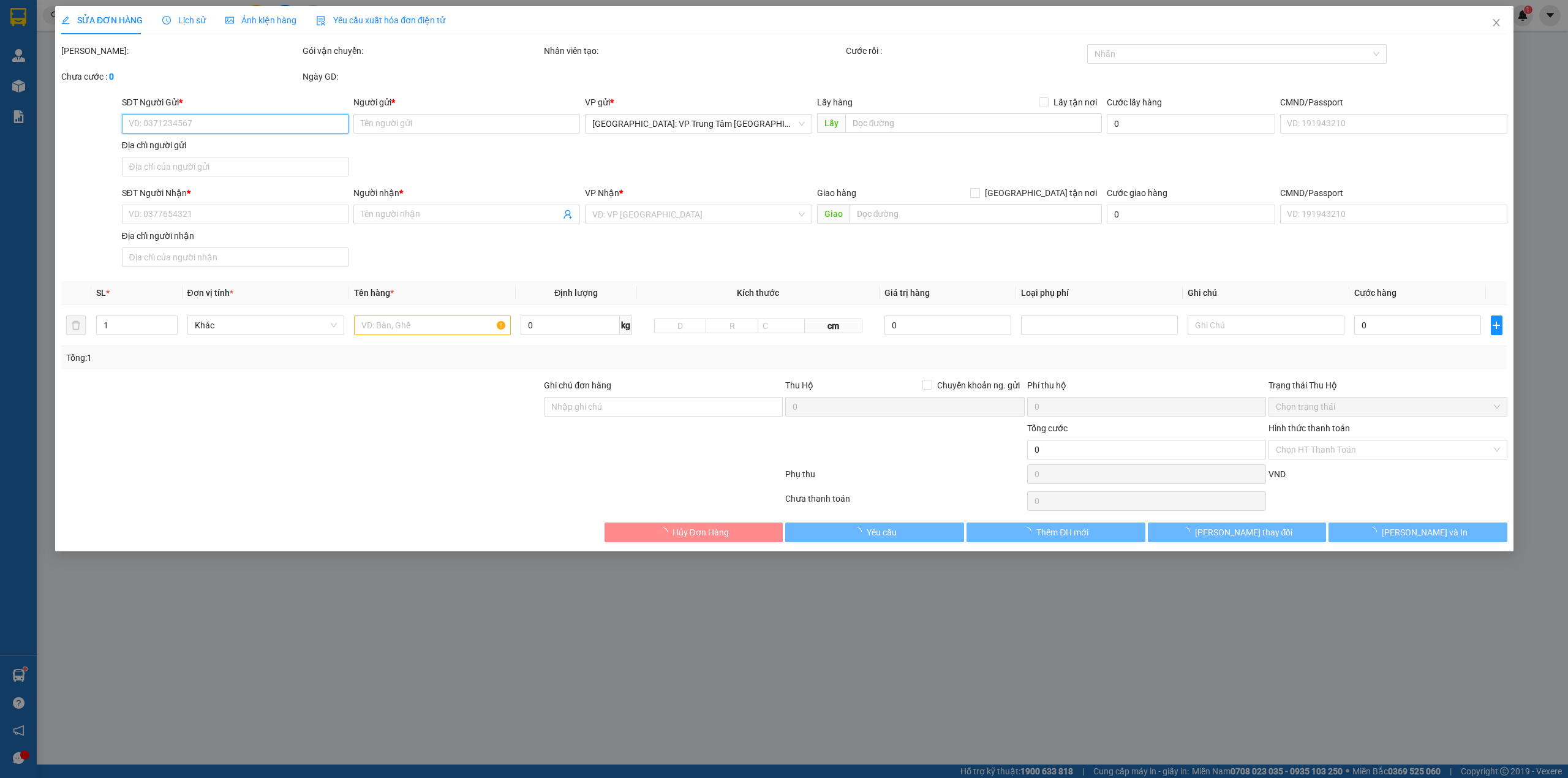
type input "Mr. Tài"
checkbox input "true"
type input ": GO! Nha Trang, Lô số 4, đường 19/5, Khu đô thị Vĩnh Điềm Trung, Xã Vĩnh Hiệp,…"
type input "HÀNG DỄ MÓP MÉO CHÚ Ý BỐC XẾP CẨN THẬN KHÔNG ĐÈ HÀNG ( HƯ VỠ KHÔNG ĐỀN GIÁ TRỊ …"
type input "515.000"
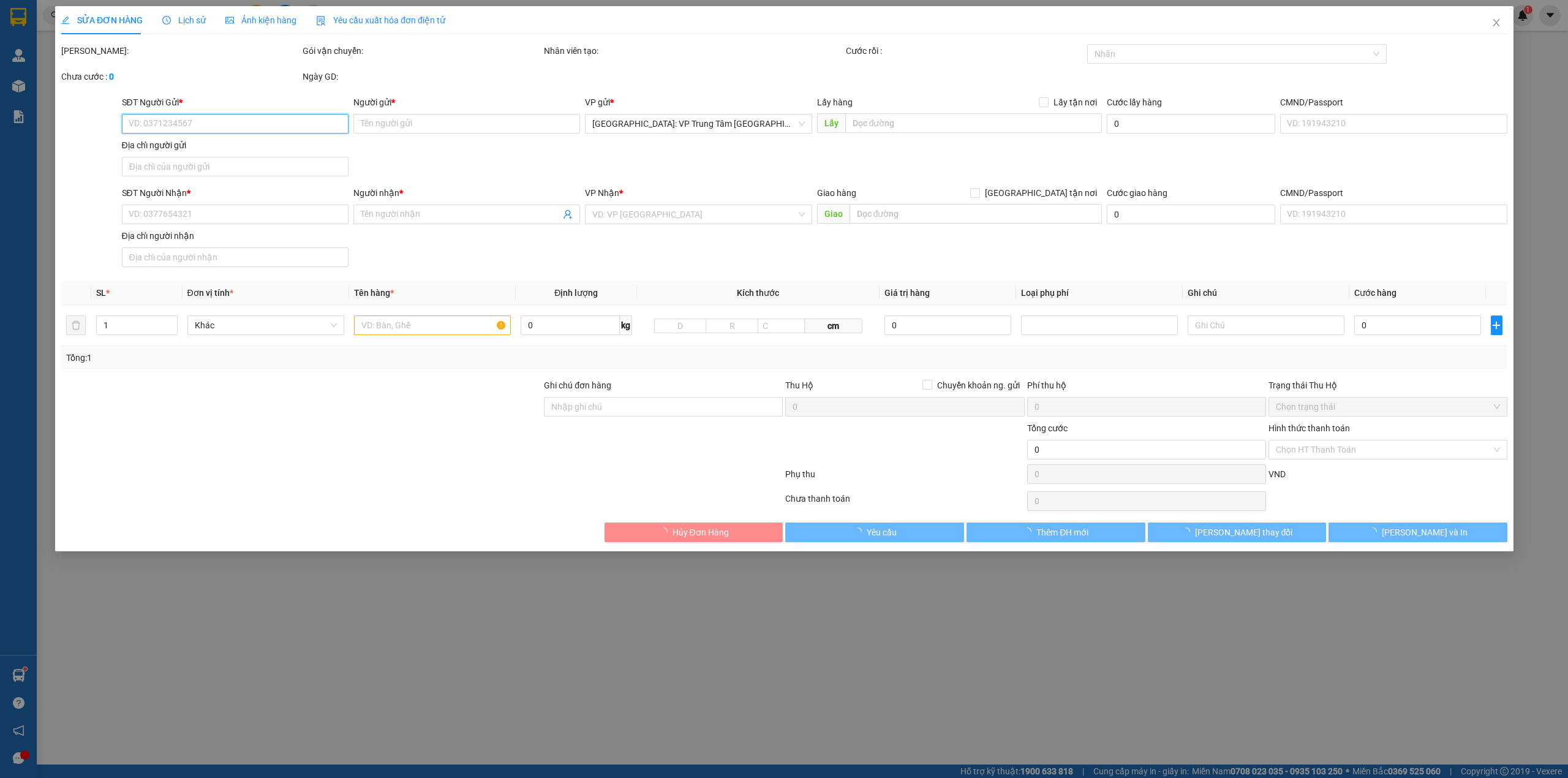
type input "515.000"
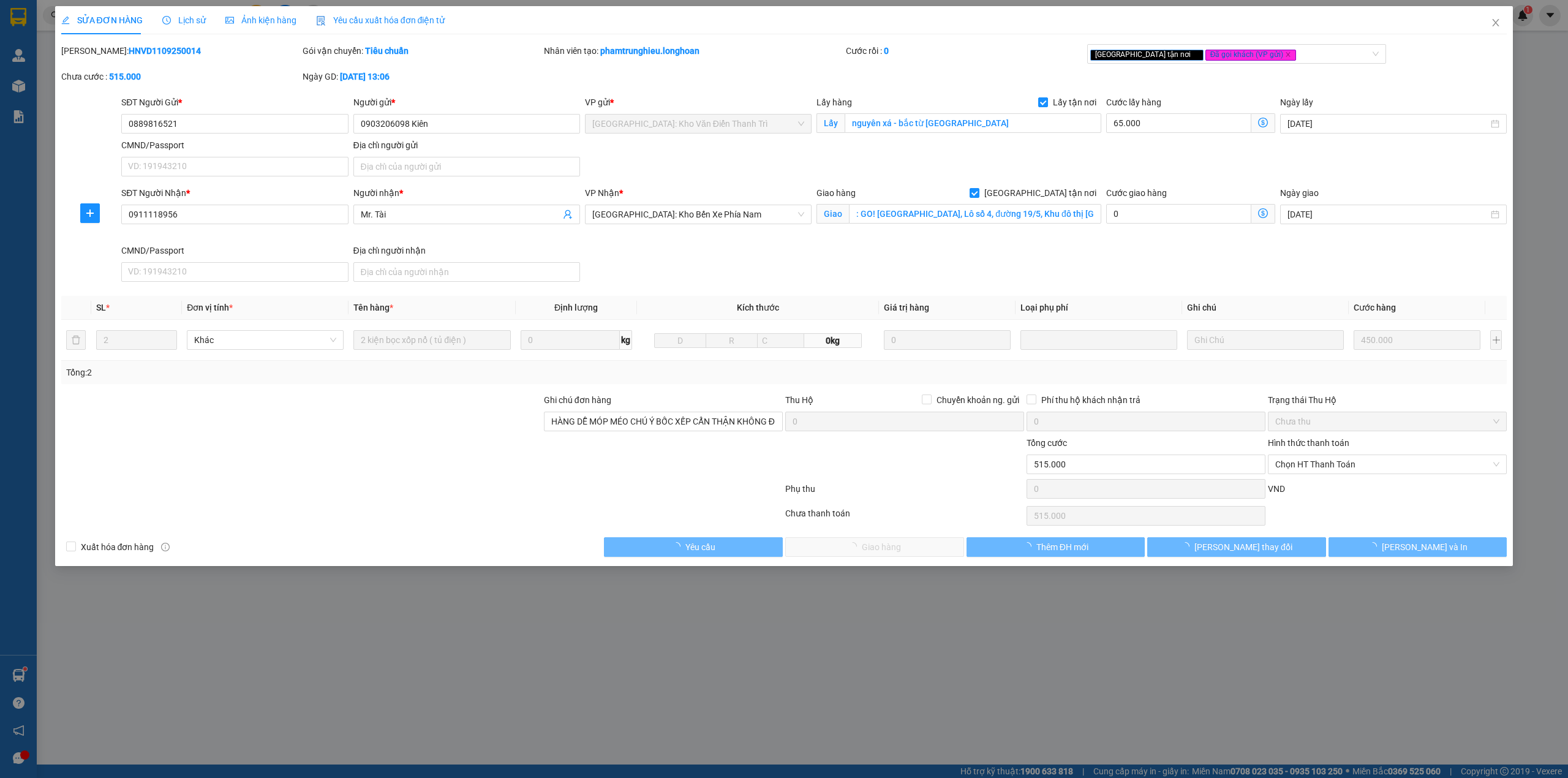
click at [172, 33] on div "SỬA ĐƠN HÀNG Lịch sử Ảnh kiện hàng Yêu cầu xuất hóa đơn điện tử Total Paid Fee …" at bounding box center [784, 281] width 1446 height 550
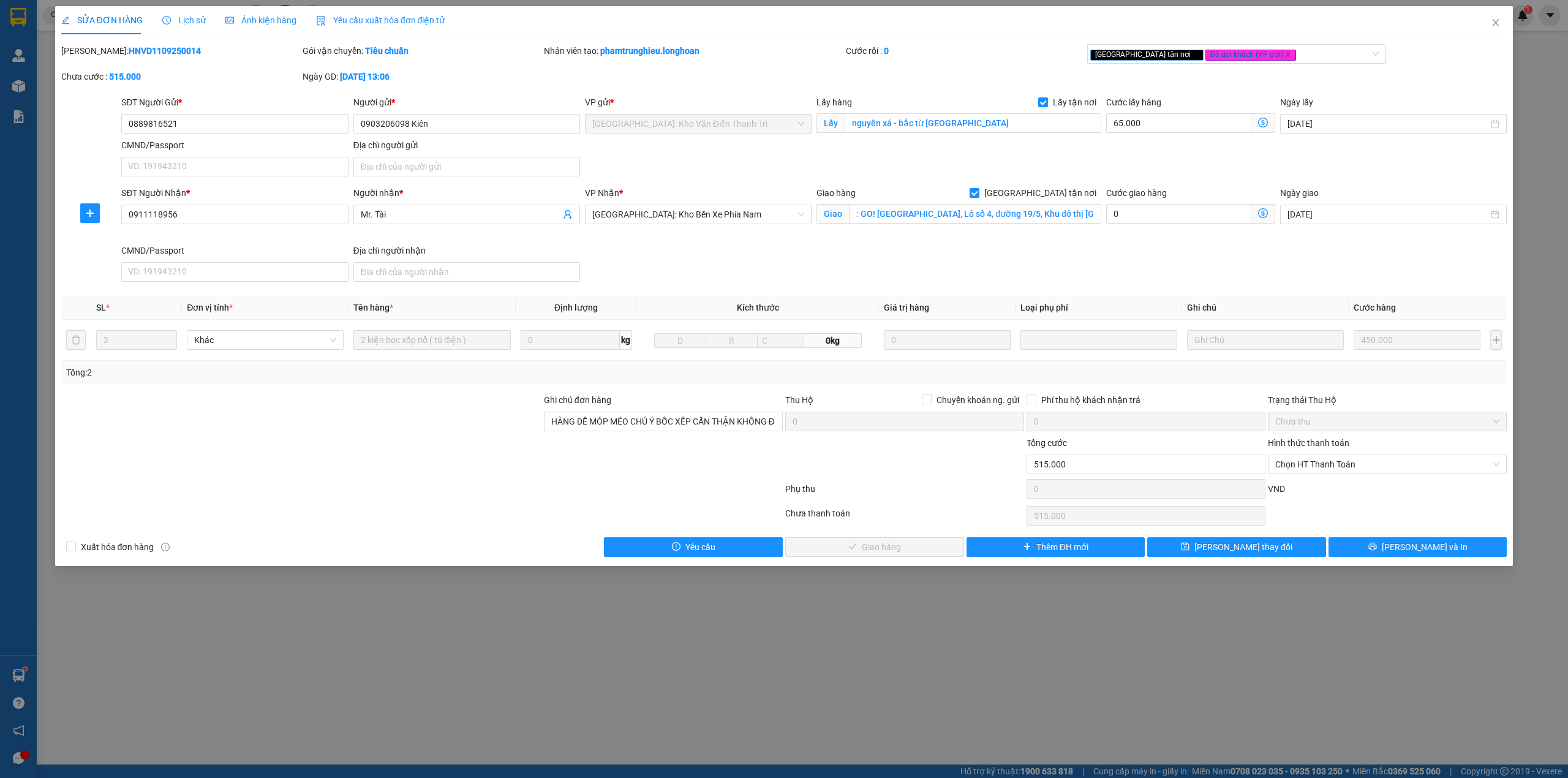
click at [179, 28] on div "Lịch sử" at bounding box center [184, 20] width 43 height 28
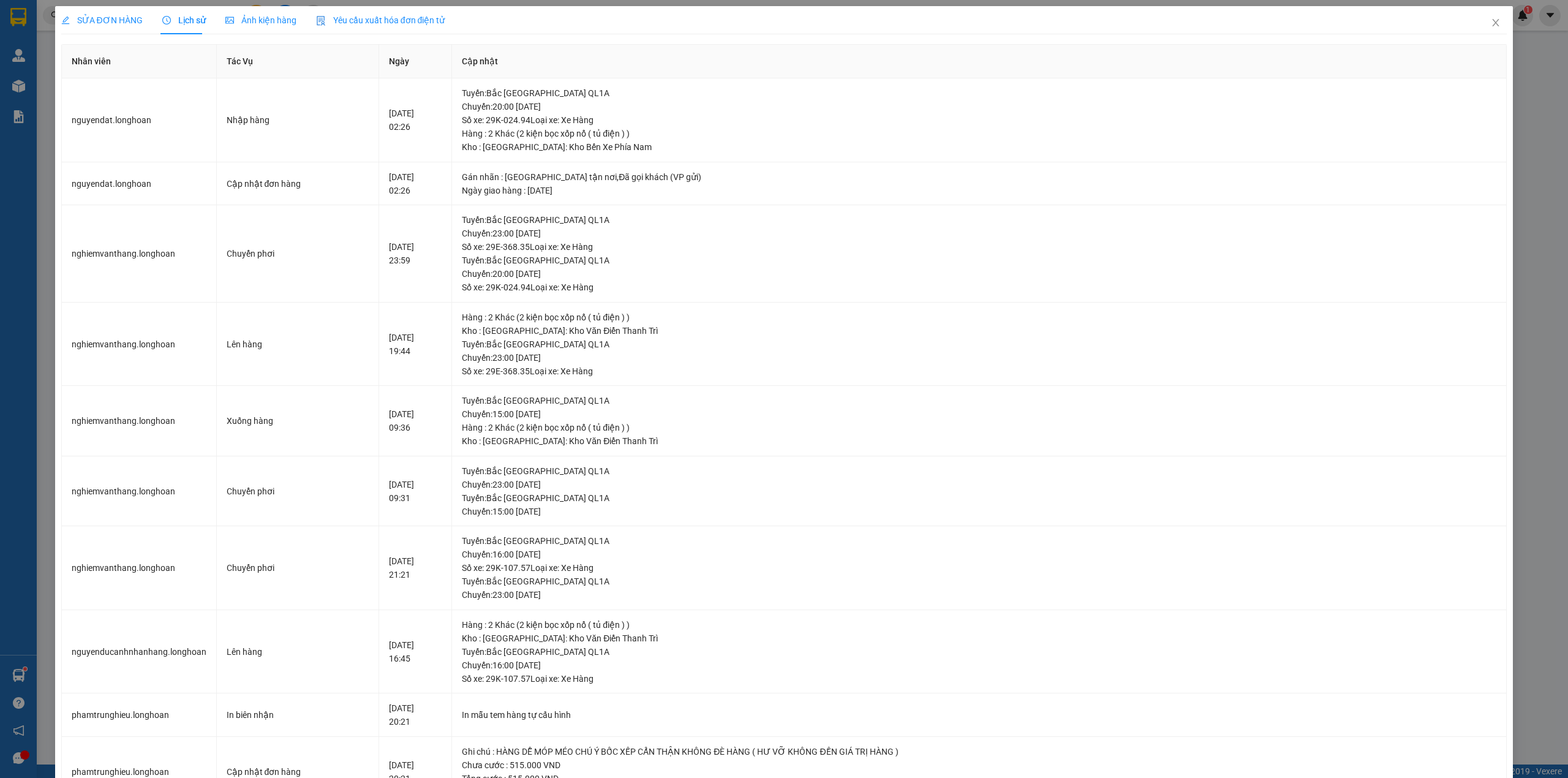
click at [127, 12] on div "SỬA ĐƠN HÀNG" at bounding box center [102, 20] width 81 height 28
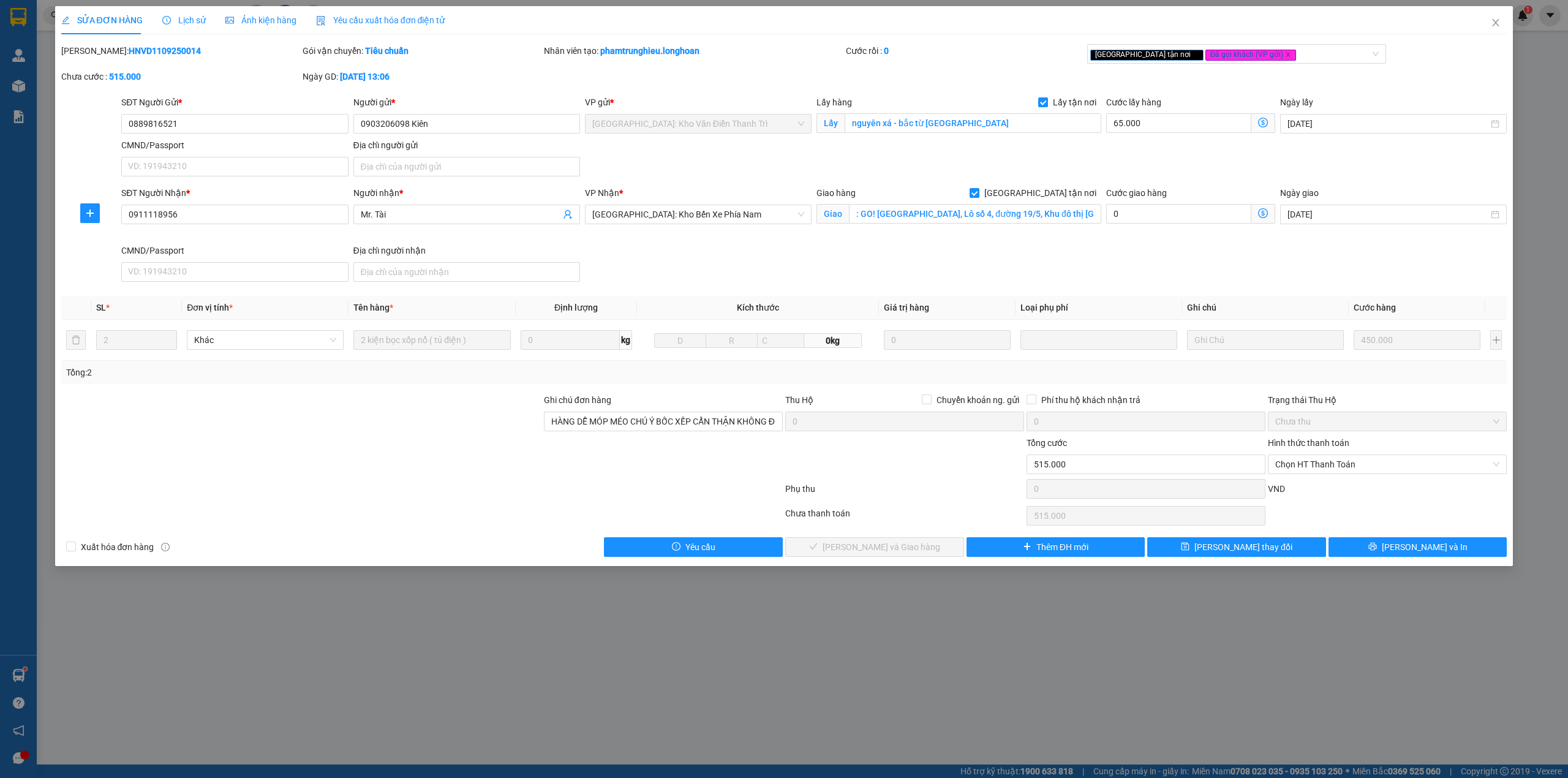
click at [184, 18] on span "Lịch sử" at bounding box center [184, 20] width 43 height 9
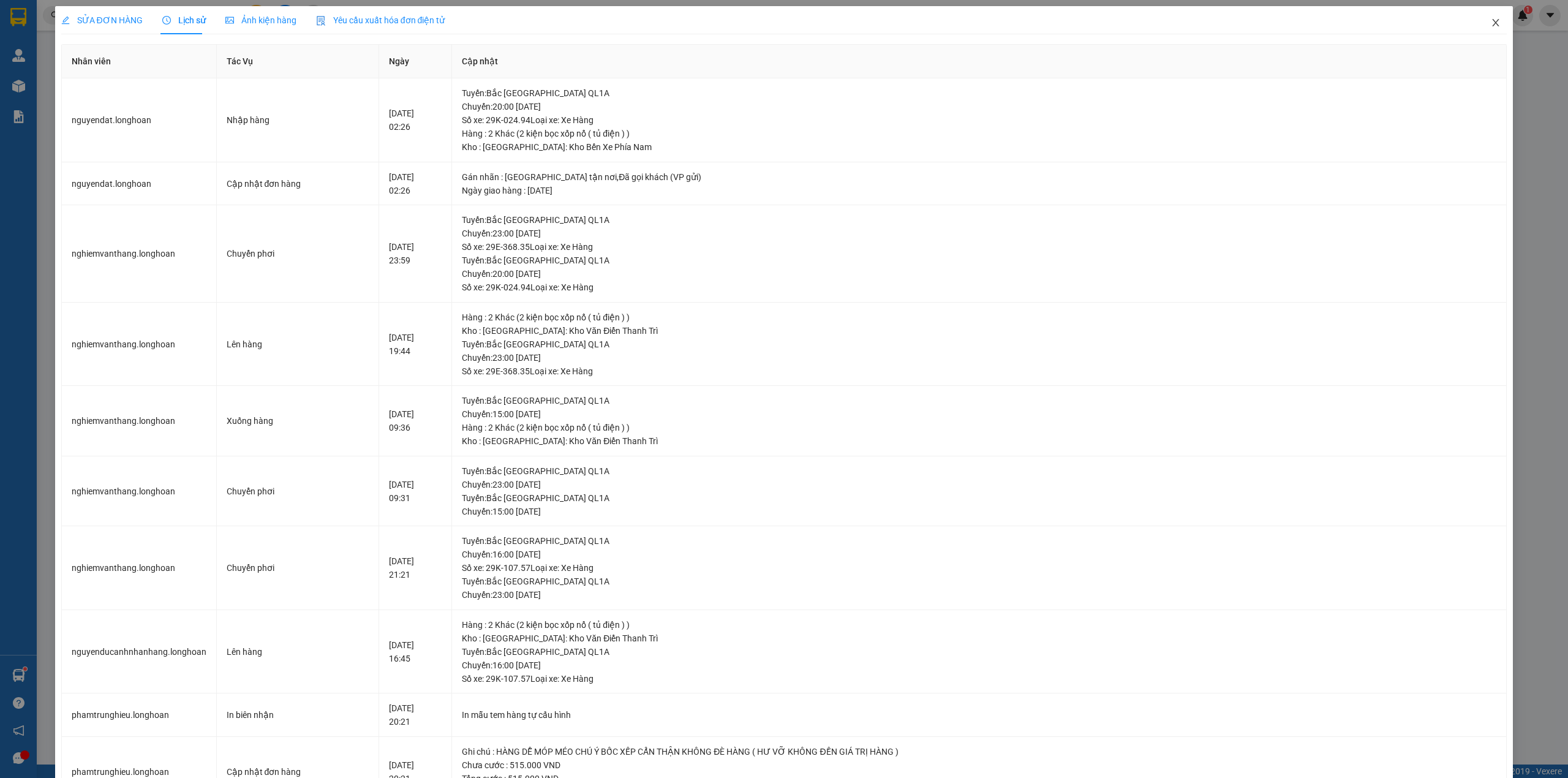
click at [1491, 22] on span "Close" at bounding box center [1496, 23] width 35 height 35
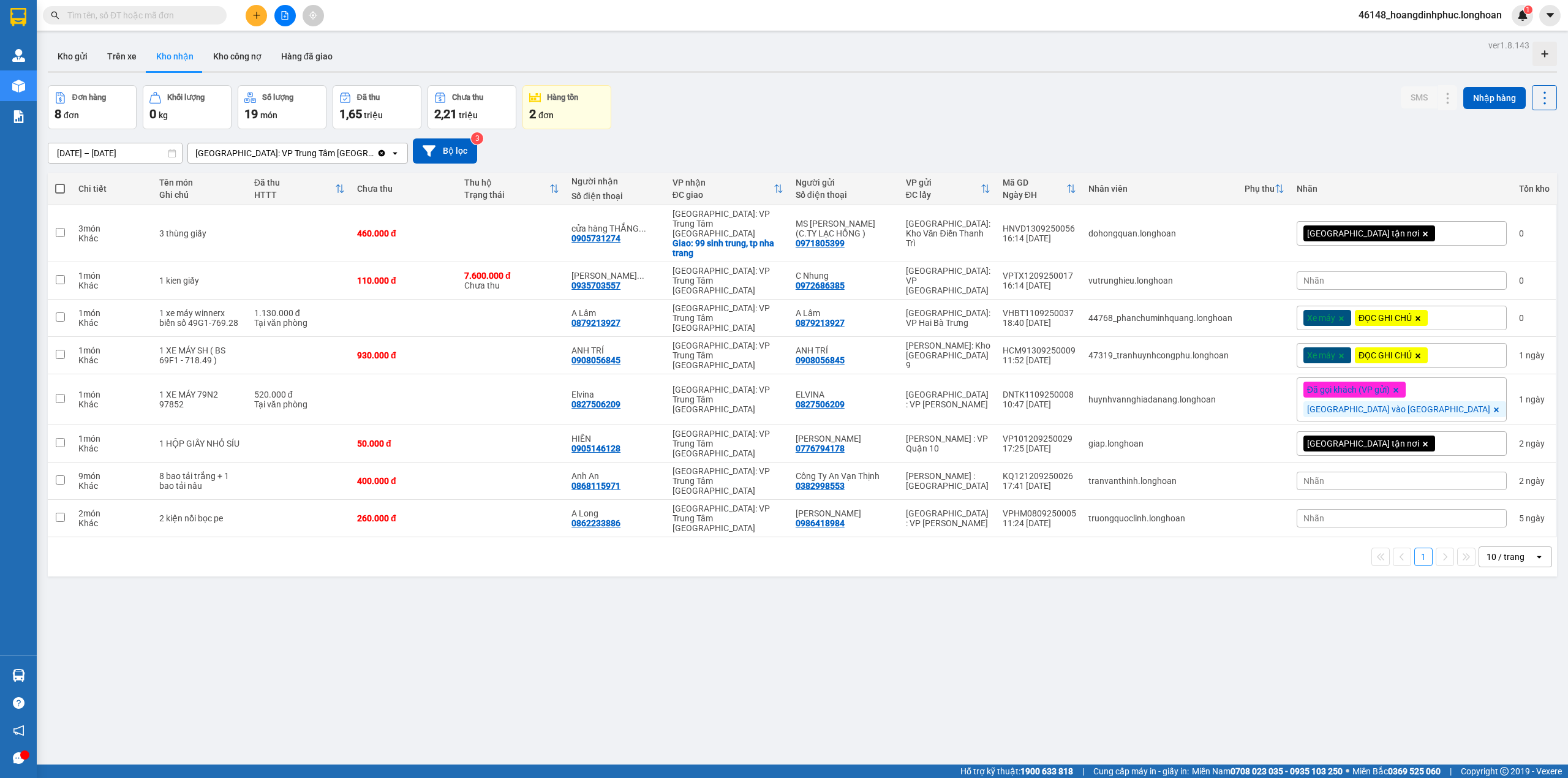
click at [131, 12] on input "text" at bounding box center [140, 16] width 145 height 14
paste input "VHBT1109250035"
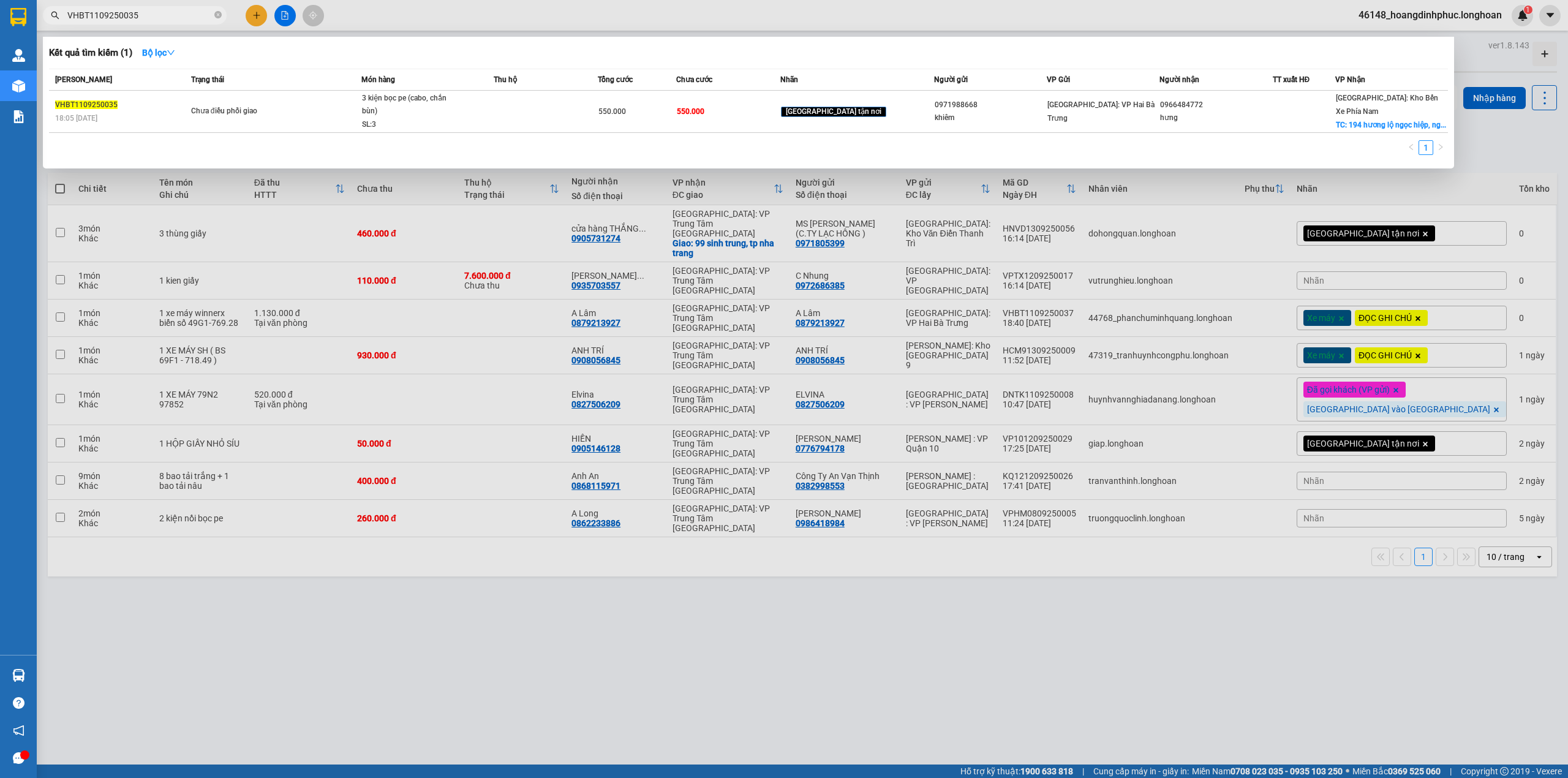
type input "VHBT1109250035"
click at [1076, 624] on div at bounding box center [784, 389] width 1568 height 778
